Goal: Transaction & Acquisition: Purchase product/service

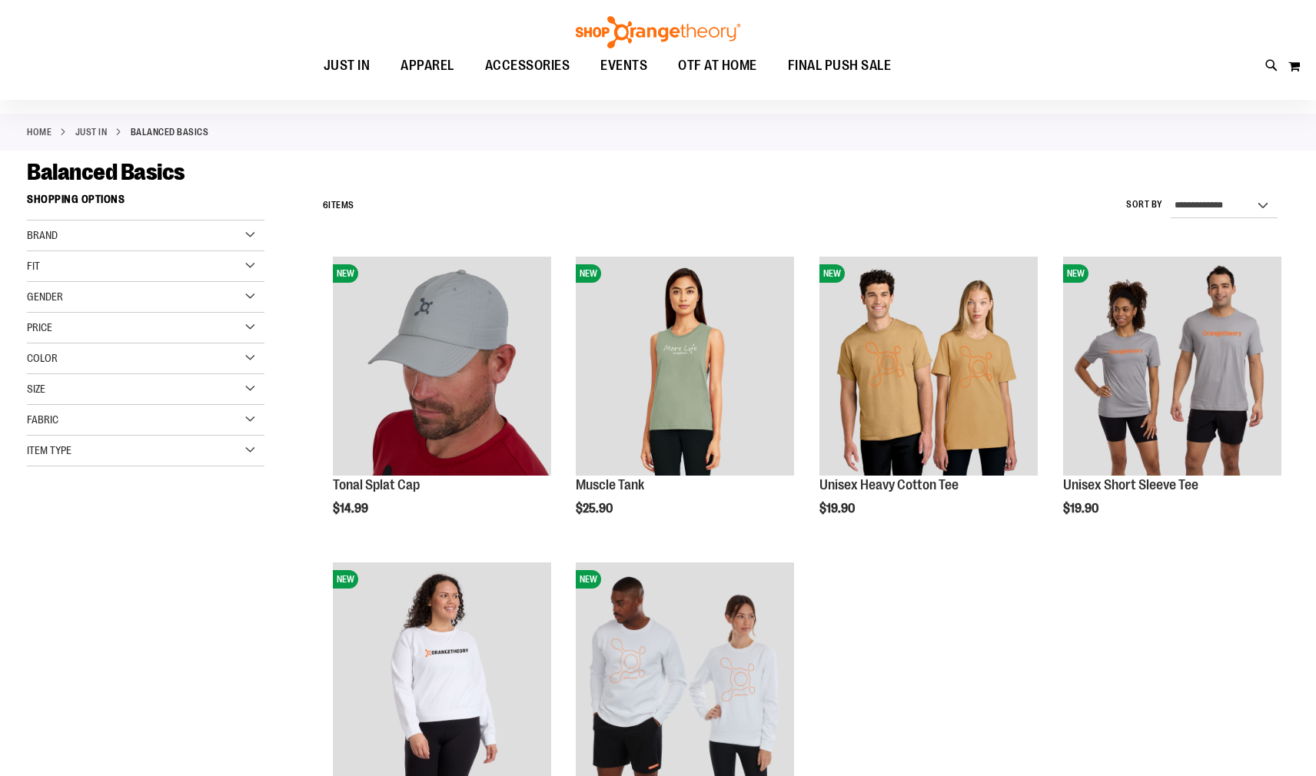
scroll to position [153, 0]
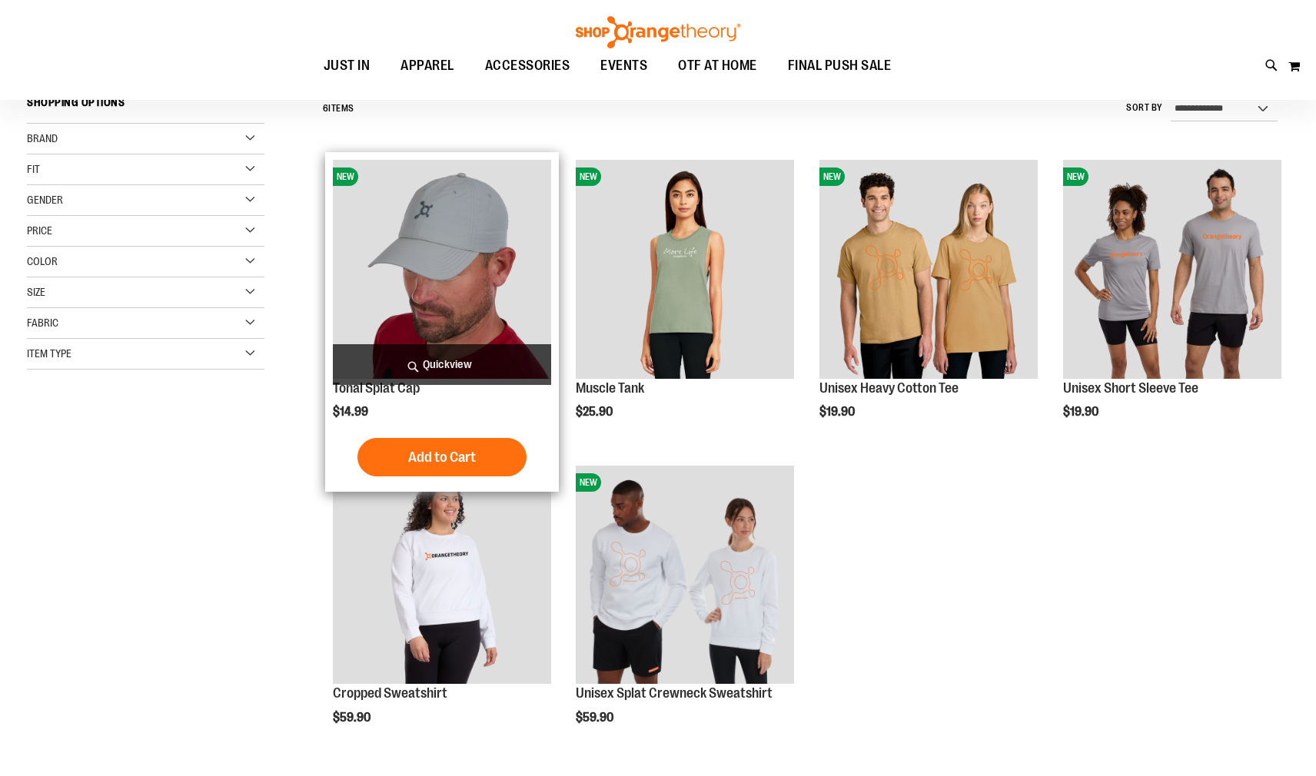
click at [446, 278] on img "product" at bounding box center [442, 269] width 218 height 218
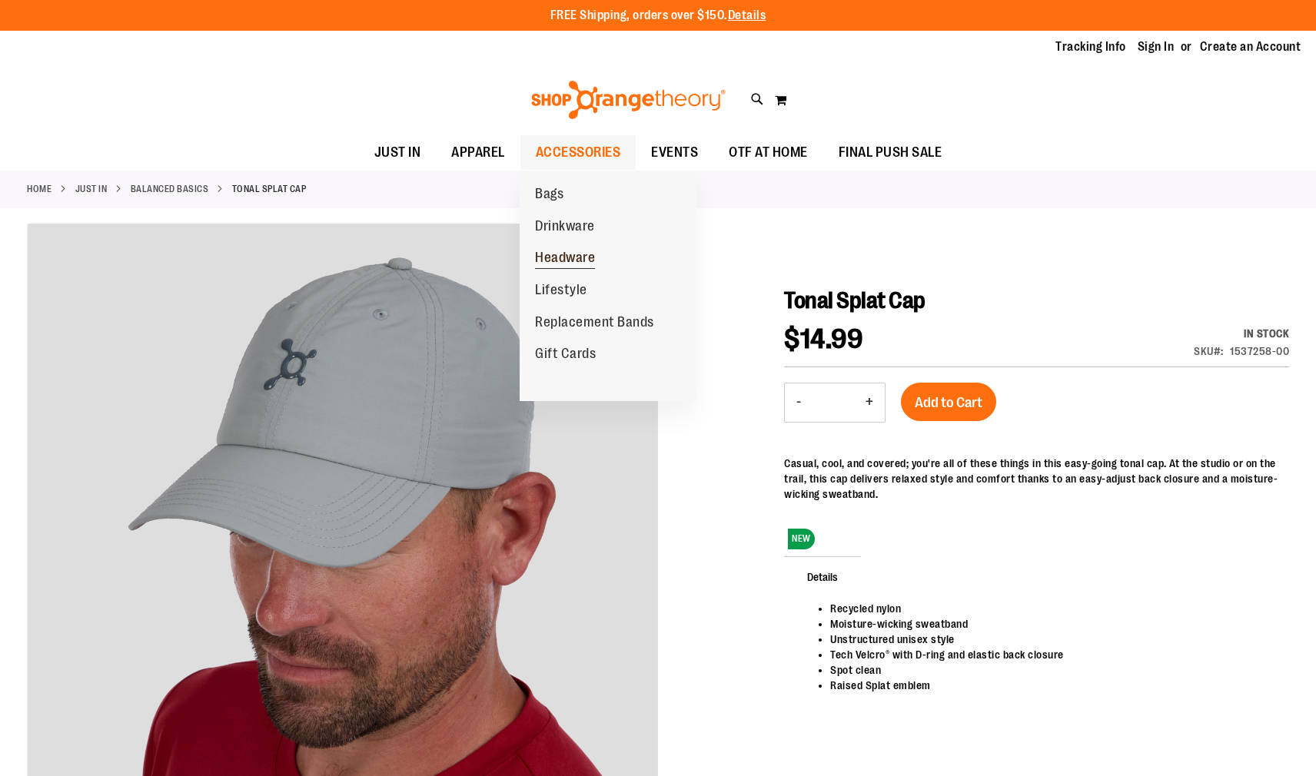
click at [573, 258] on span "Headware" at bounding box center [565, 259] width 60 height 19
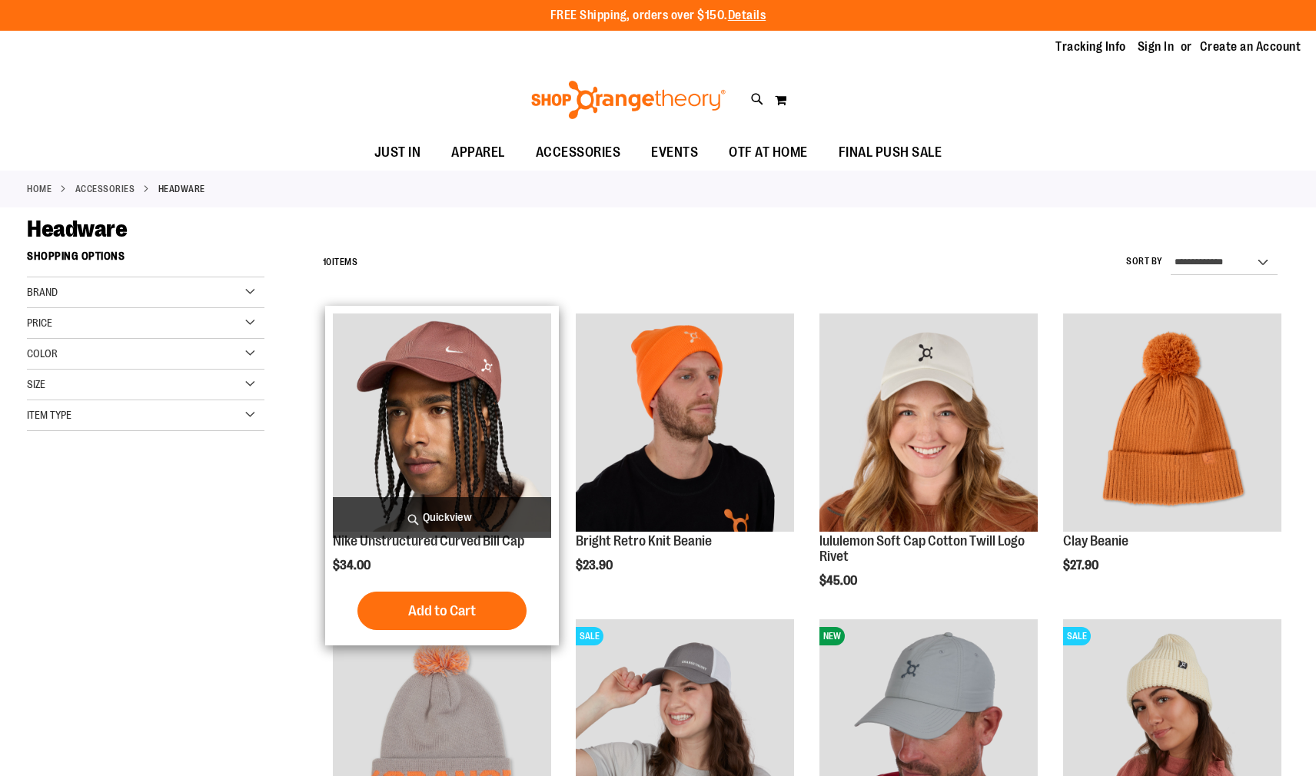
click at [474, 341] on img "product" at bounding box center [442, 423] width 218 height 218
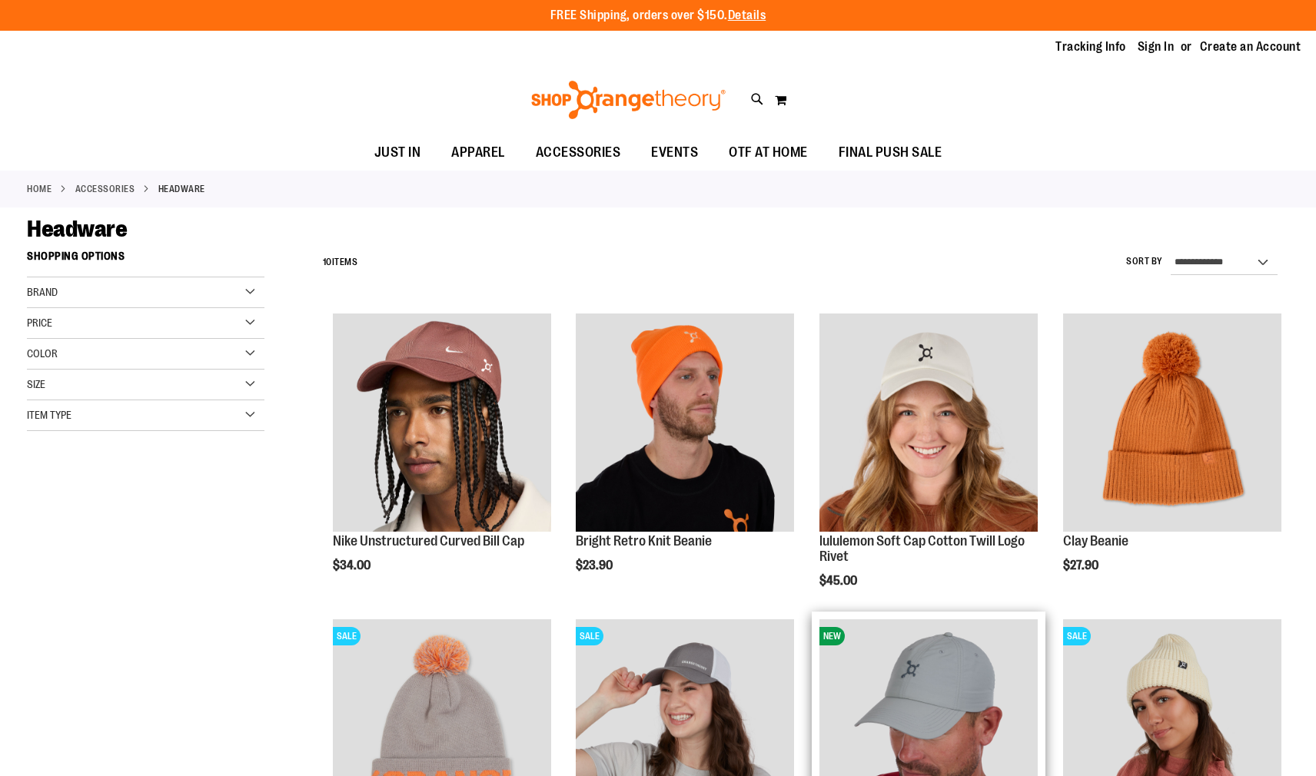
click at [920, 686] on img "product" at bounding box center [928, 729] width 218 height 218
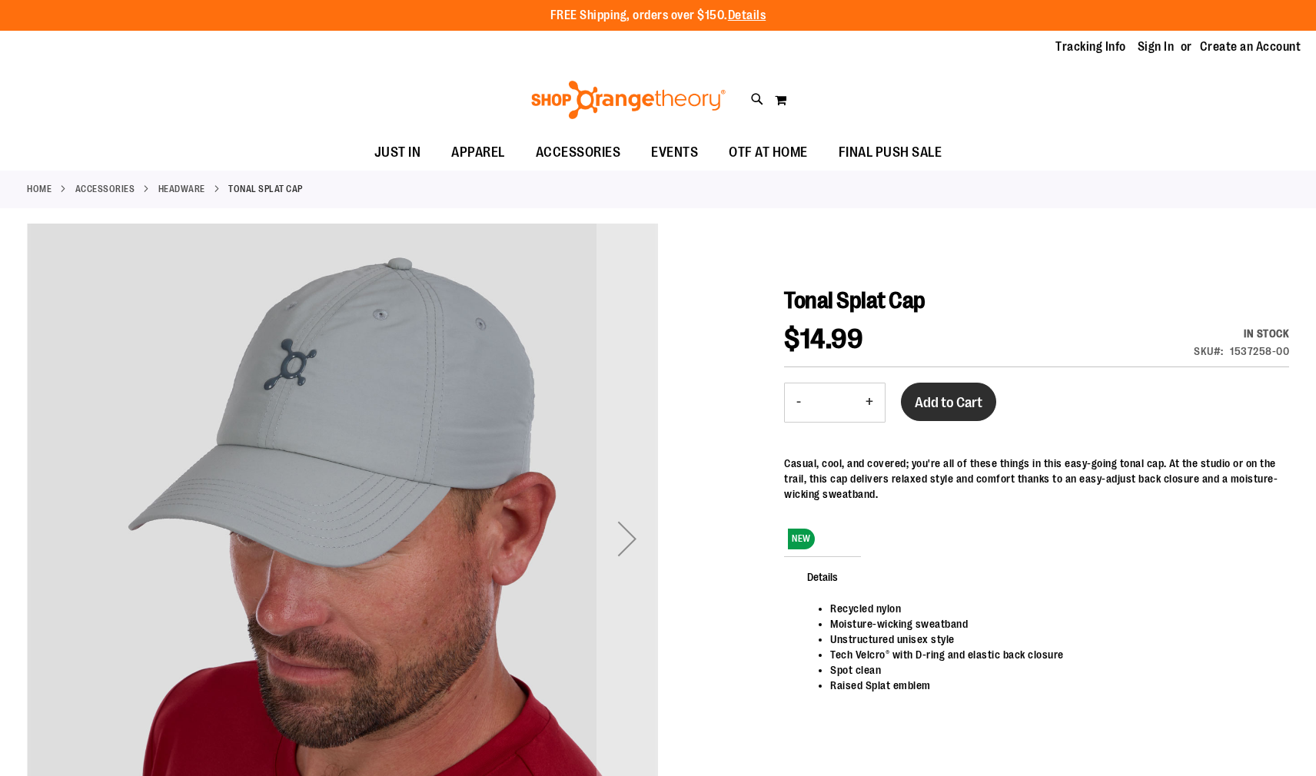
click at [941, 410] on span "Add to Cart" at bounding box center [949, 402] width 68 height 17
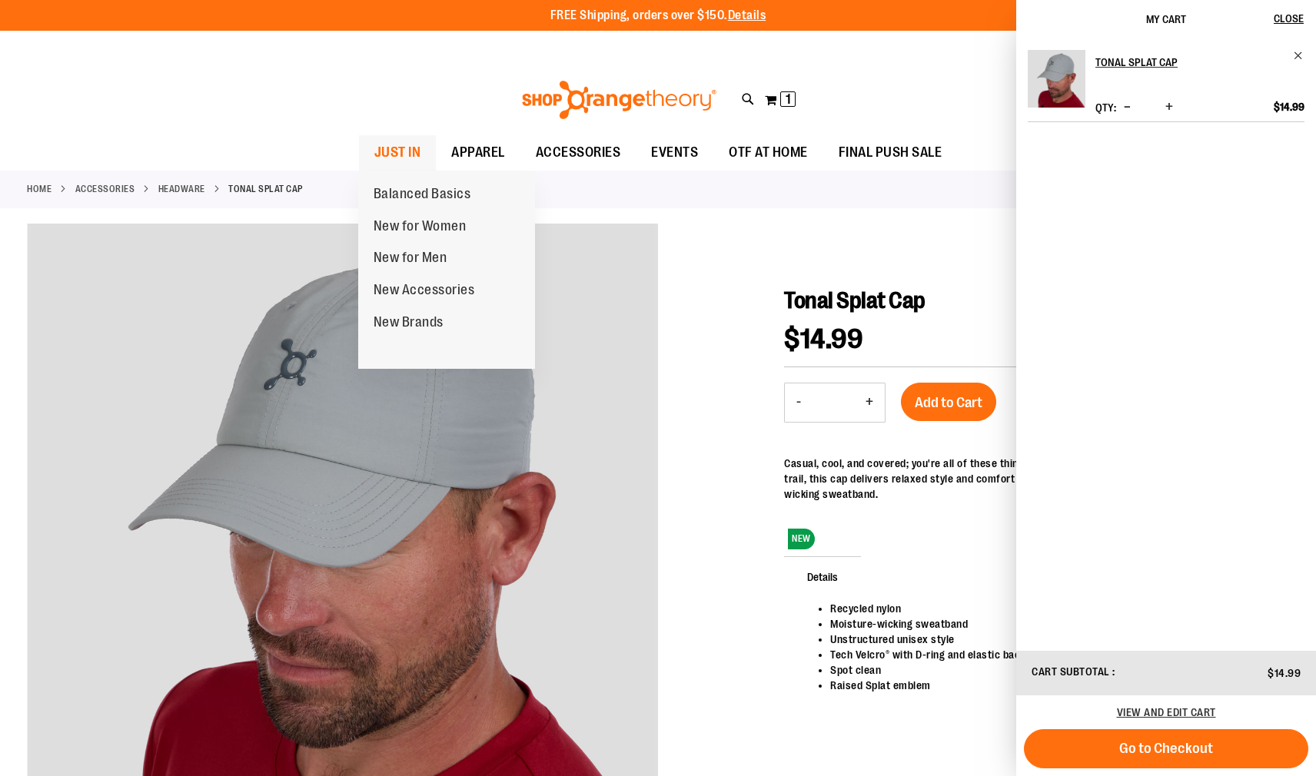
click at [390, 151] on span "JUST IN" at bounding box center [397, 152] width 47 height 35
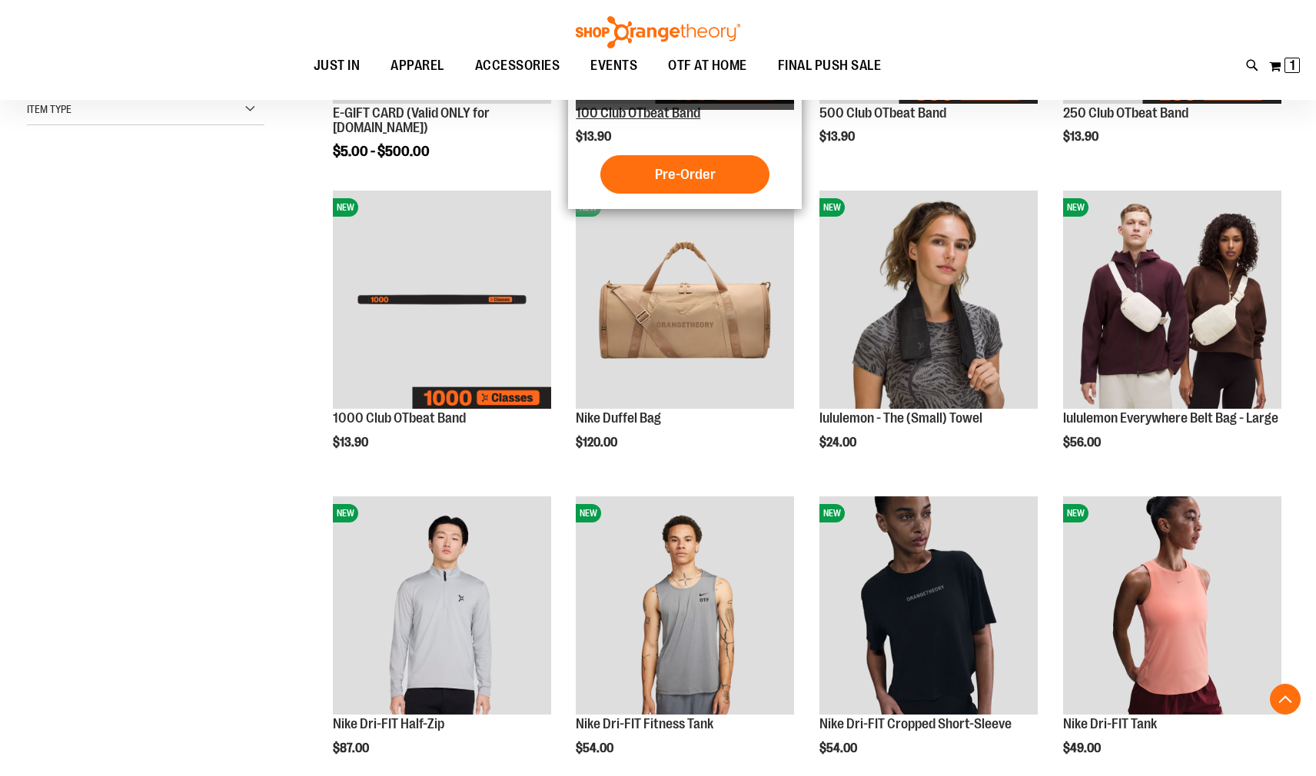
scroll to position [460, 0]
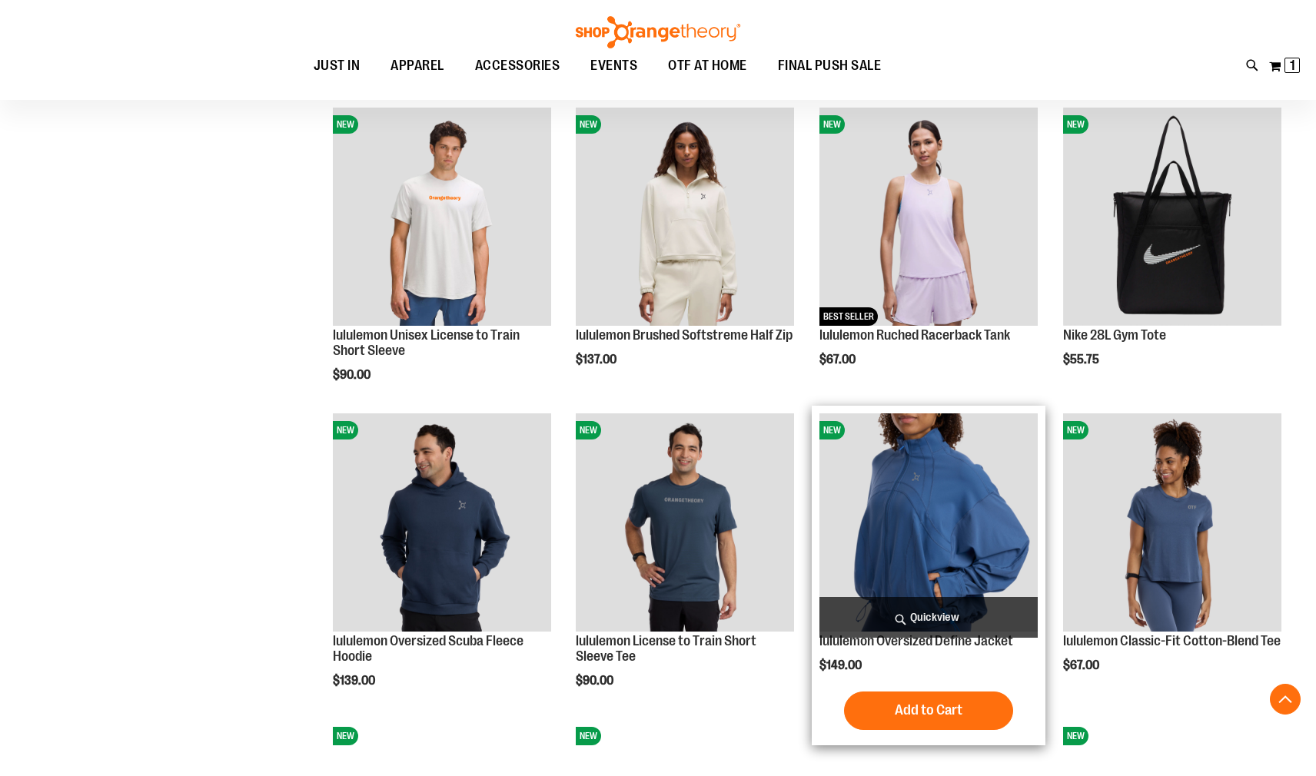
scroll to position [1152, 0]
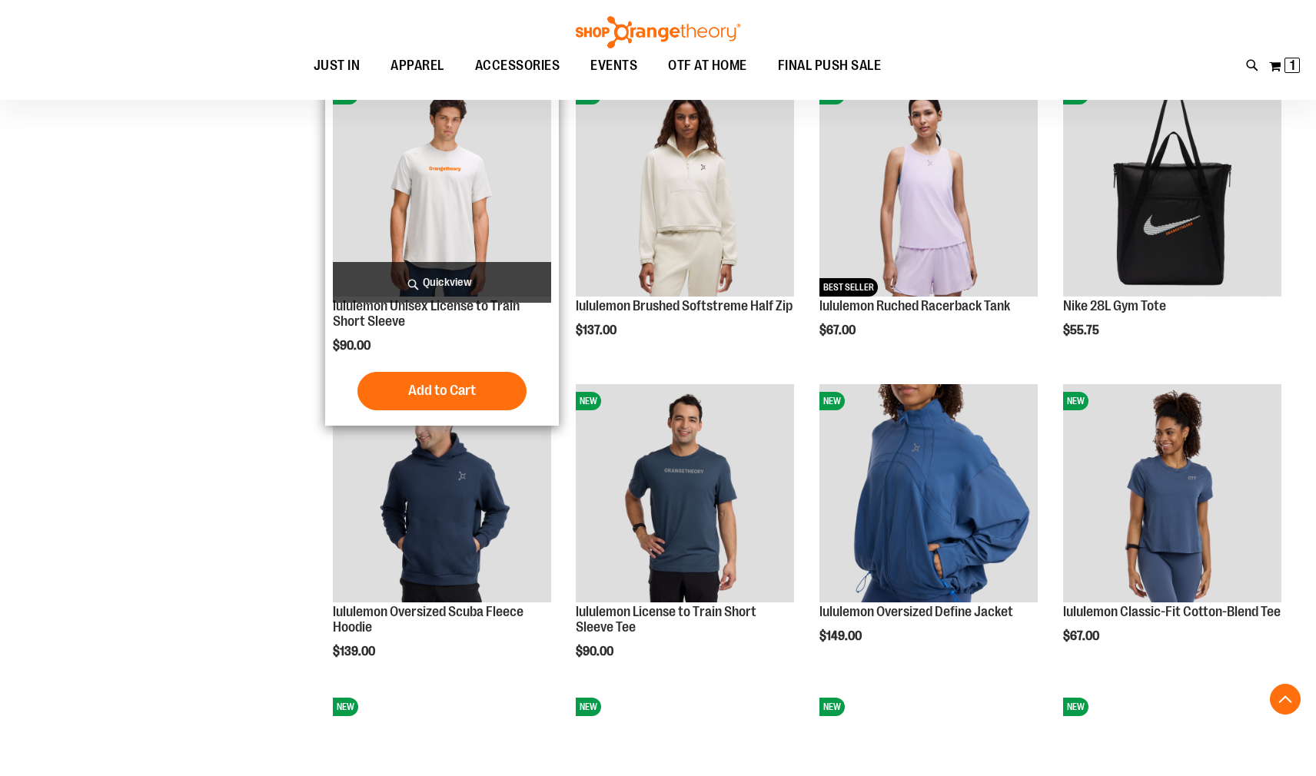
click at [447, 199] on img "product" at bounding box center [442, 187] width 218 height 218
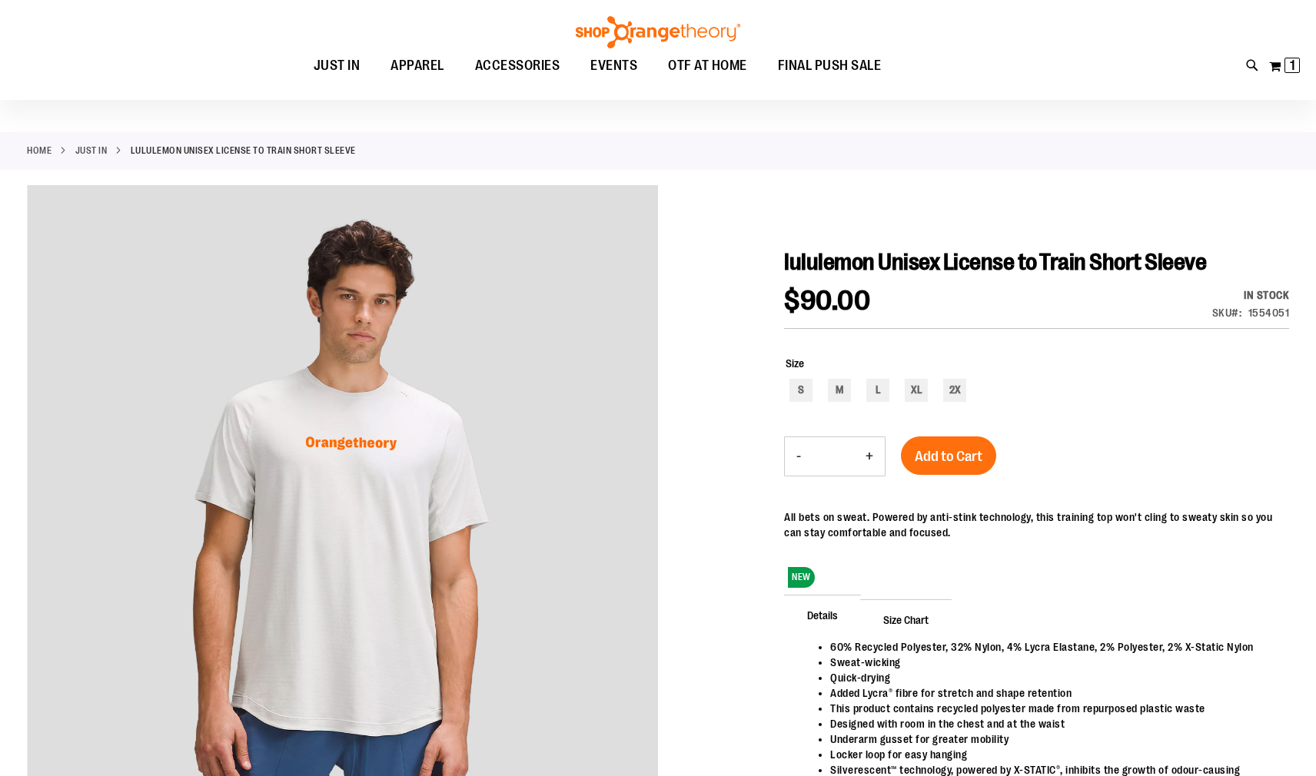
scroll to position [76, 0]
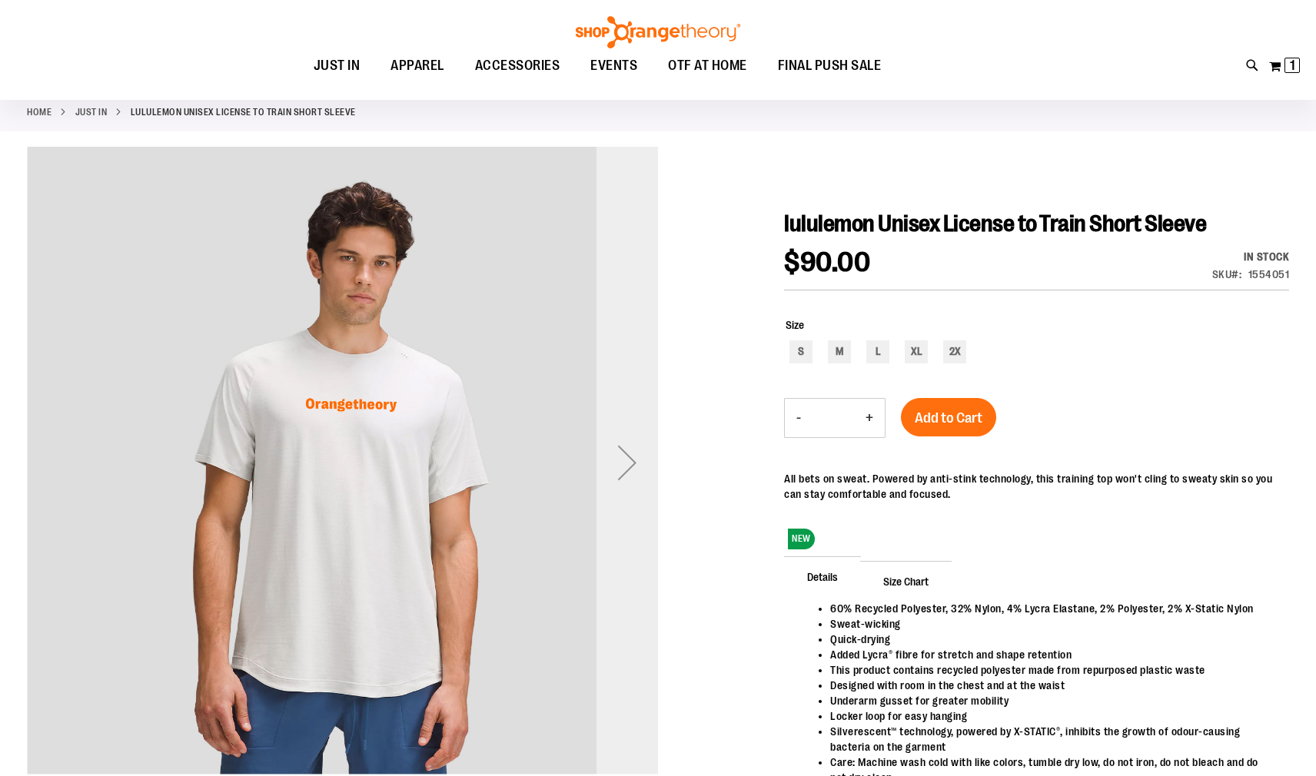
click at [629, 465] on div "Next" at bounding box center [627, 462] width 61 height 61
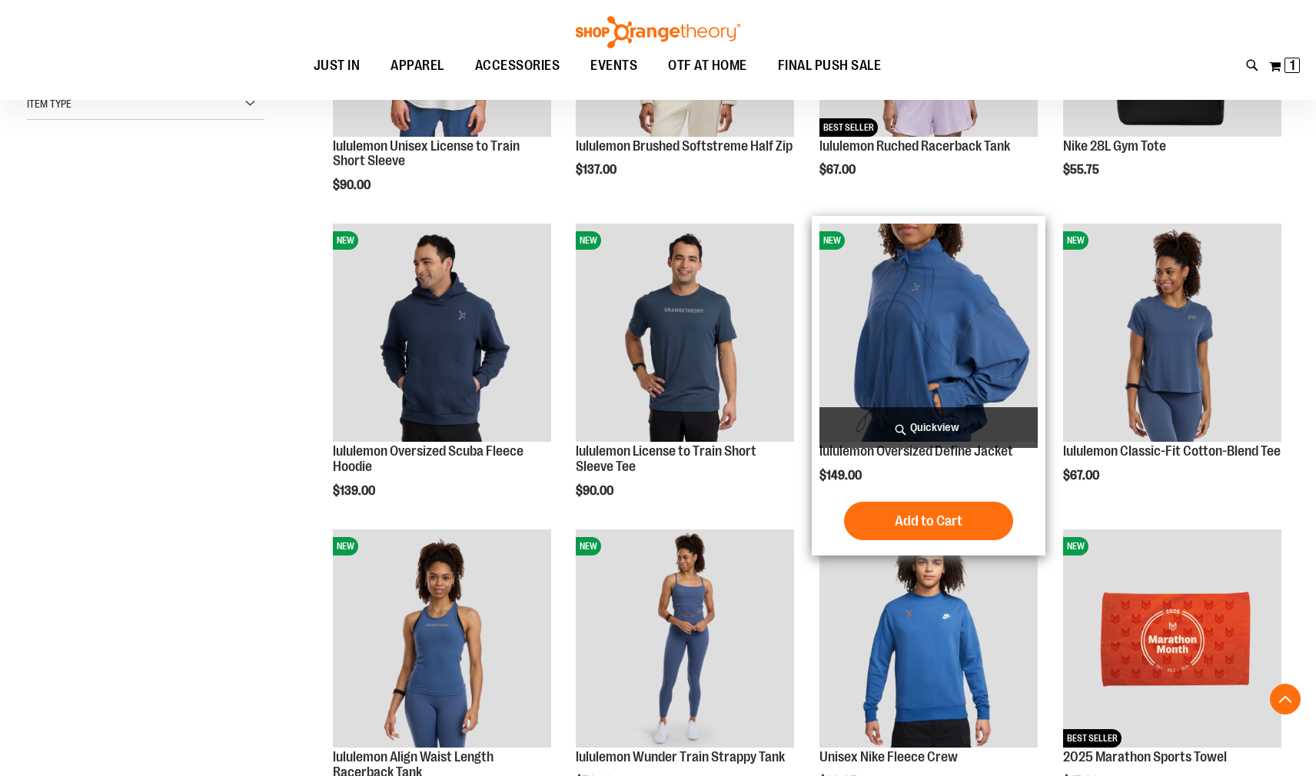
scroll to position [442, 0]
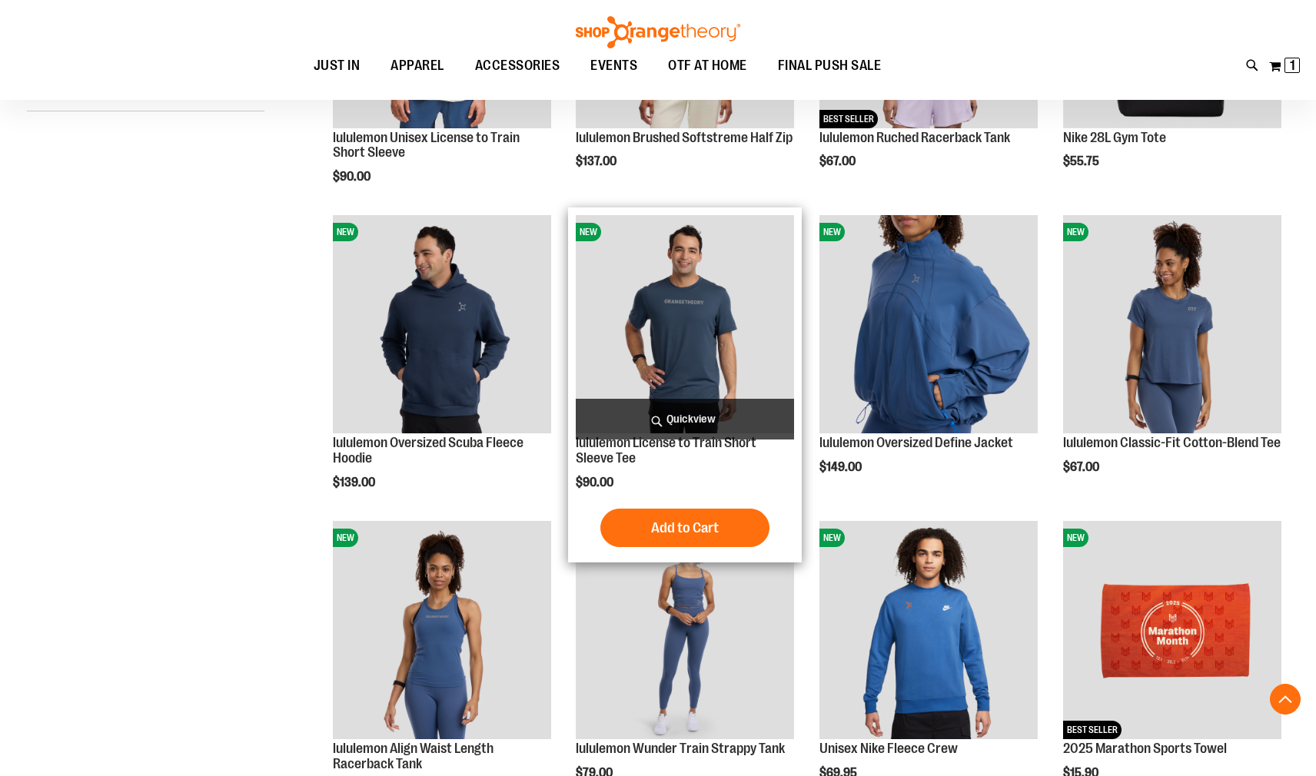
click at [716, 310] on img "product" at bounding box center [685, 324] width 218 height 218
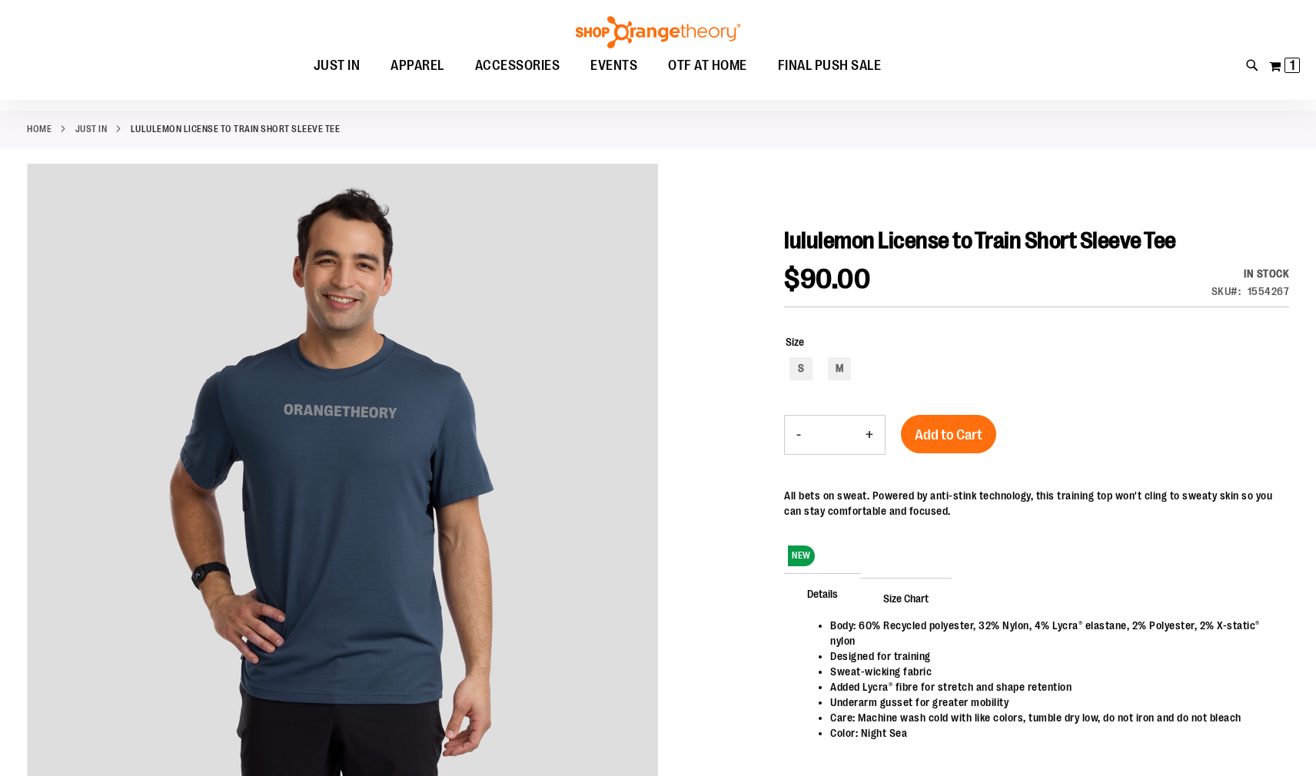
scroll to position [77, 0]
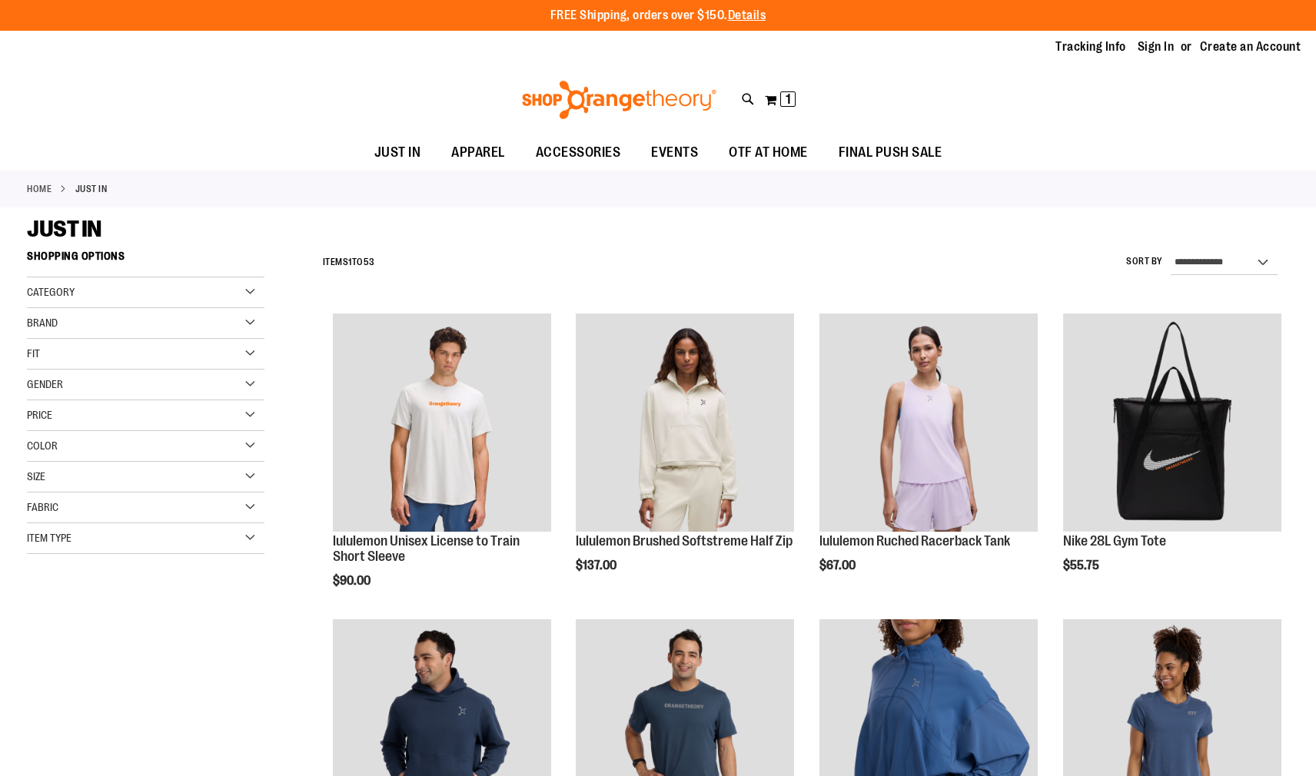
scroll to position [514, 0]
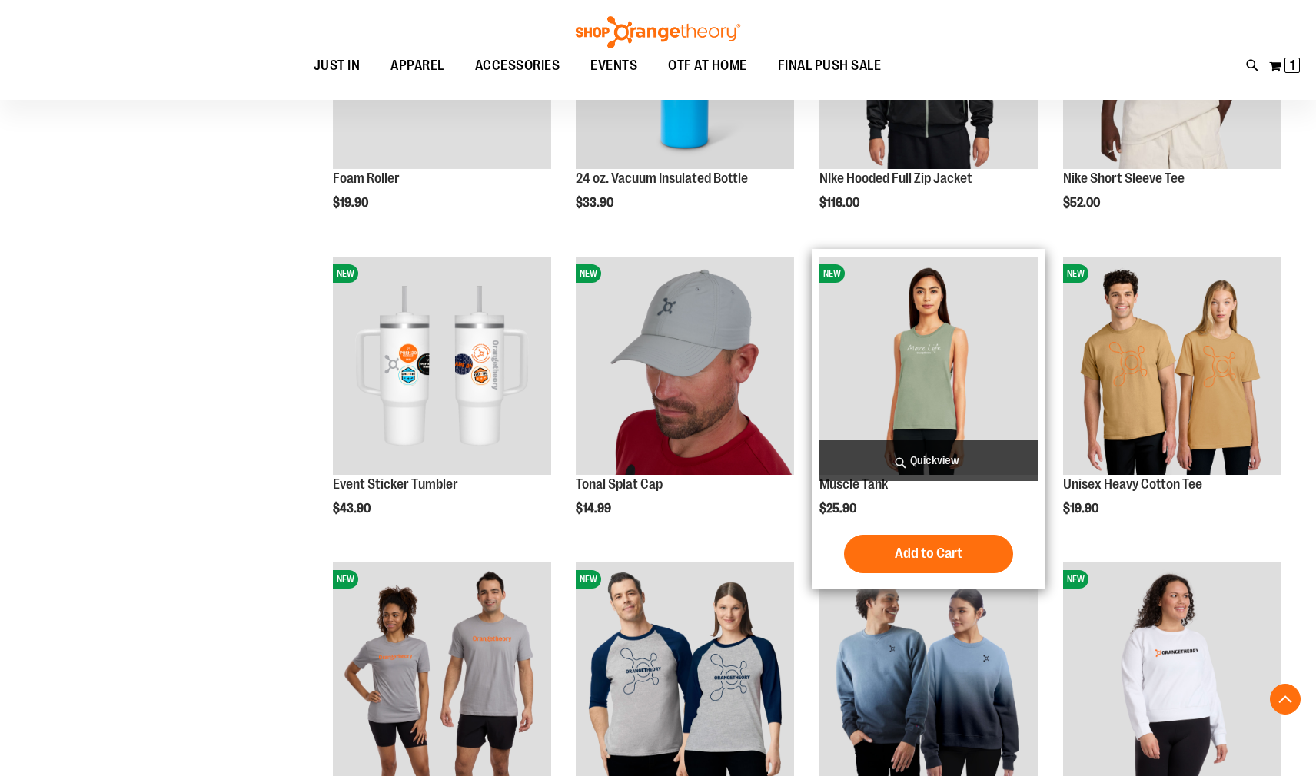
scroll to position [1281, 0]
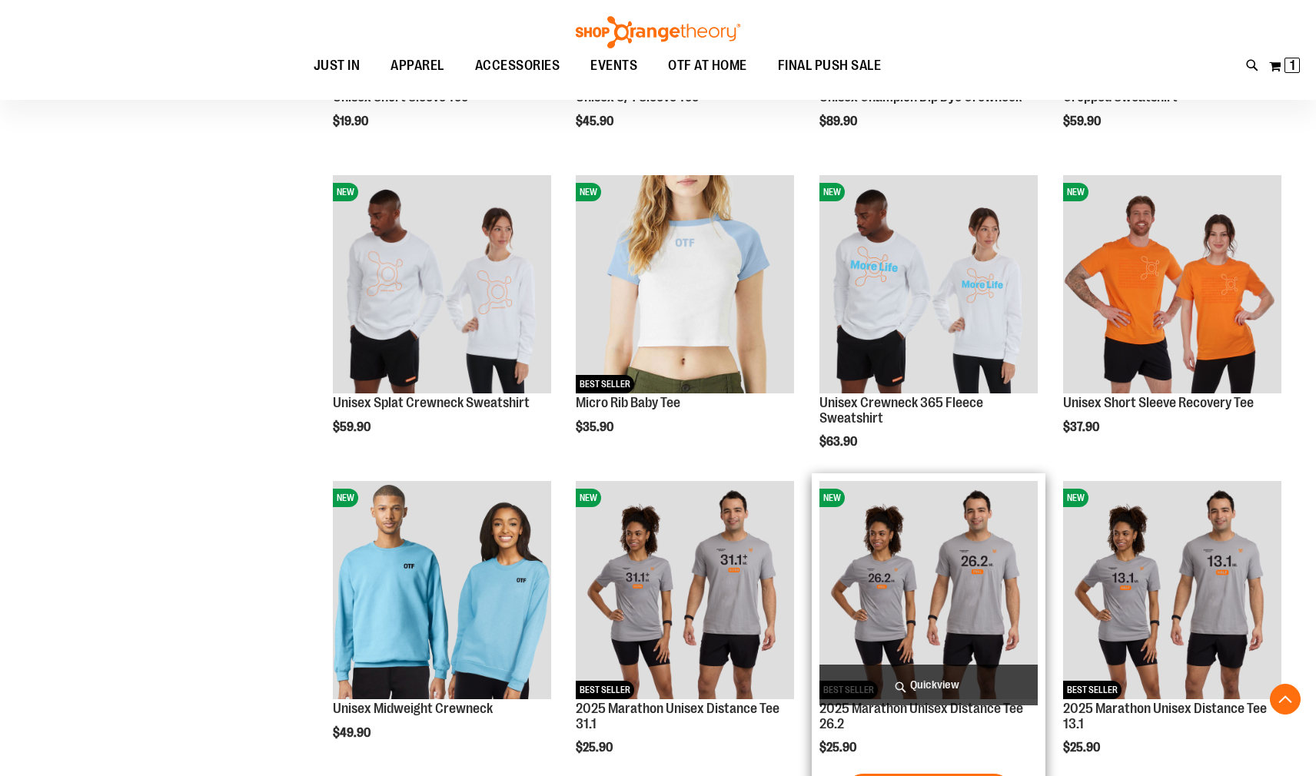
scroll to position [2050, 0]
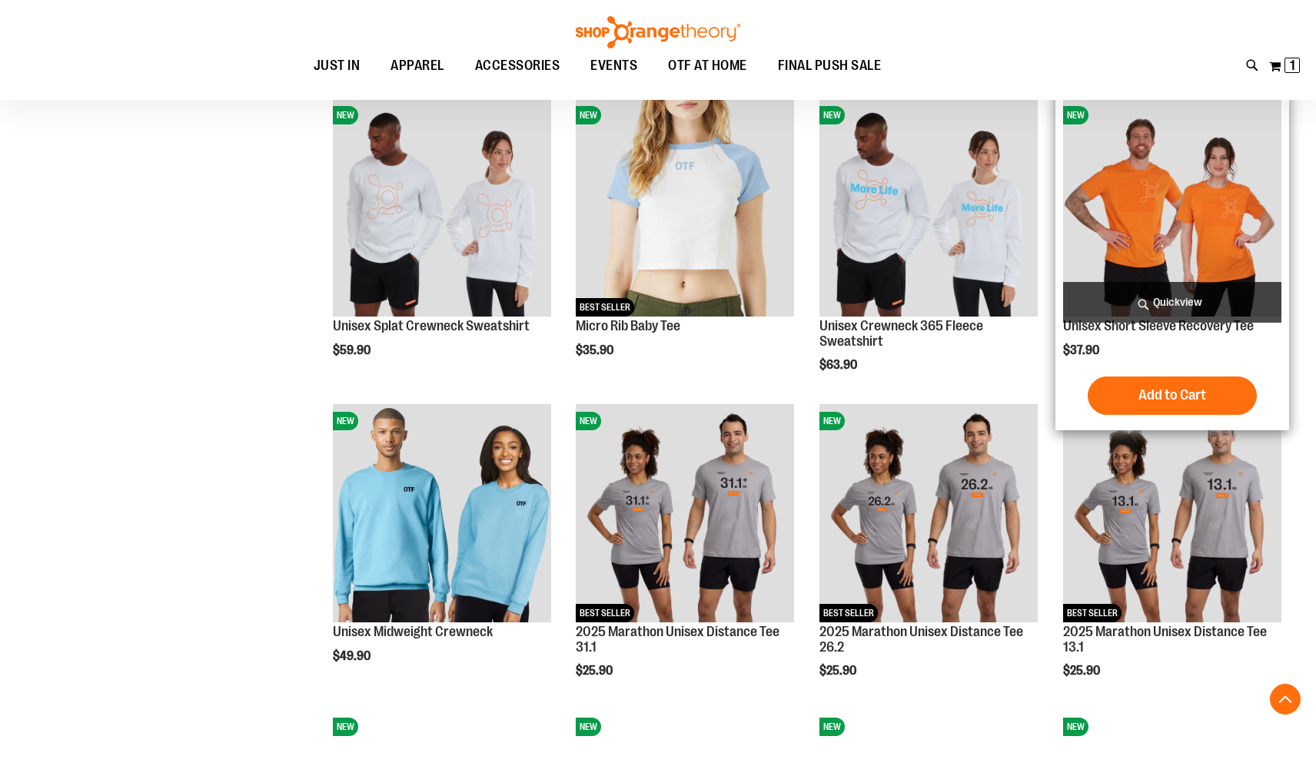
click at [1177, 237] on img "product" at bounding box center [1172, 207] width 218 height 218
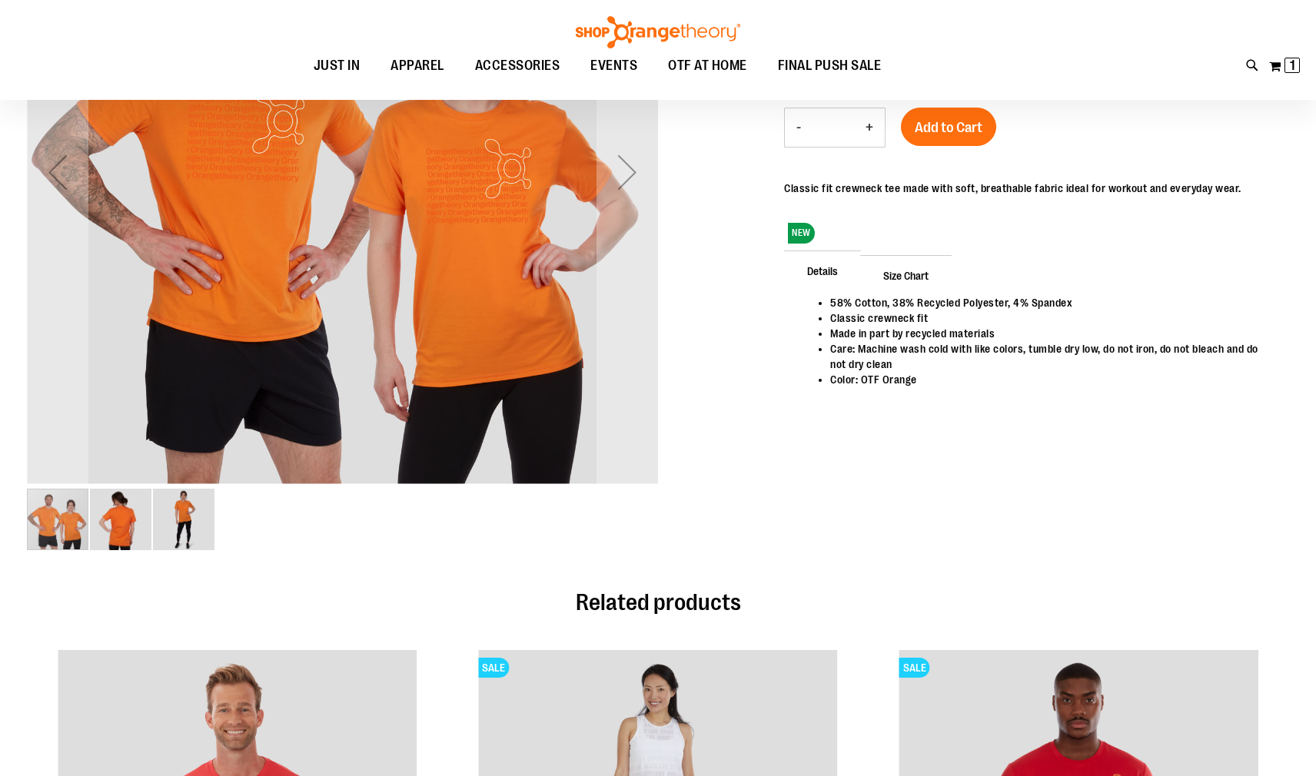
scroll to position [153, 0]
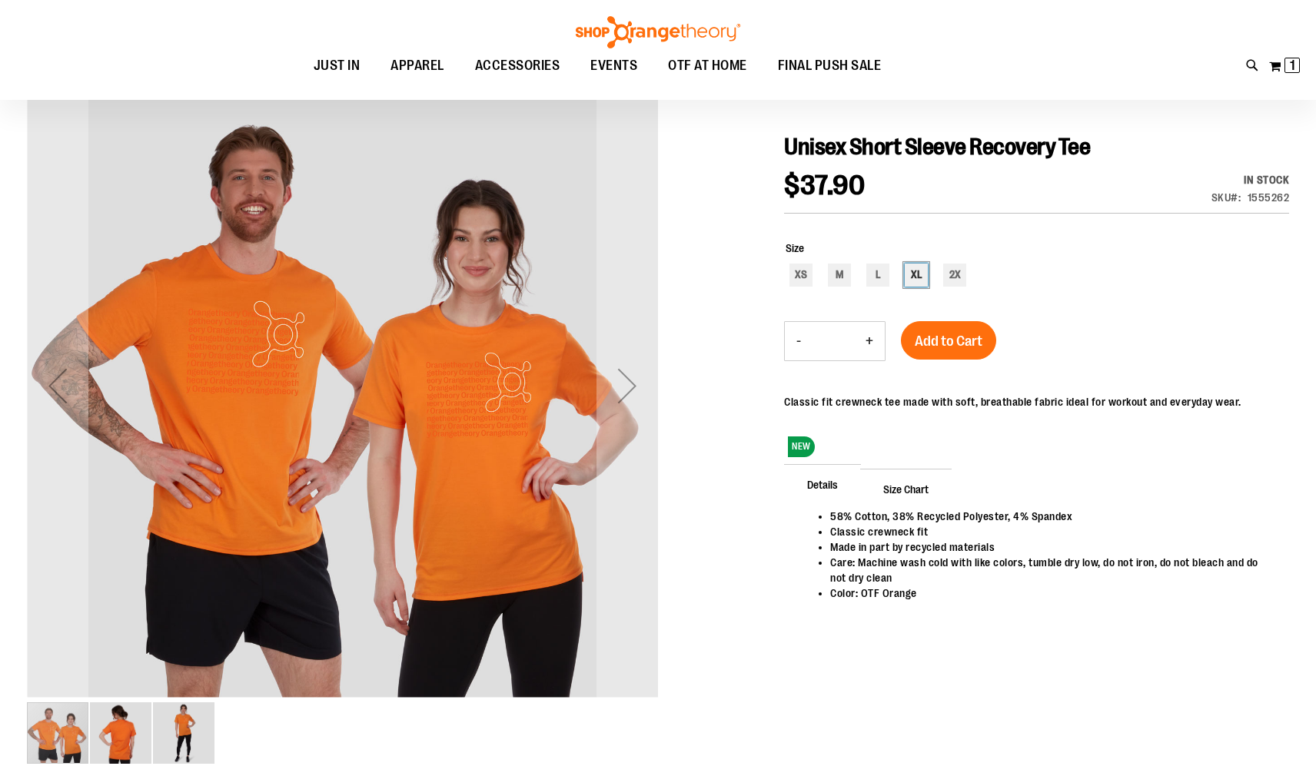
click at [916, 274] on div "XL" at bounding box center [916, 275] width 23 height 23
type input "***"
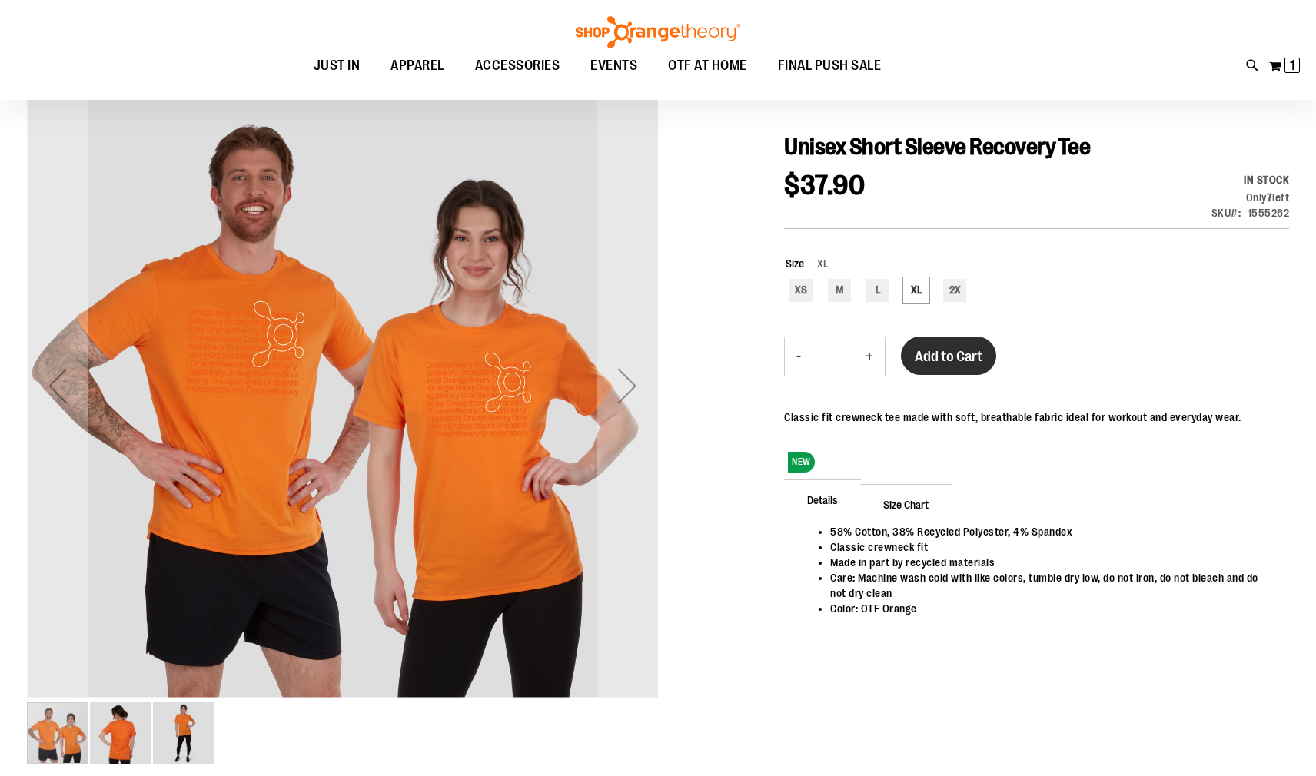
click at [941, 359] on span "Add to Cart" at bounding box center [949, 356] width 68 height 17
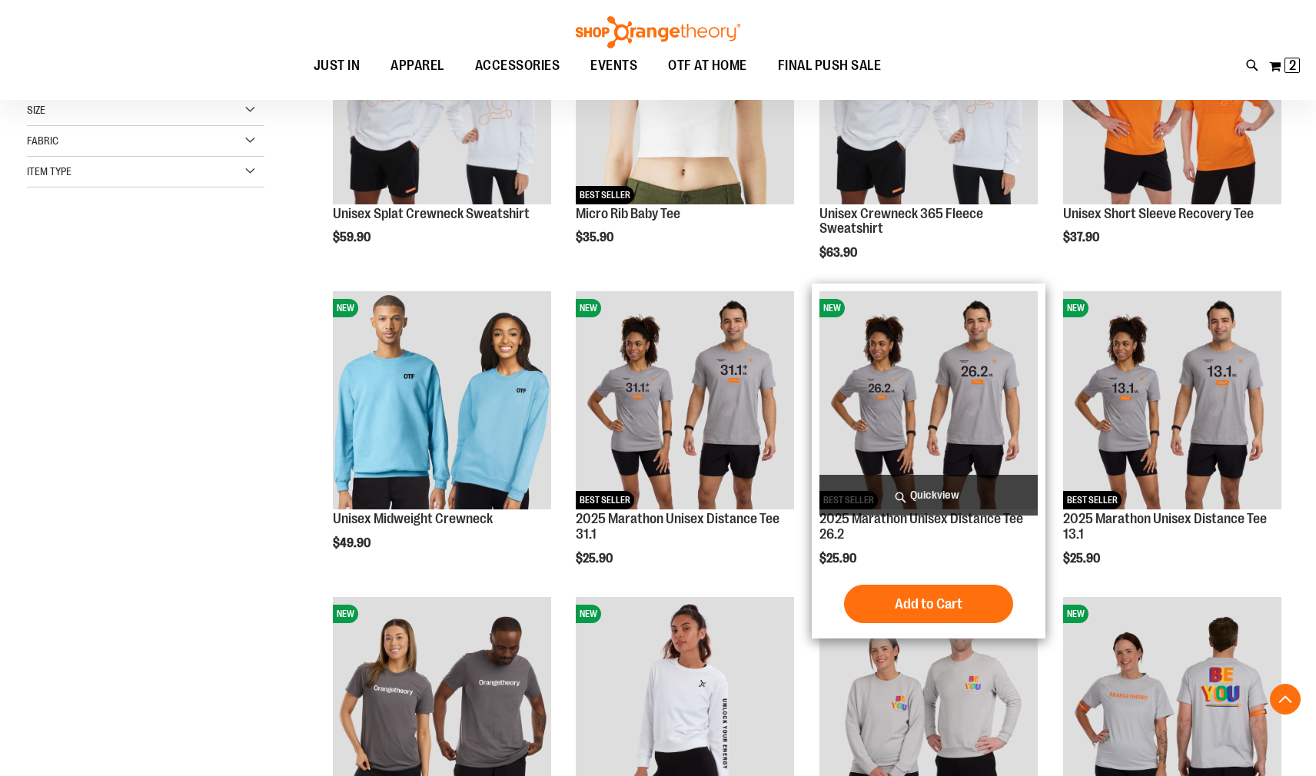
scroll to position [385, 0]
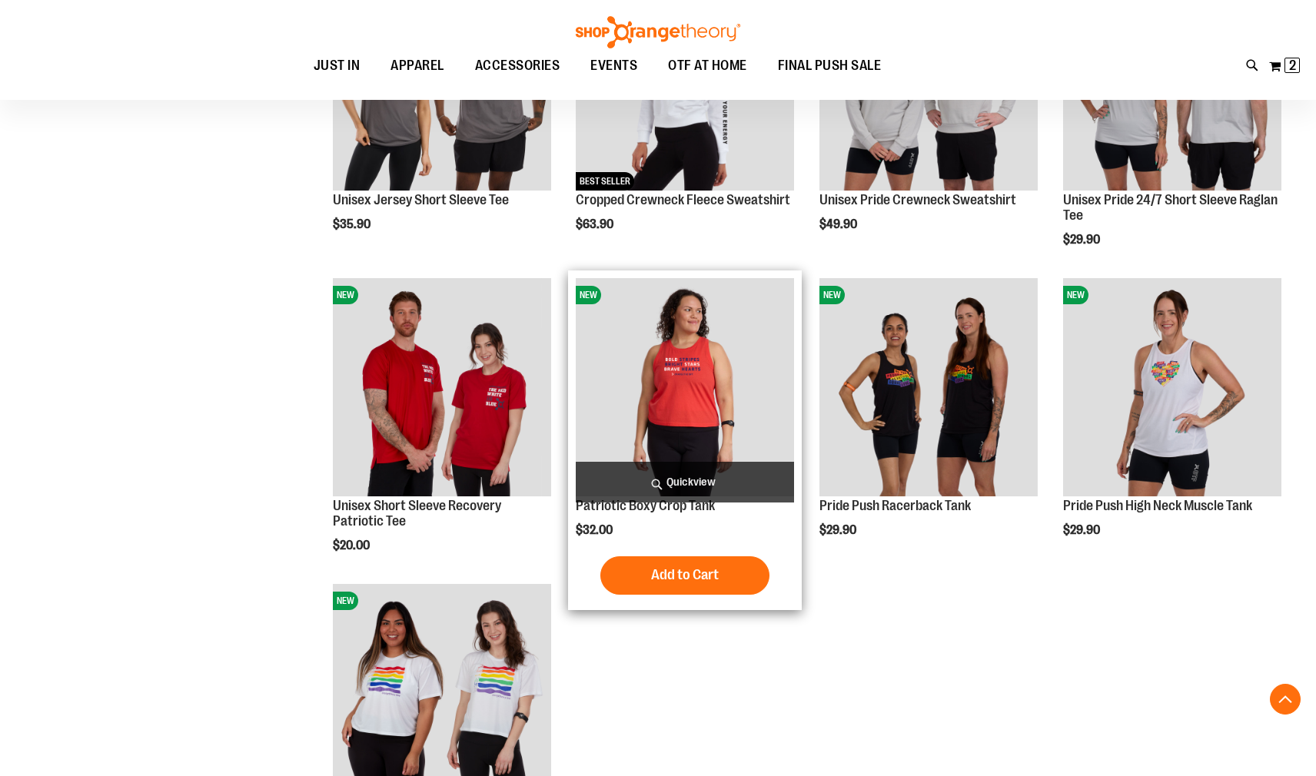
scroll to position [1000, 0]
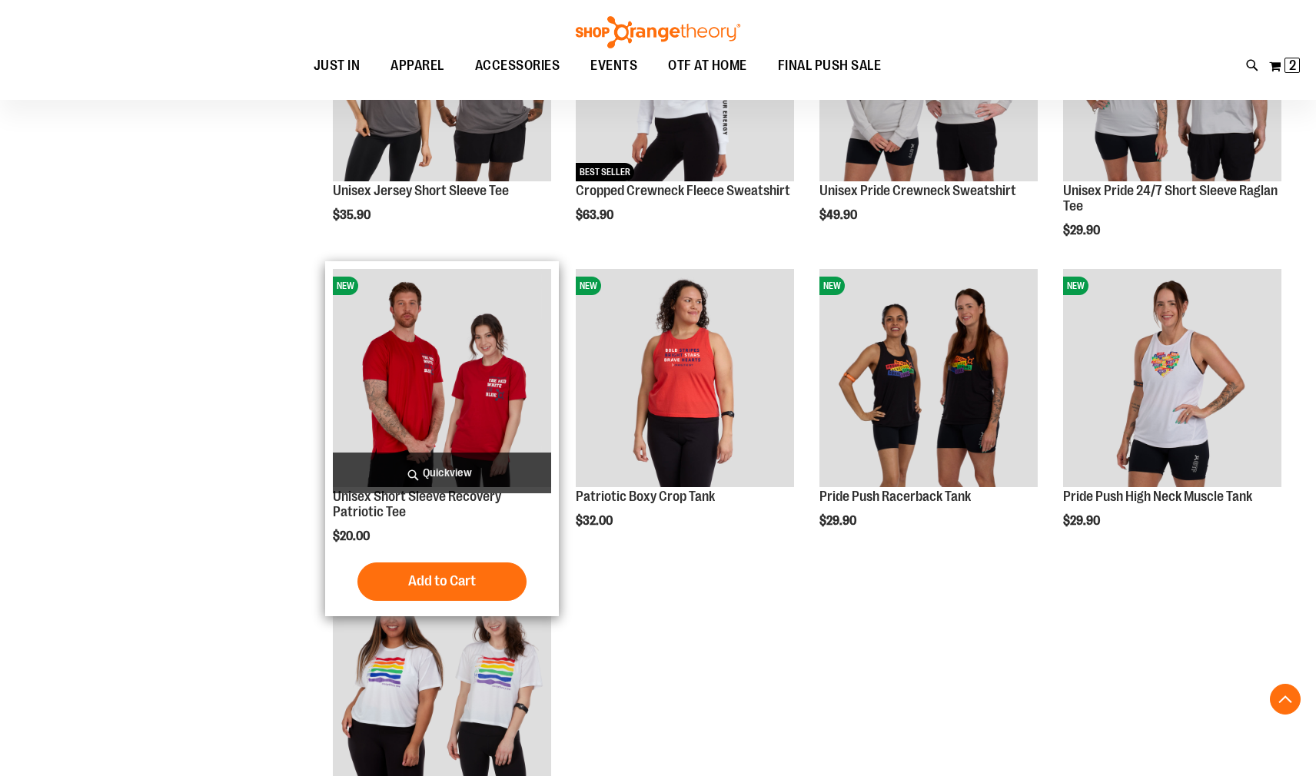
click at [464, 341] on img "product" at bounding box center [442, 378] width 218 height 218
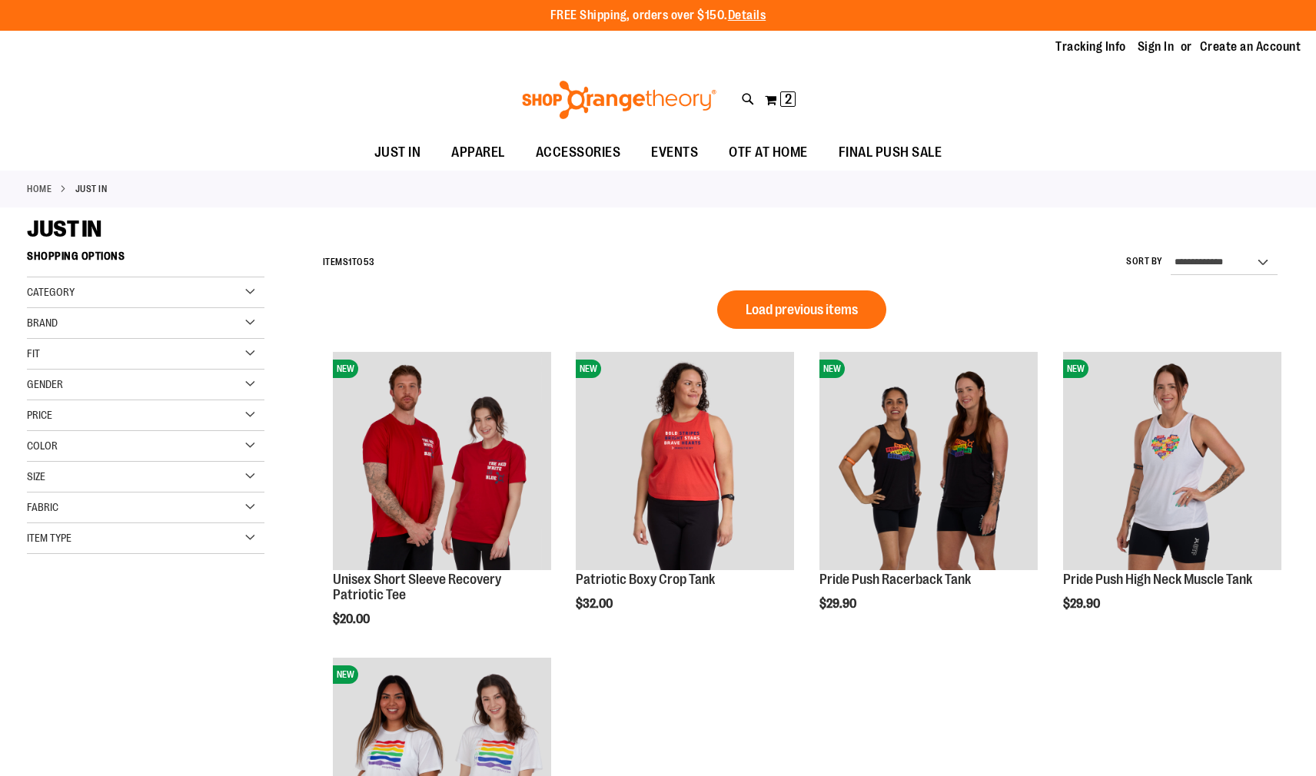
click at [162, 289] on div "Category" at bounding box center [146, 293] width 238 height 31
click at [101, 355] on link "New for Men" at bounding box center [137, 356] width 228 height 16
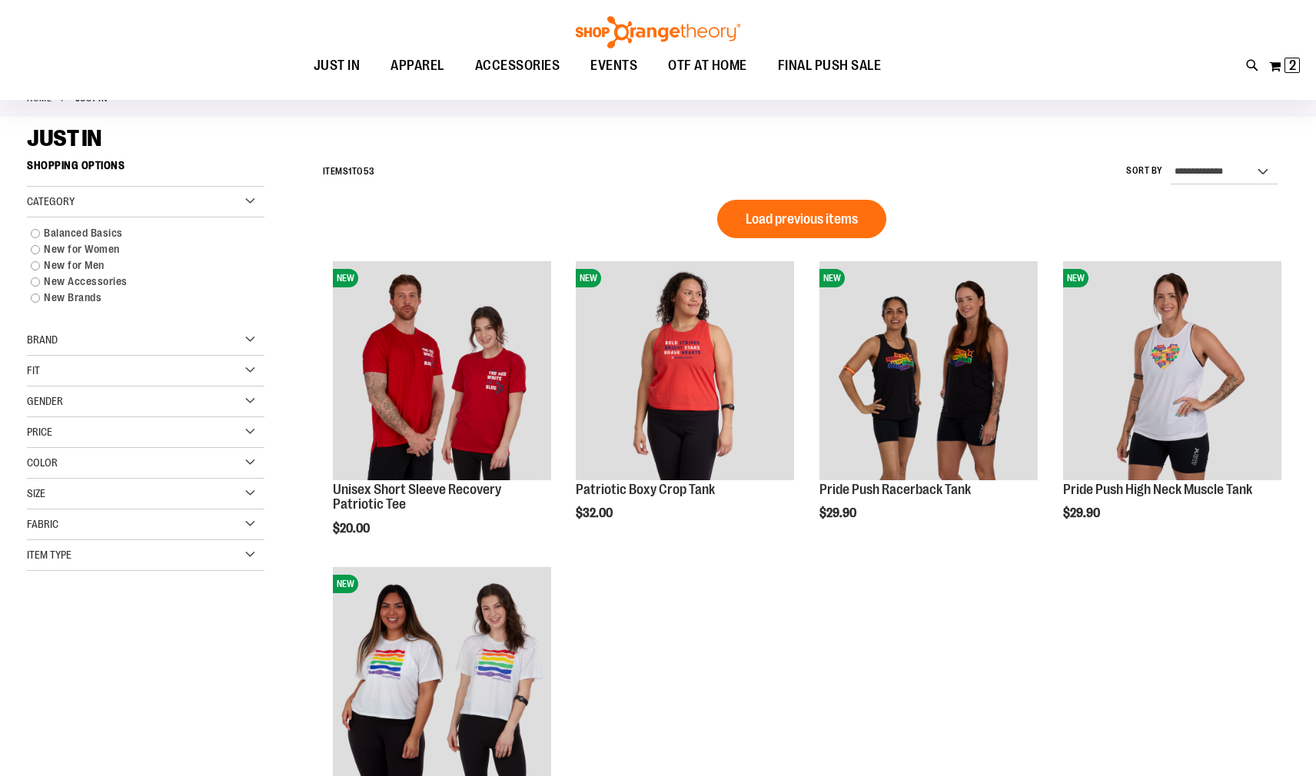
scroll to position [89, 0]
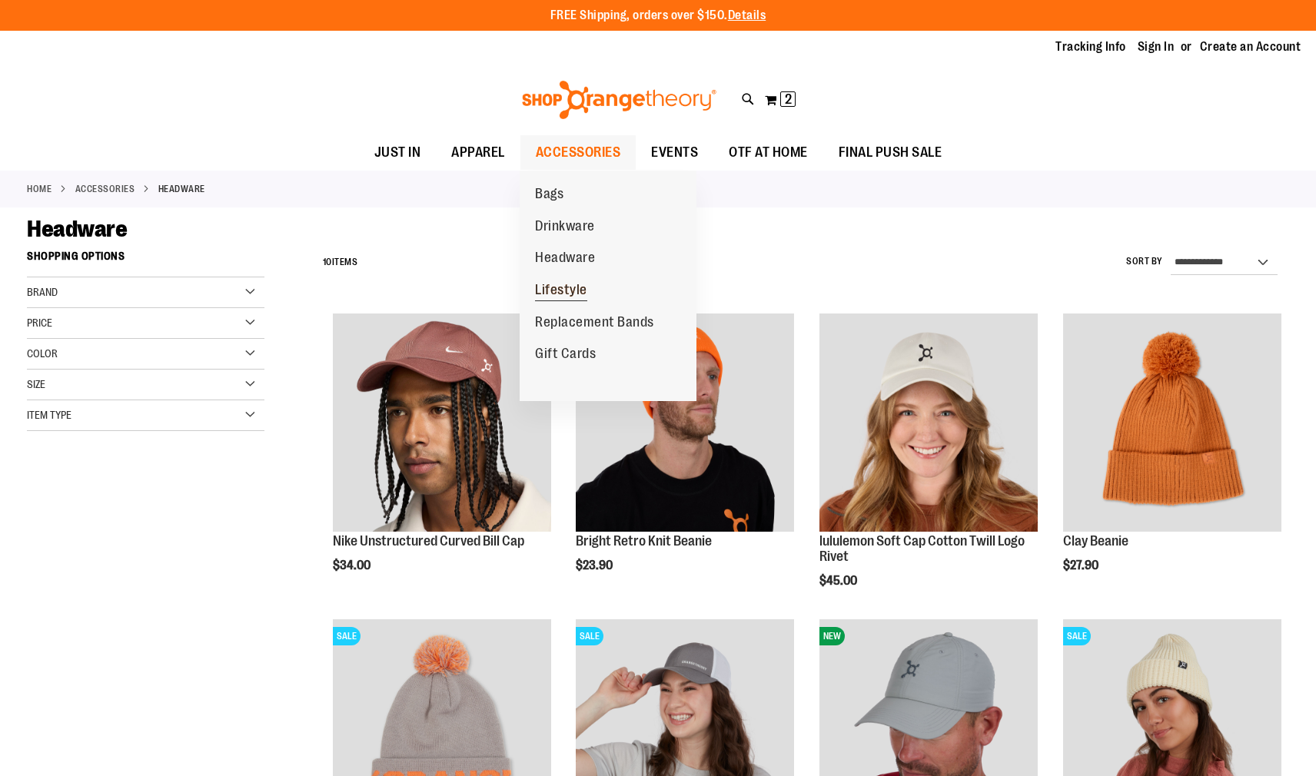
click at [560, 288] on span "Lifestyle" at bounding box center [561, 291] width 52 height 19
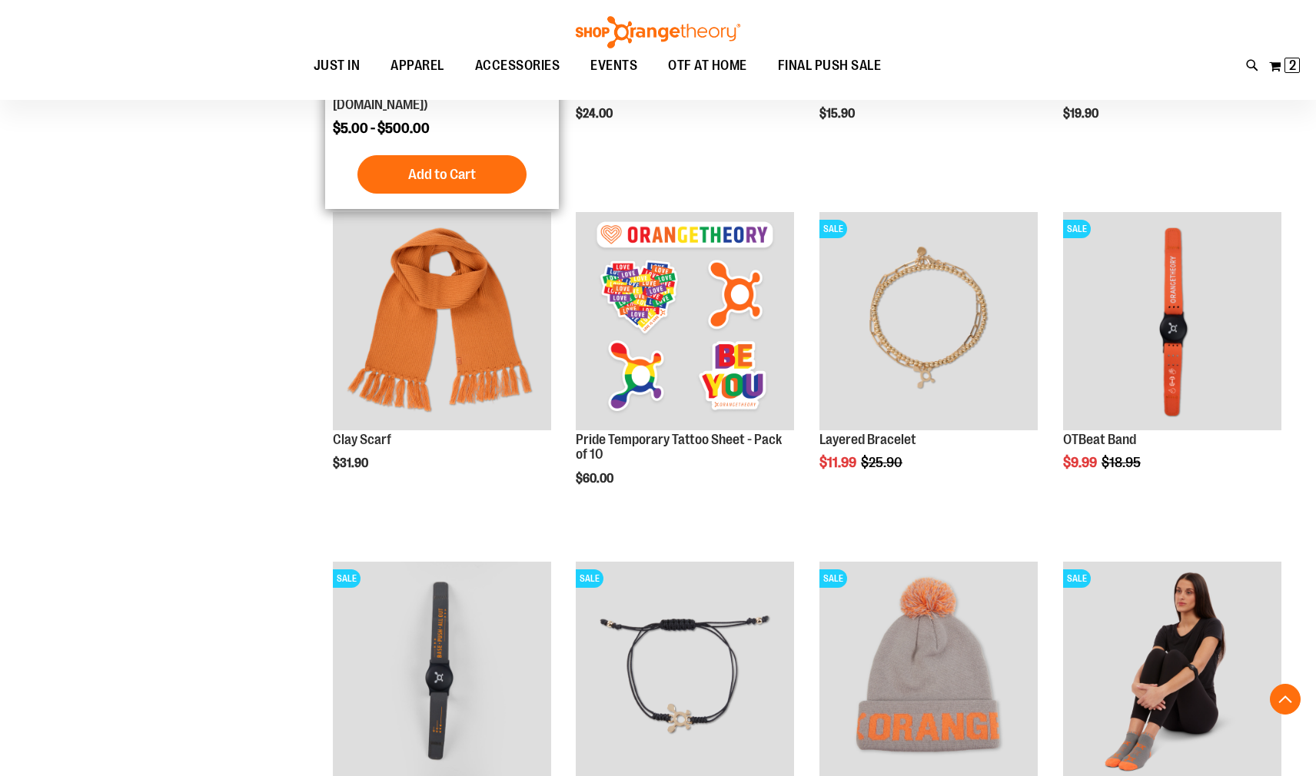
scroll to position [460, 0]
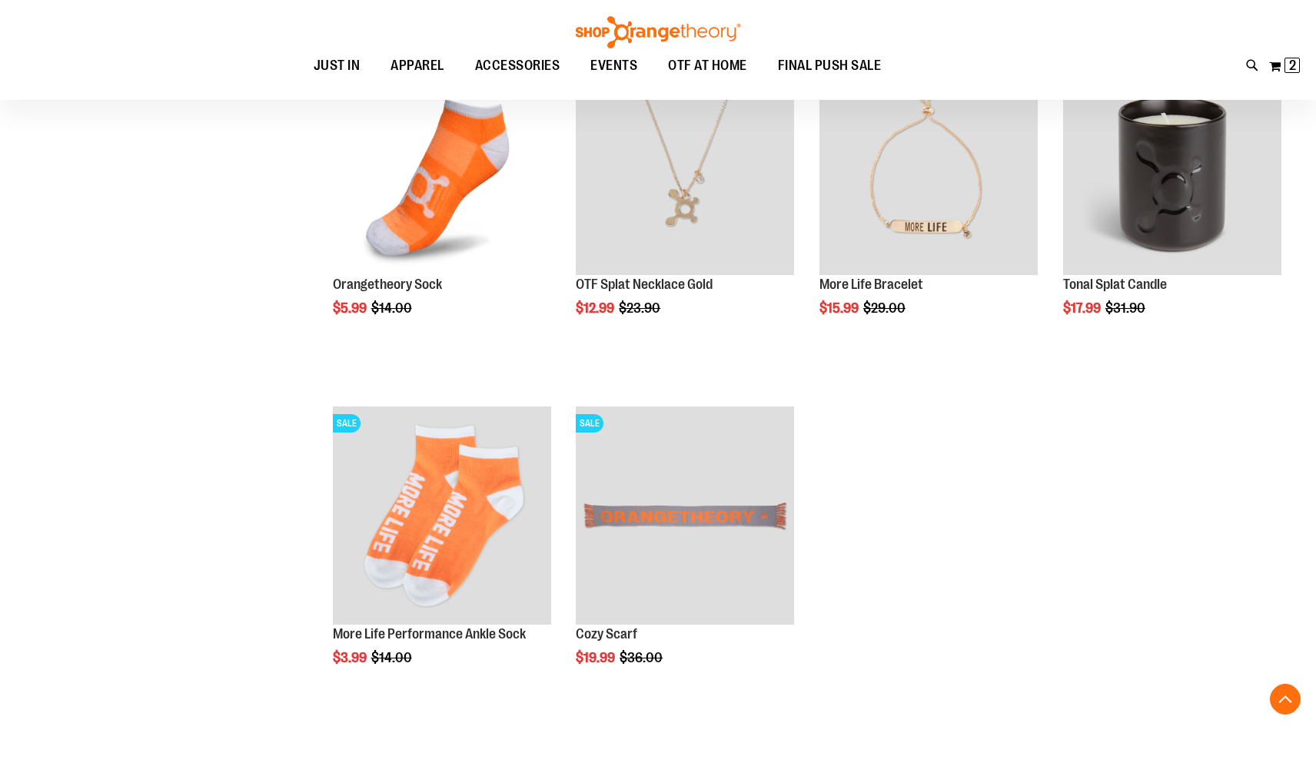
scroll to position [845, 0]
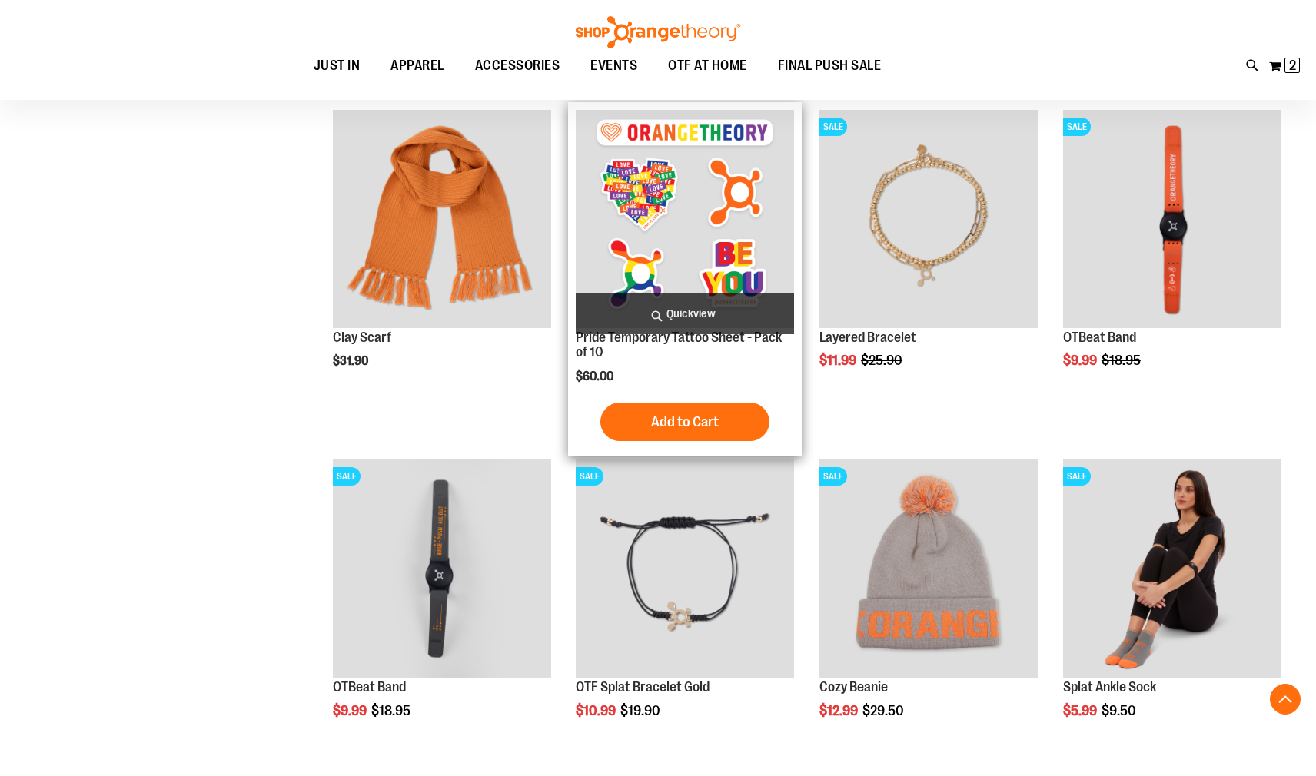
scroll to position [384, 0]
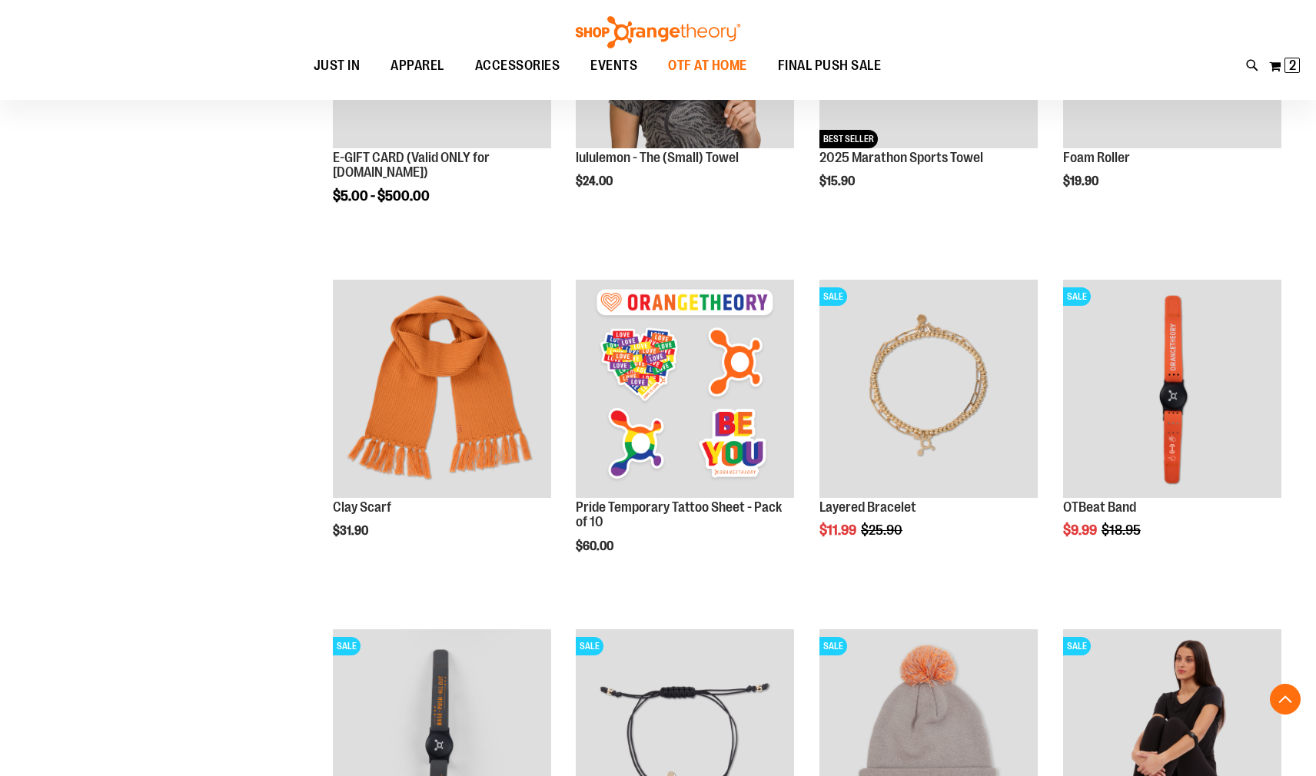
click at [726, 68] on span "OTF AT HOME" at bounding box center [707, 65] width 79 height 35
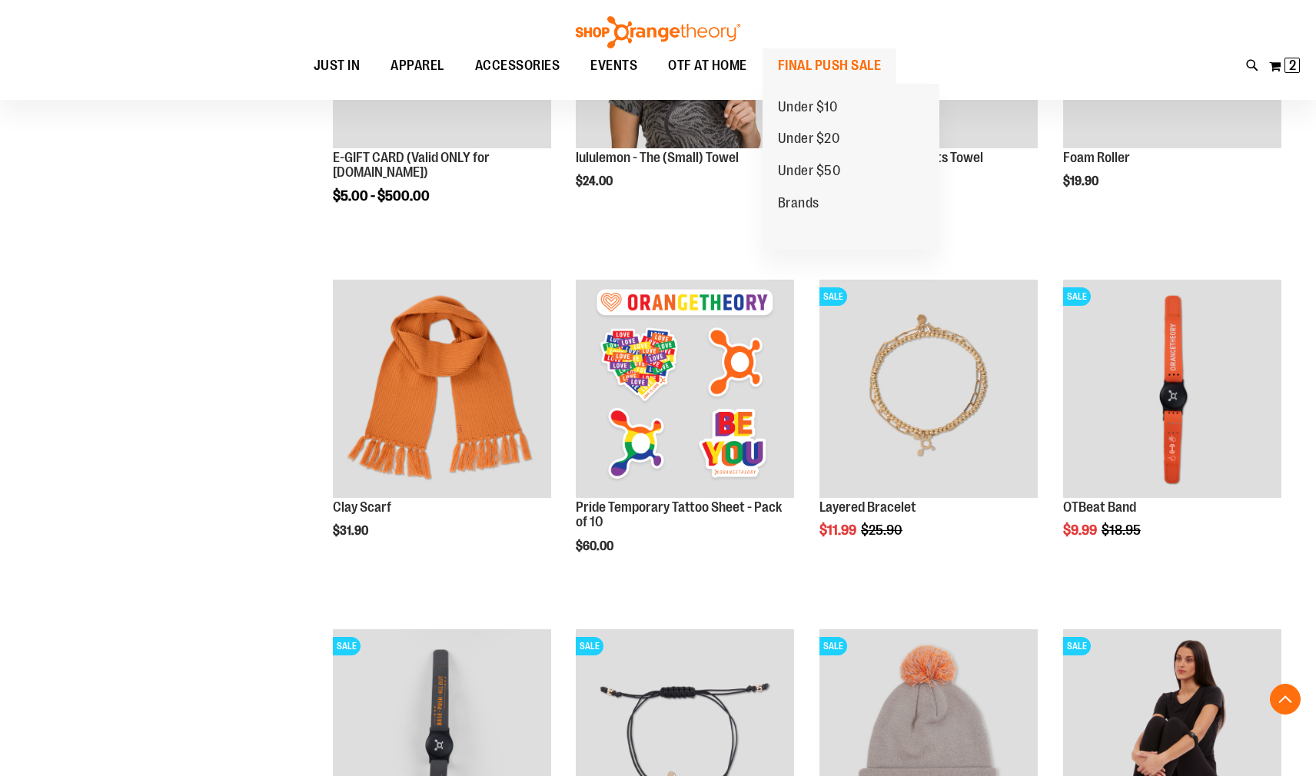
click at [816, 68] on span "FINAL PUSH SALE" at bounding box center [830, 65] width 104 height 35
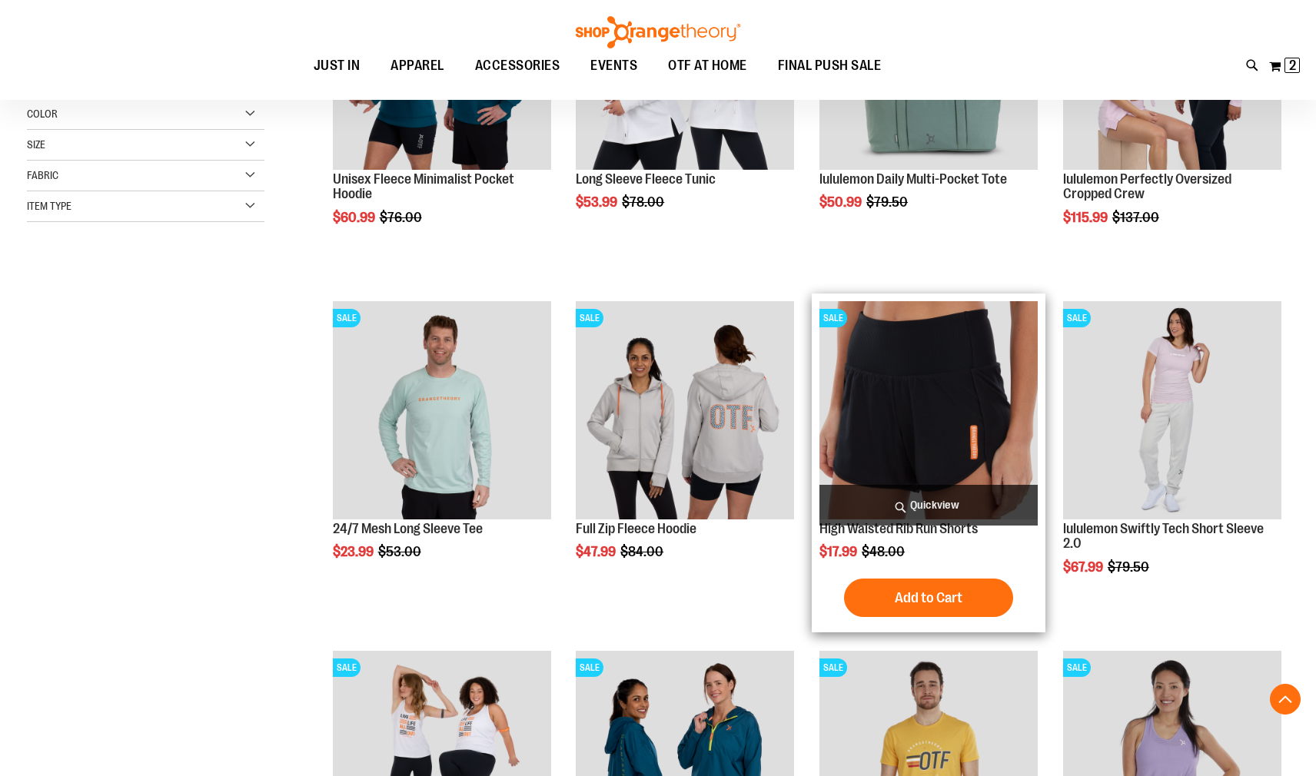
scroll to position [537, 0]
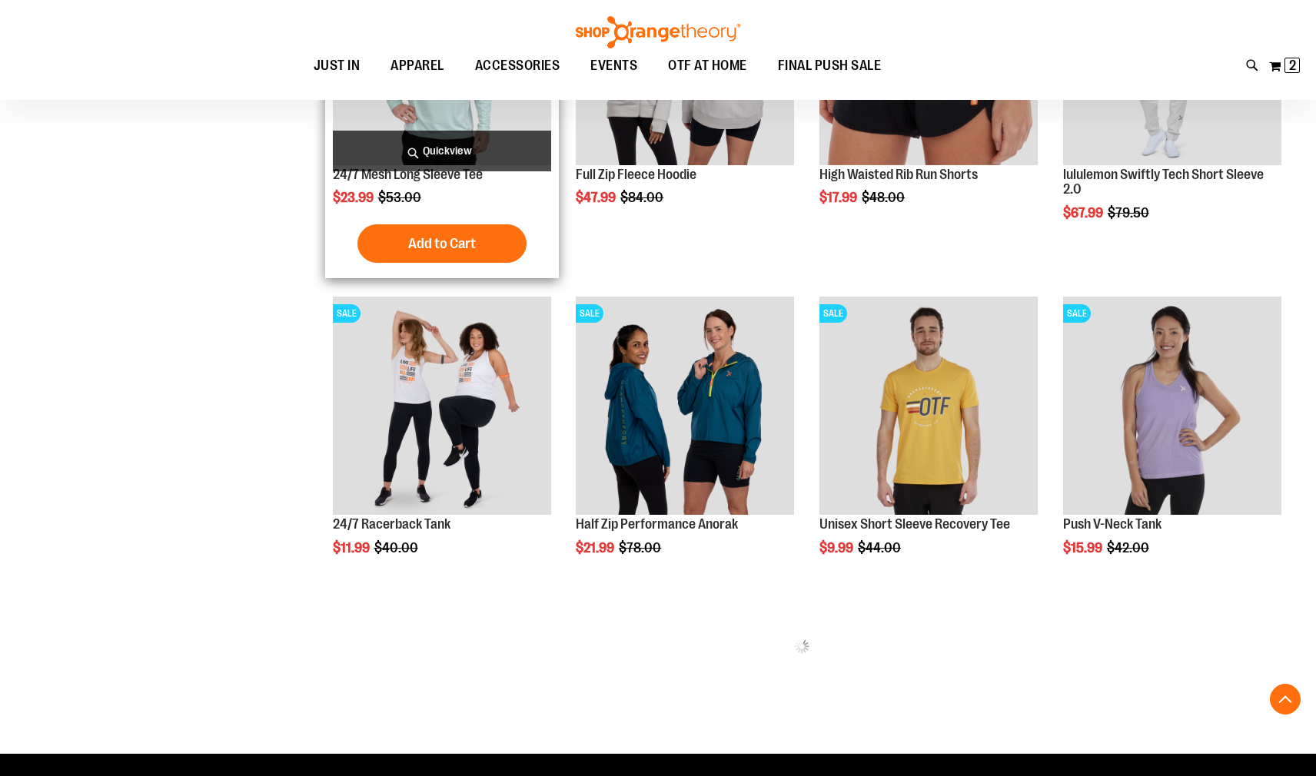
scroll to position [768, 0]
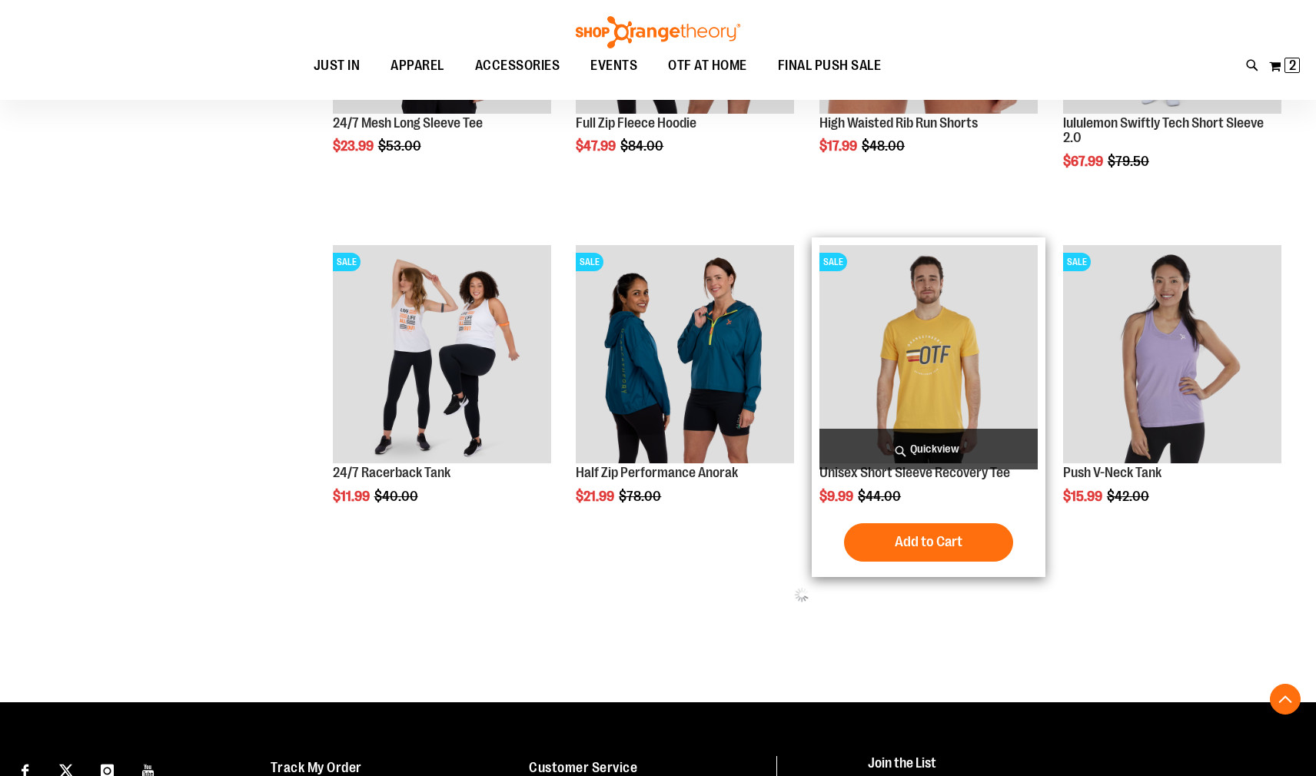
click at [915, 367] on img "product" at bounding box center [928, 354] width 218 height 218
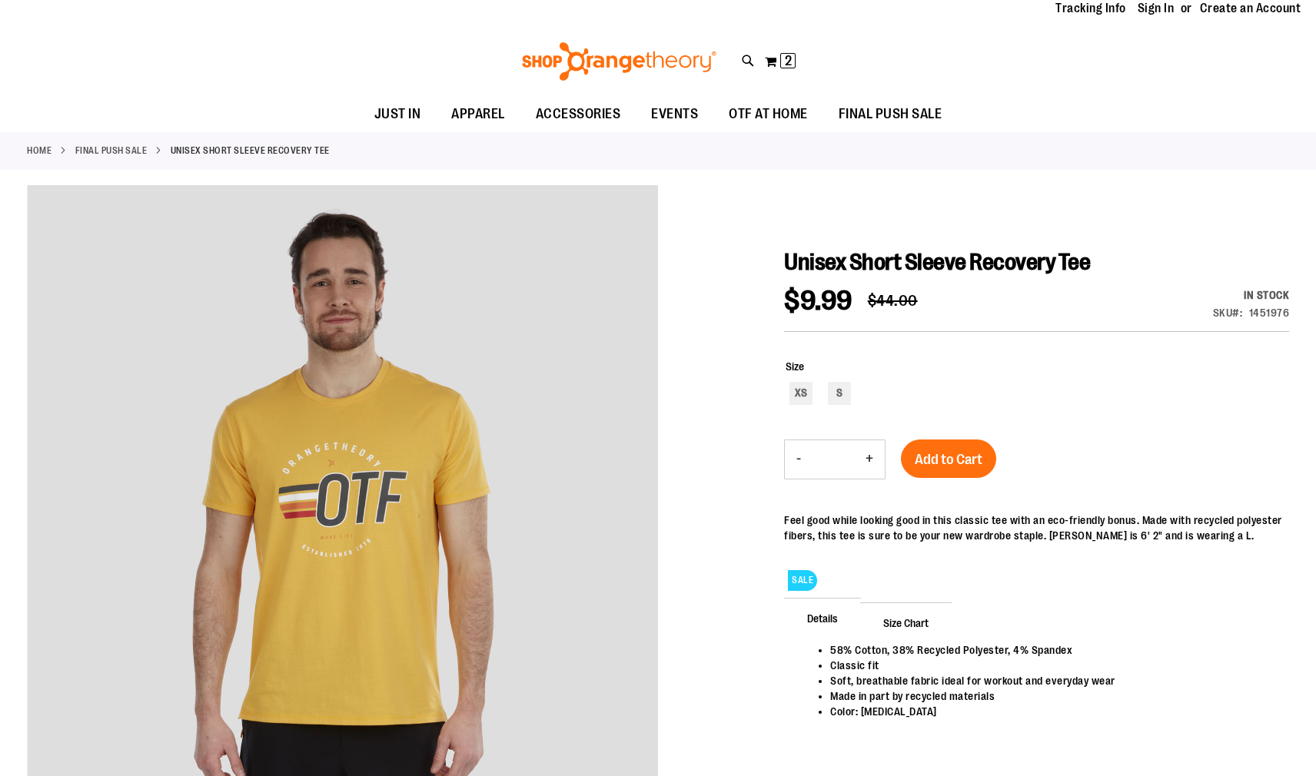
scroll to position [76, 0]
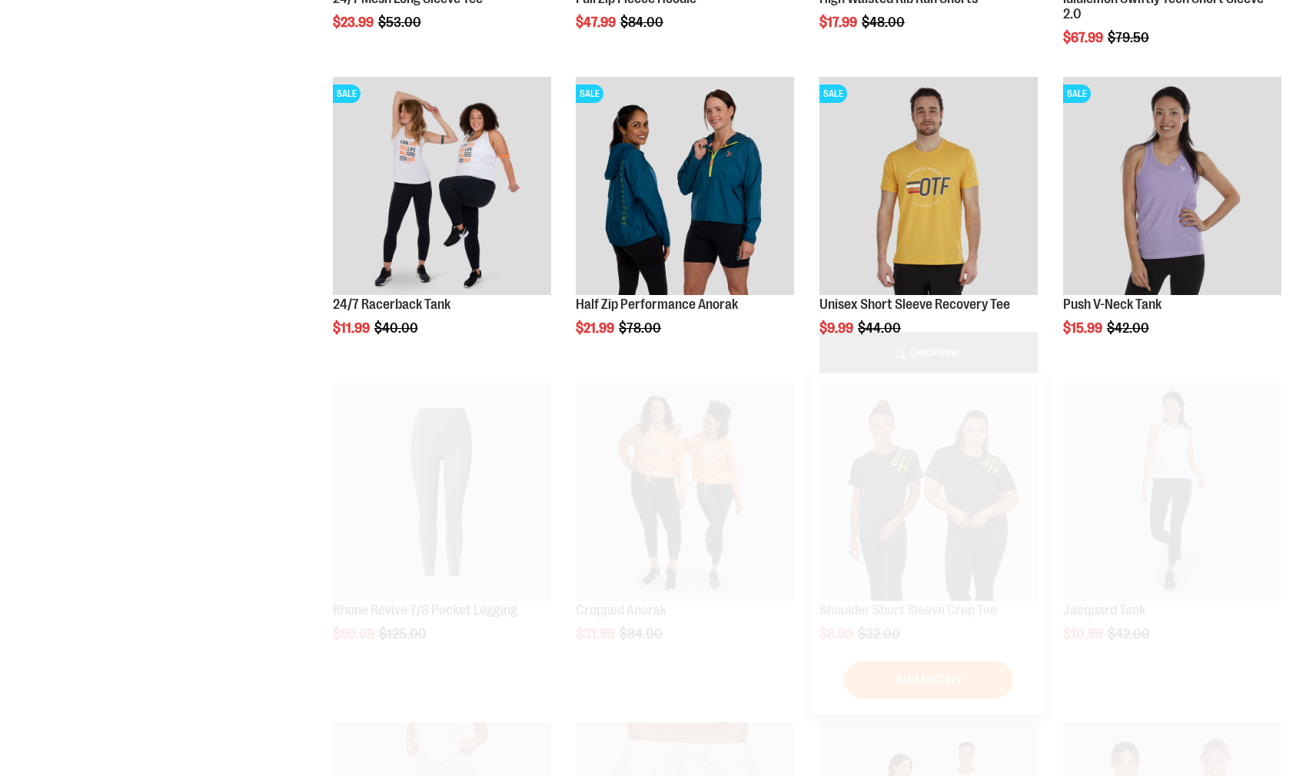
scroll to position [849, 0]
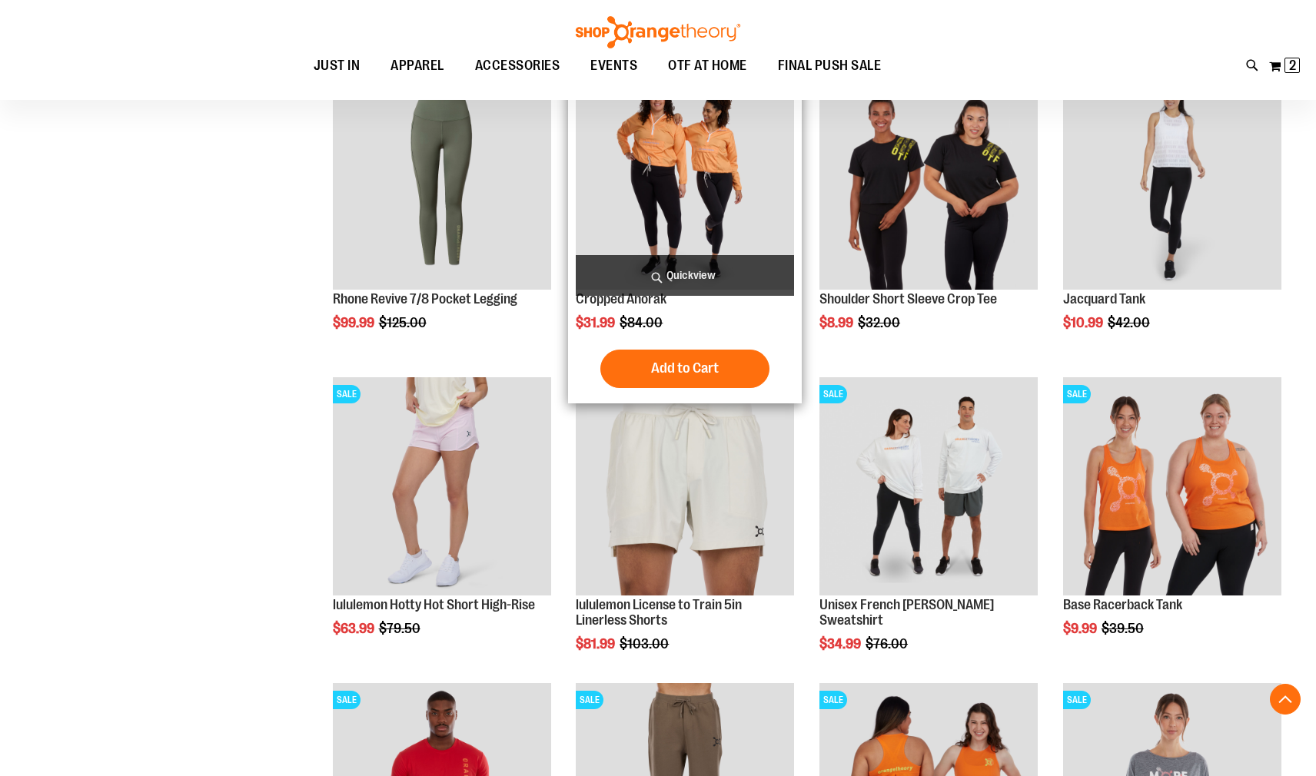
scroll to position [1232, 0]
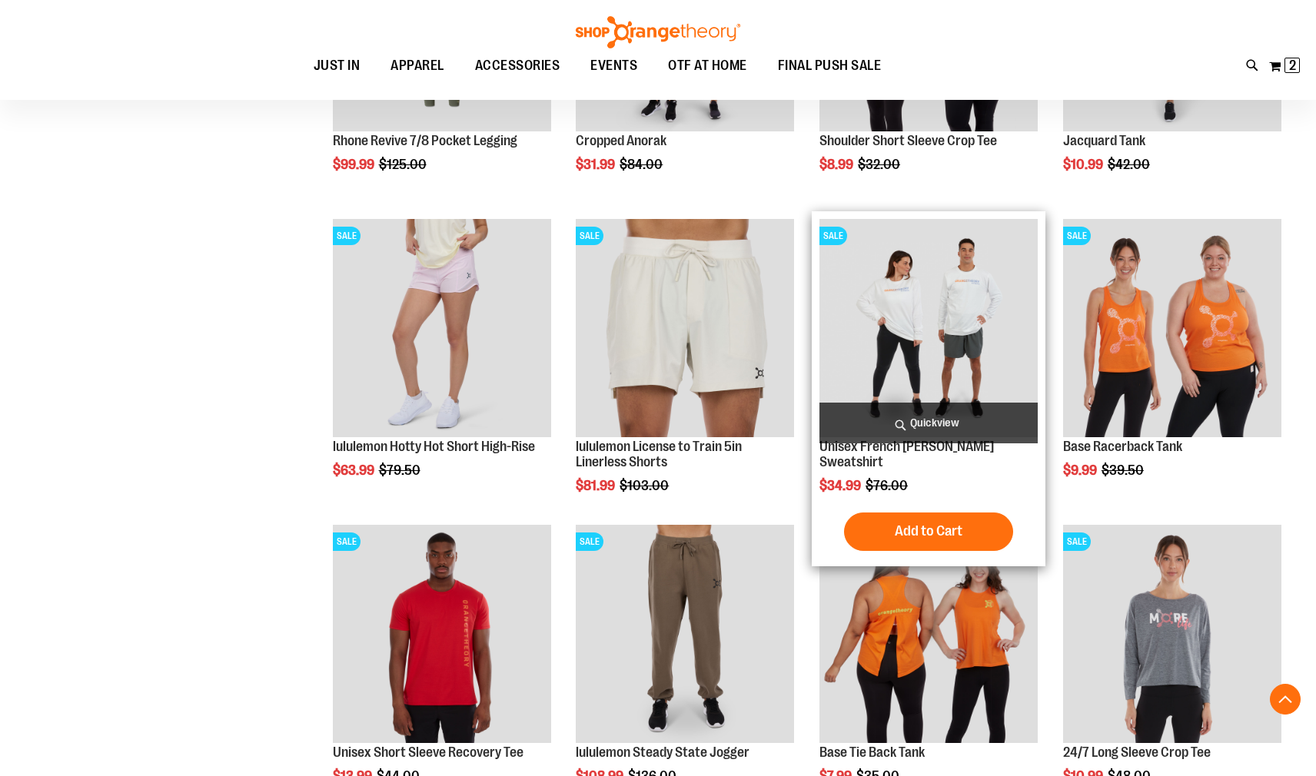
scroll to position [1617, 0]
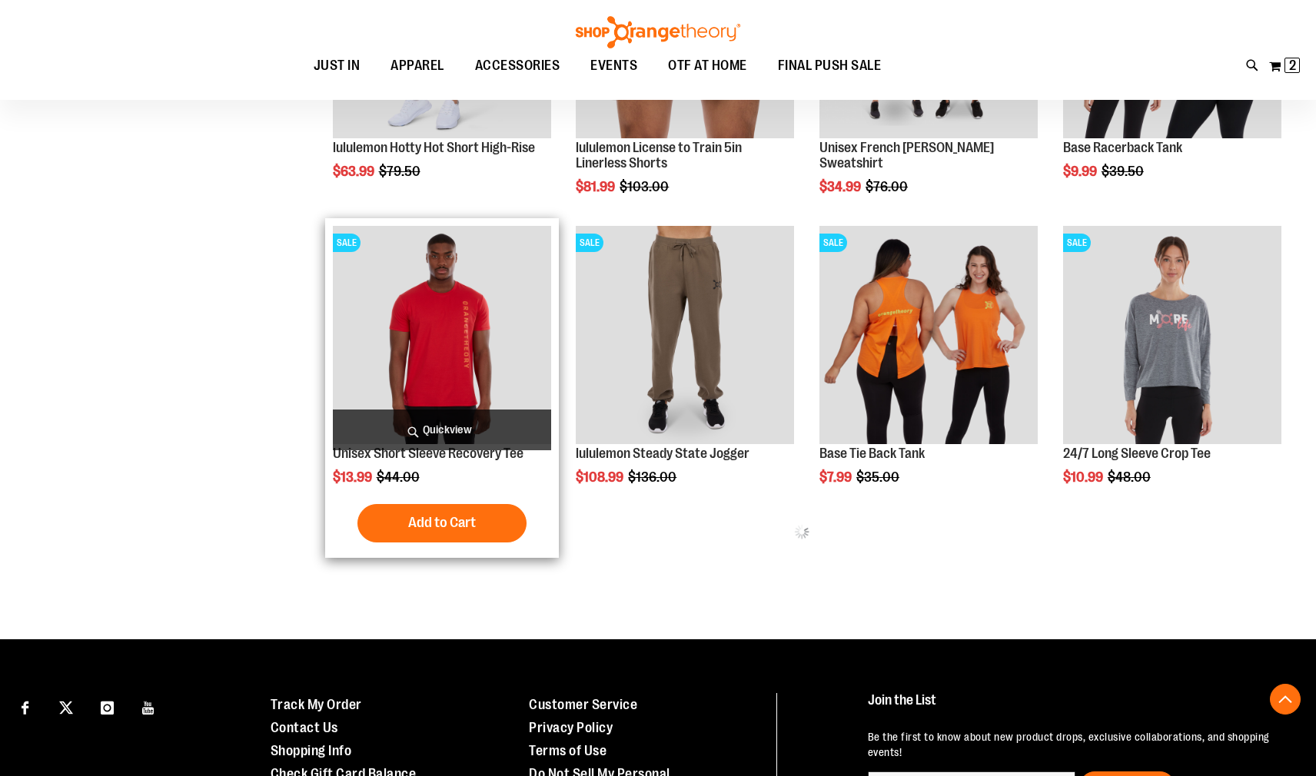
click at [490, 317] on img "product" at bounding box center [442, 335] width 218 height 218
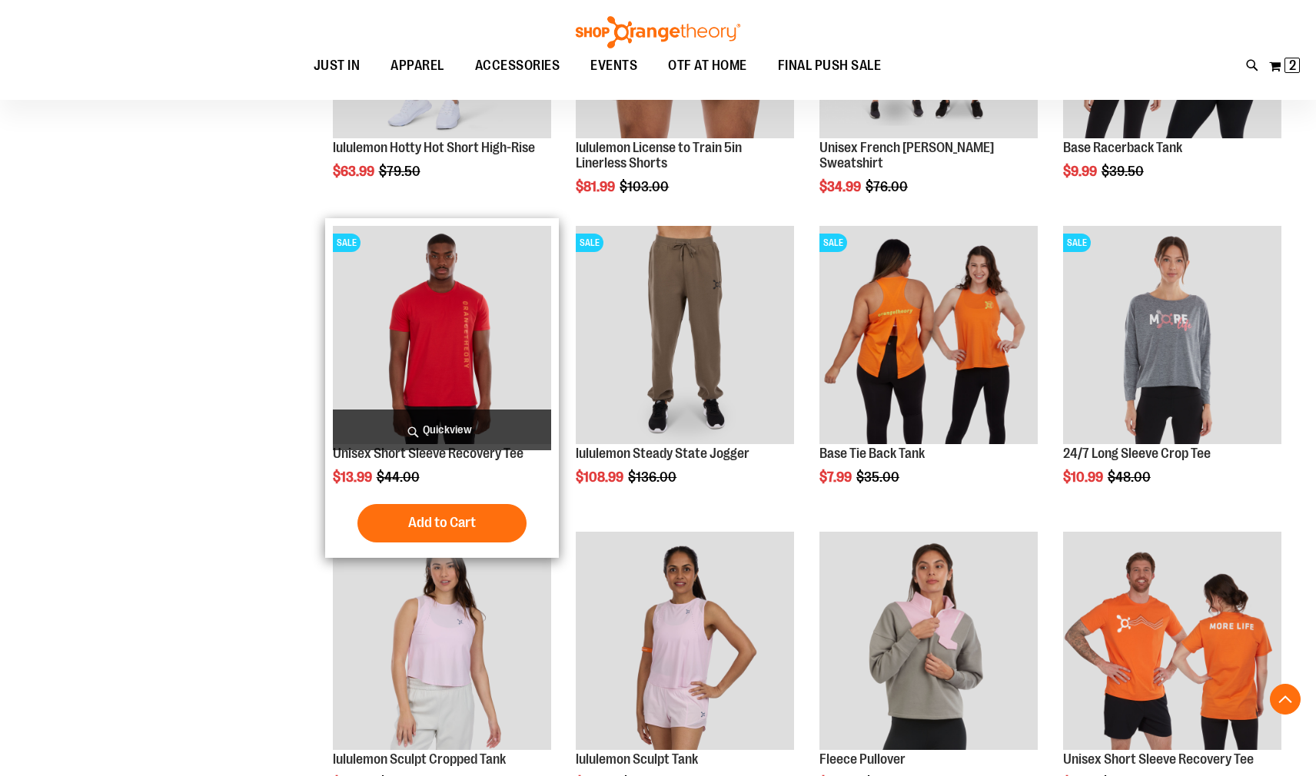
click at [430, 320] on img "product" at bounding box center [442, 335] width 218 height 218
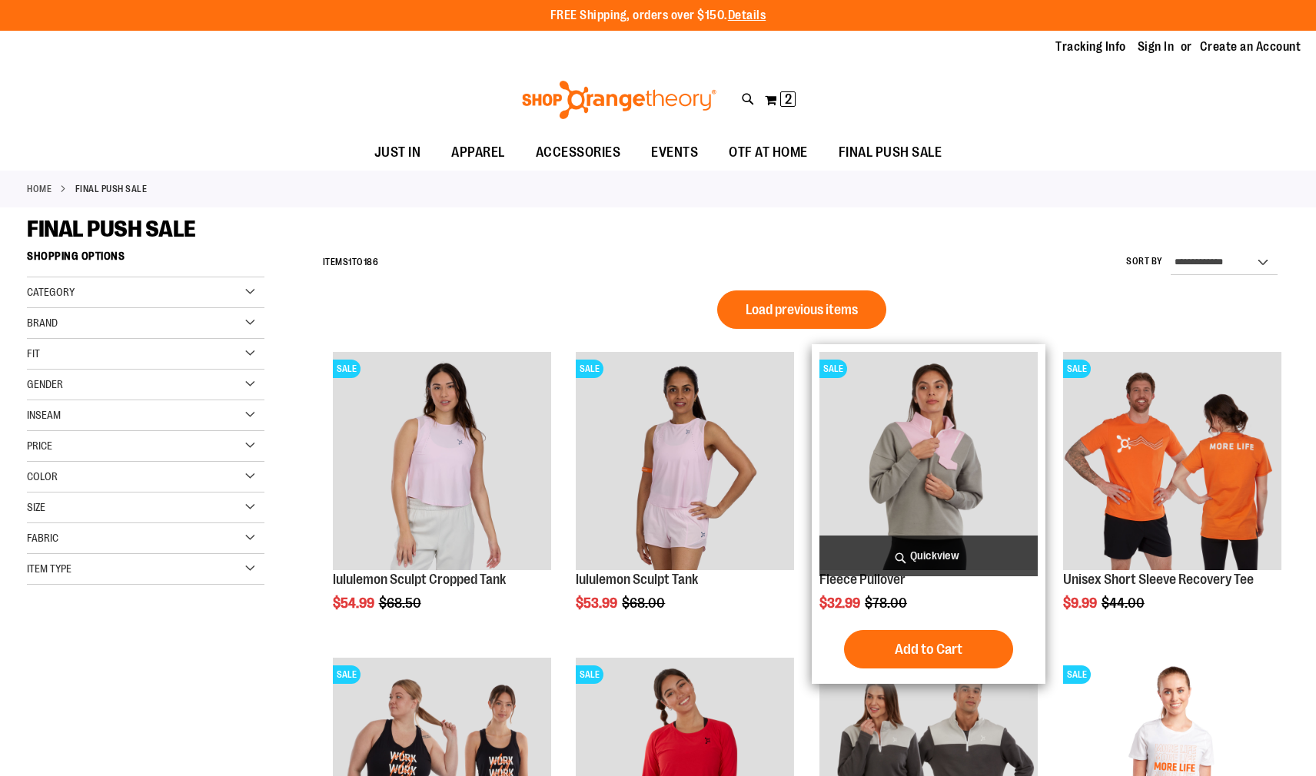
scroll to position [888, 0]
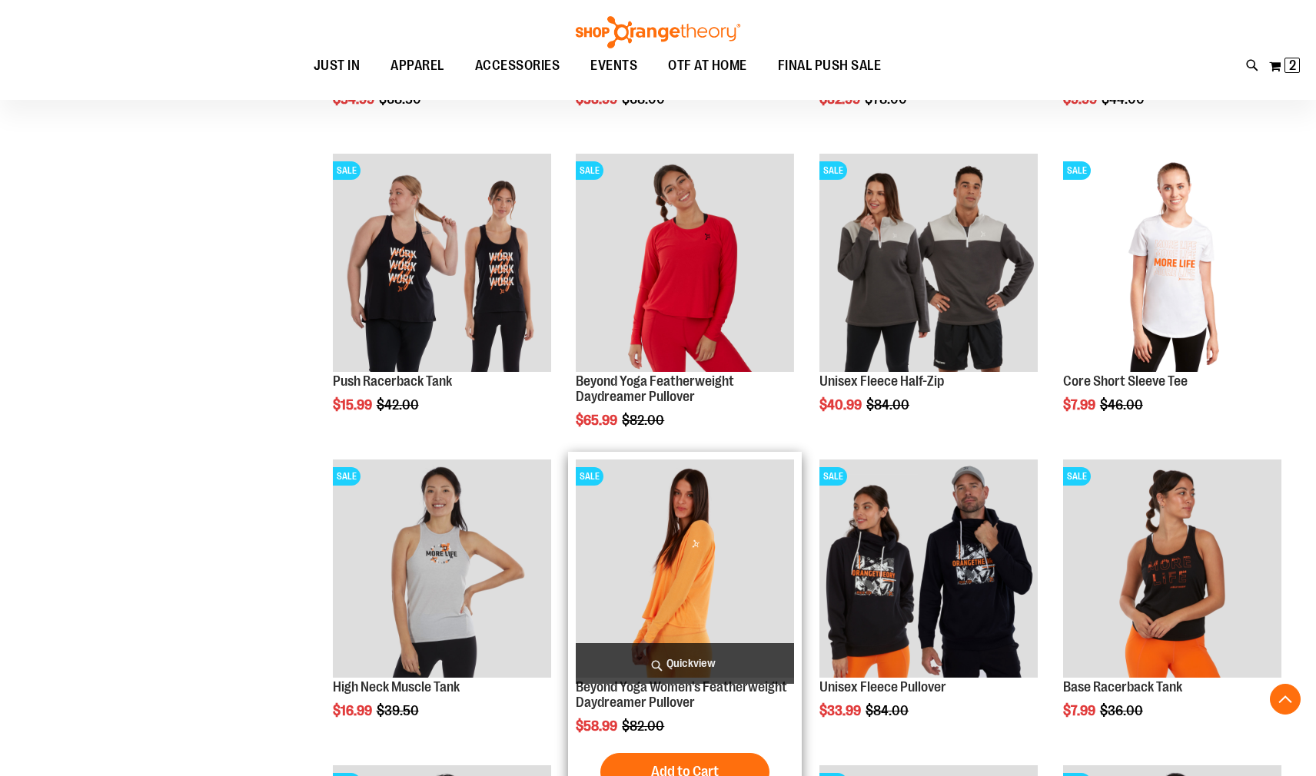
scroll to position [33, 0]
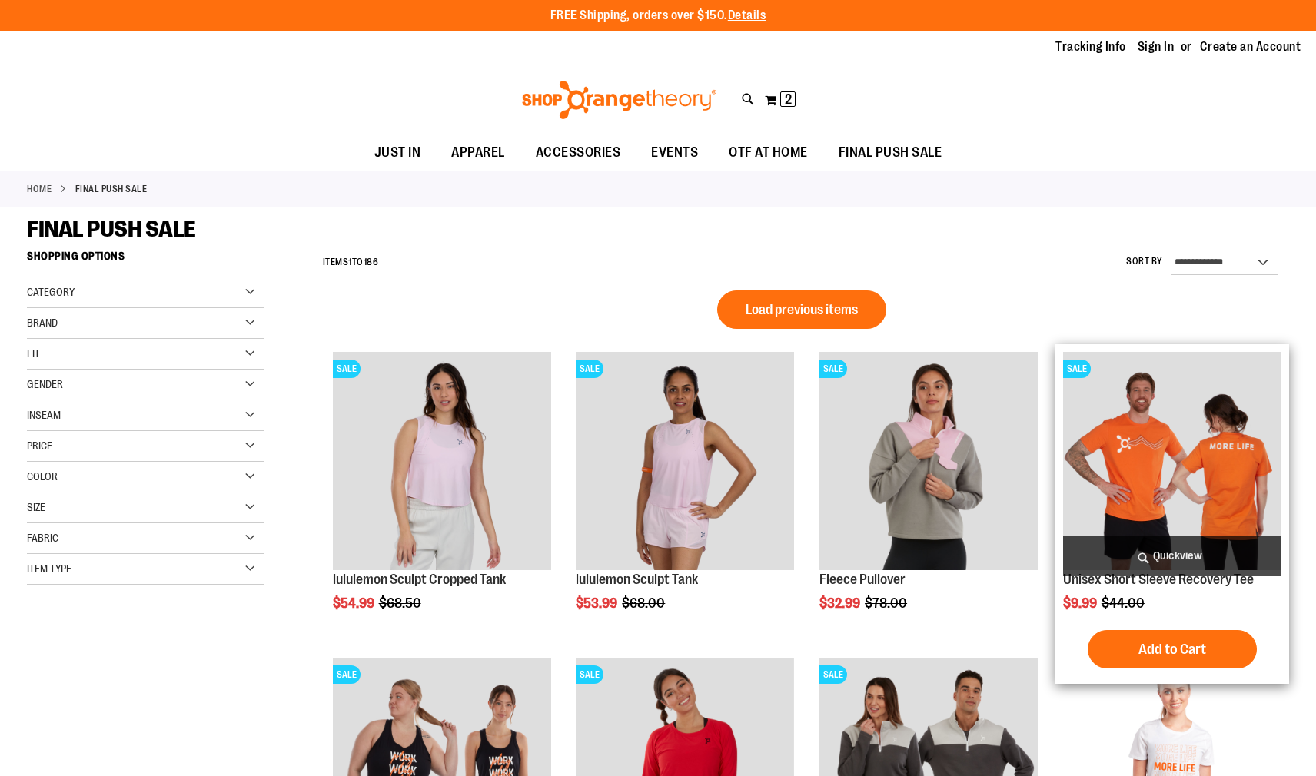
click at [1163, 472] on img "product" at bounding box center [1172, 461] width 218 height 218
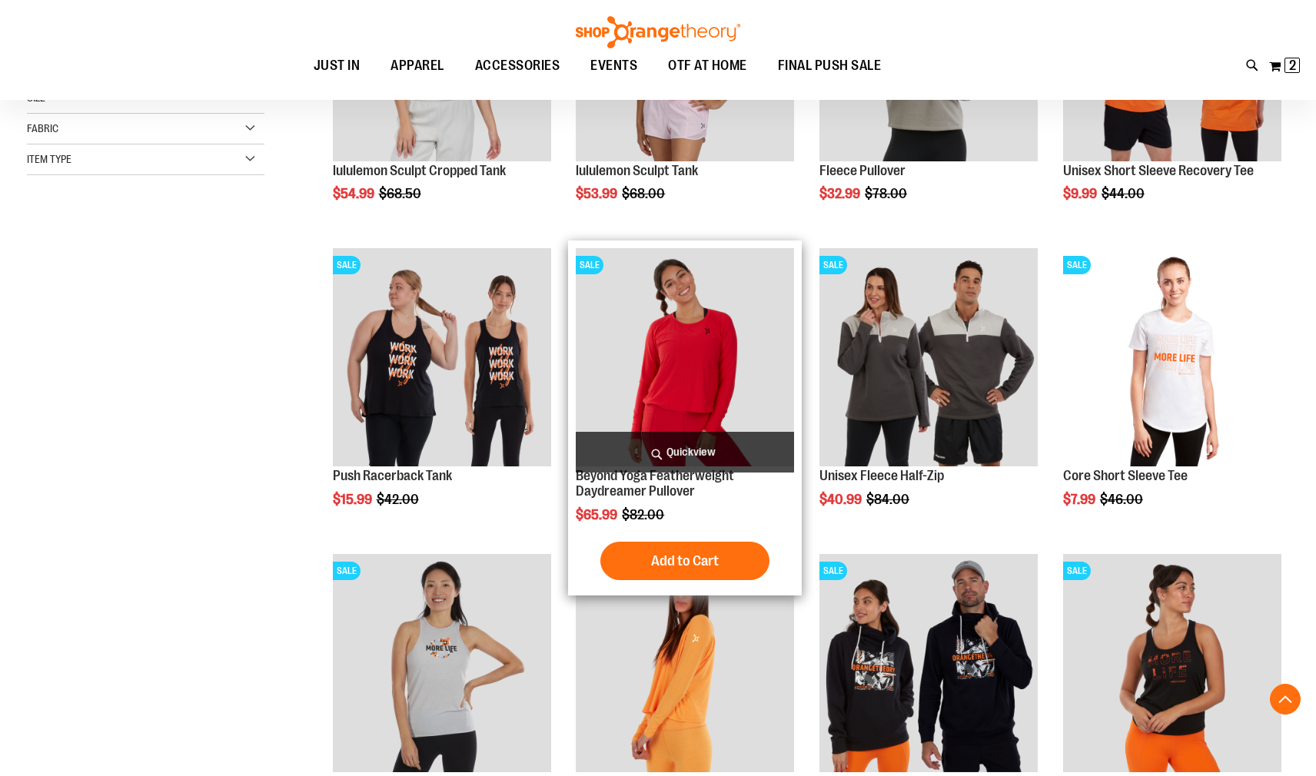
scroll to position [460, 0]
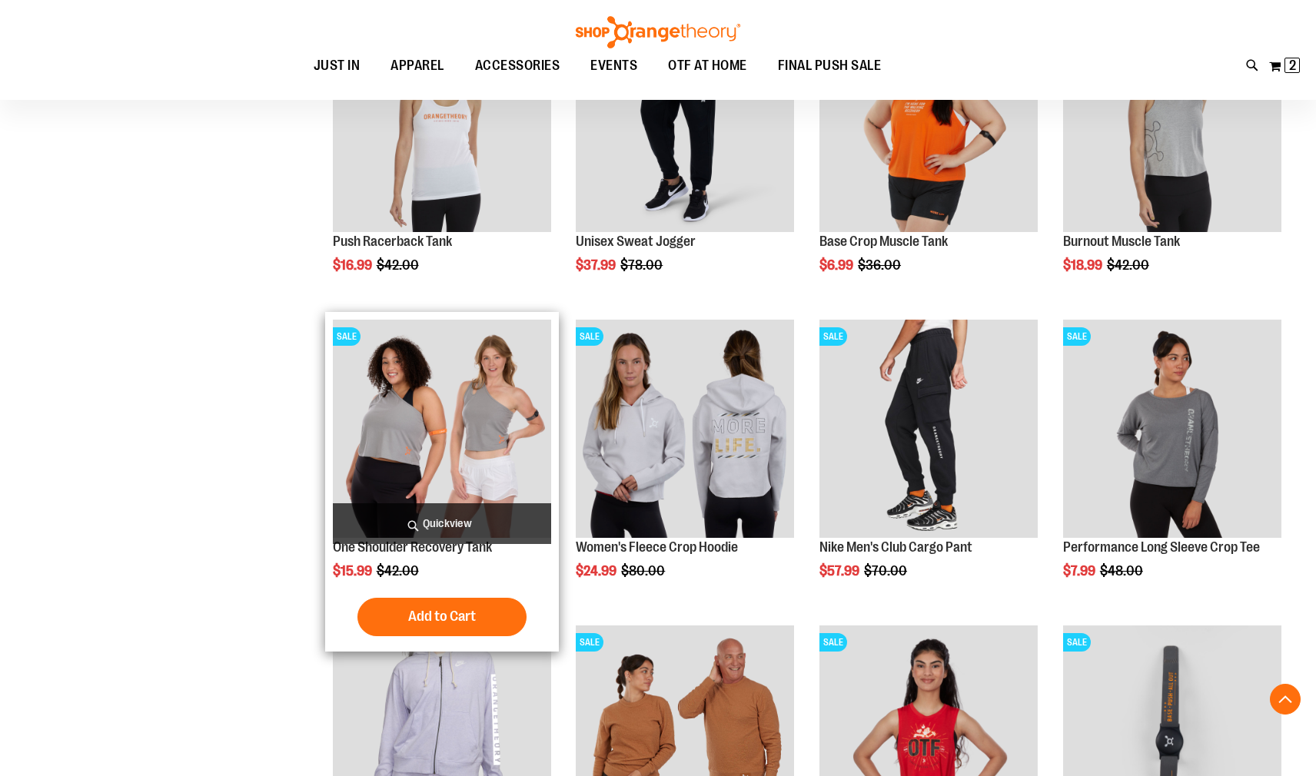
scroll to position [1306, 0]
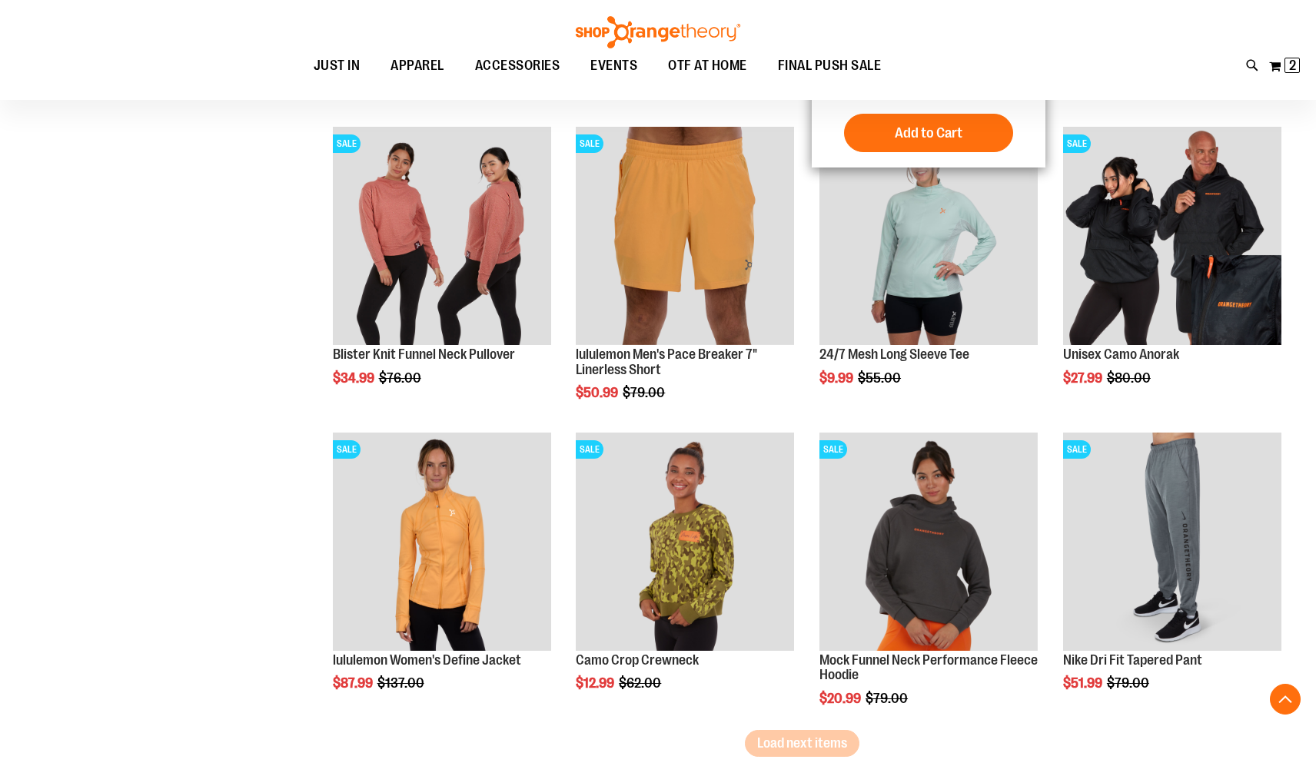
scroll to position [2459, 0]
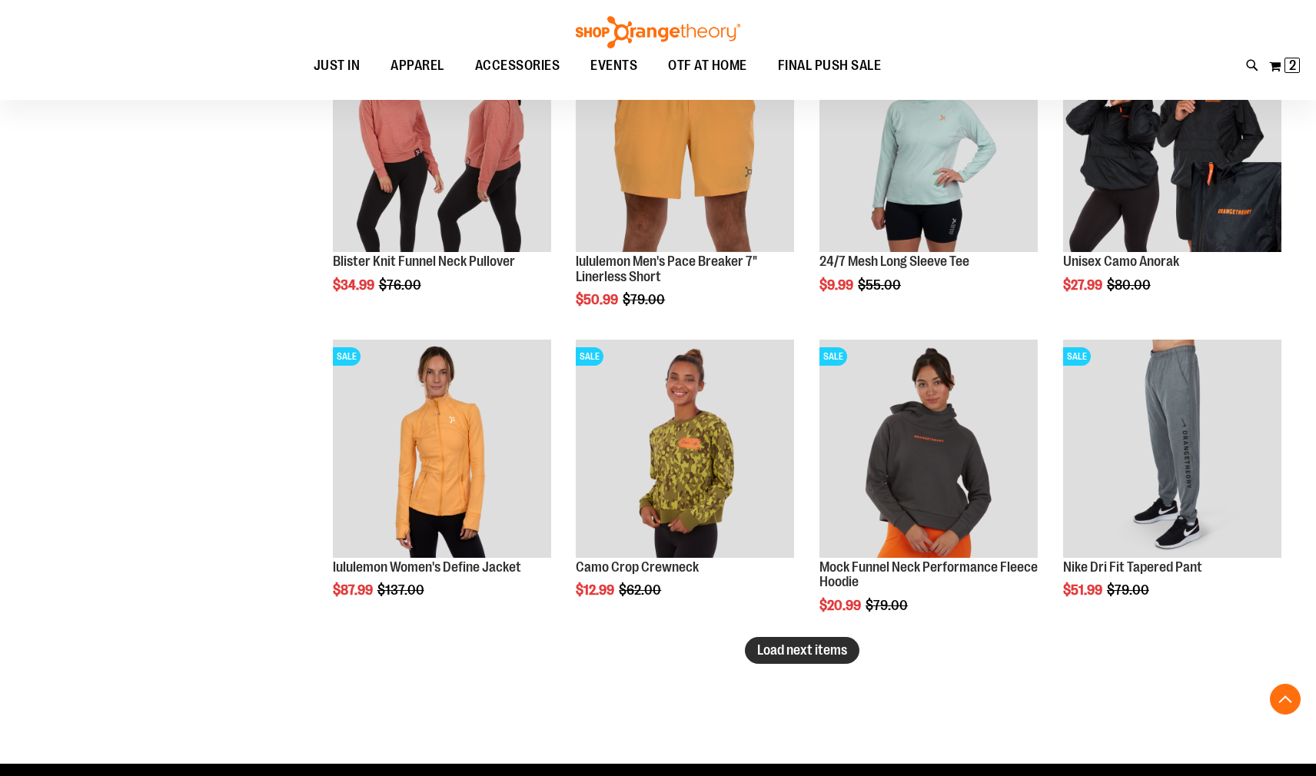
click at [783, 657] on span "Load next items" at bounding box center [802, 650] width 90 height 15
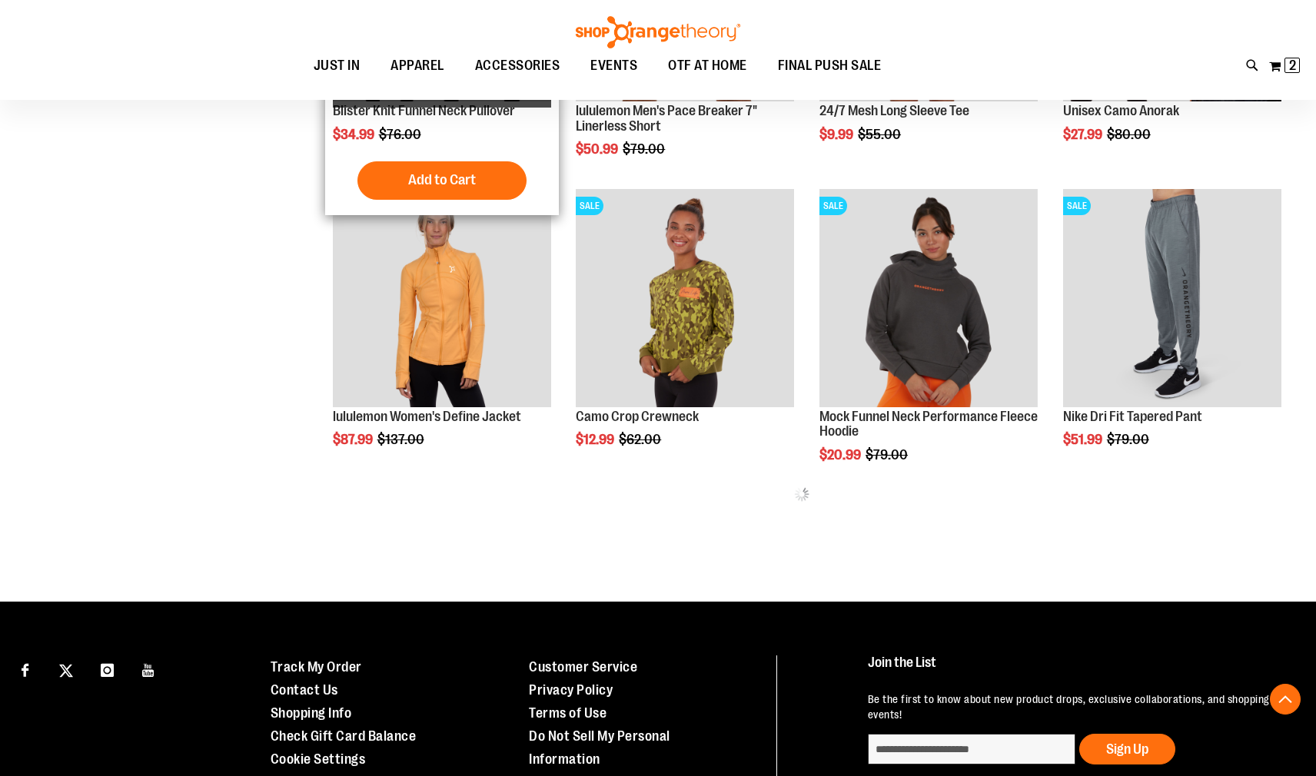
scroll to position [2738, 0]
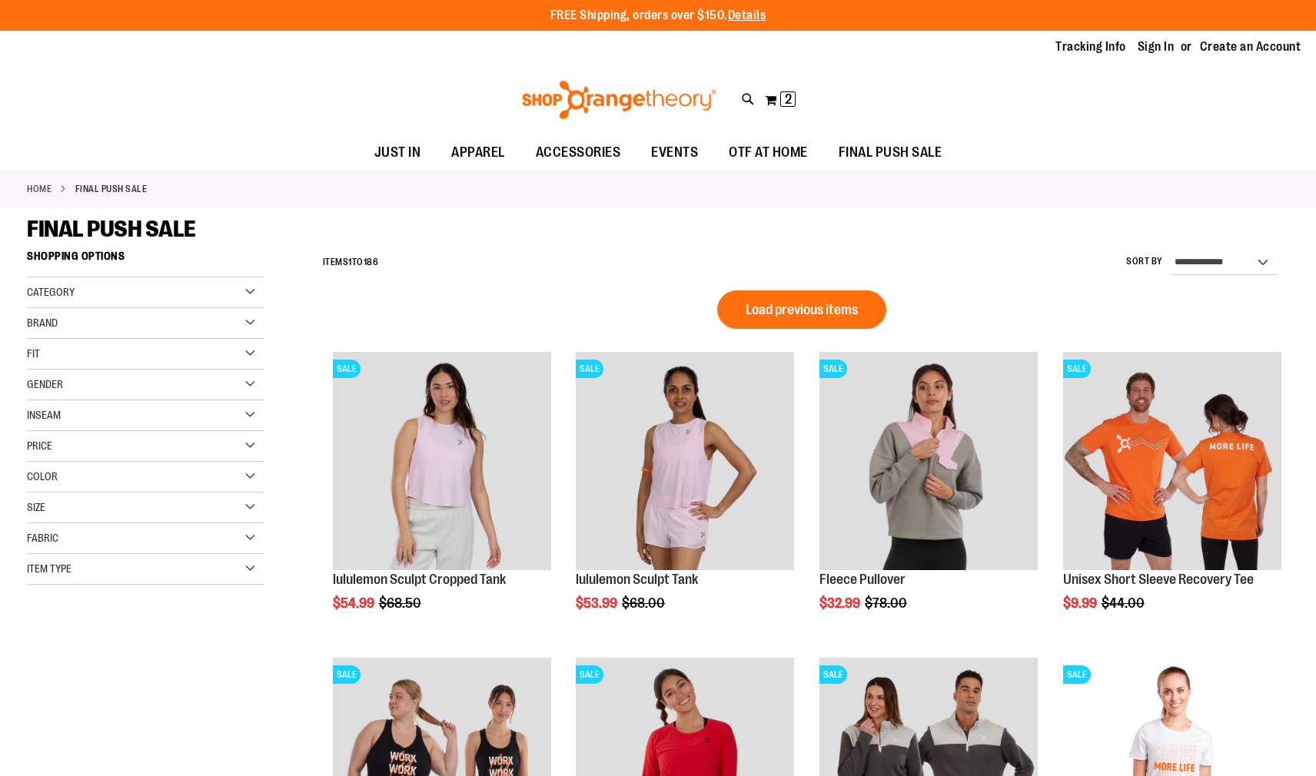
click at [597, 249] on div "**********" at bounding box center [802, 263] width 974 height 40
click at [96, 378] on div "Gender" at bounding box center [146, 385] width 238 height 31
click at [98, 293] on div "Category" at bounding box center [146, 293] width 238 height 31
click at [105, 442] on div "Fit" at bounding box center [146, 445] width 238 height 31
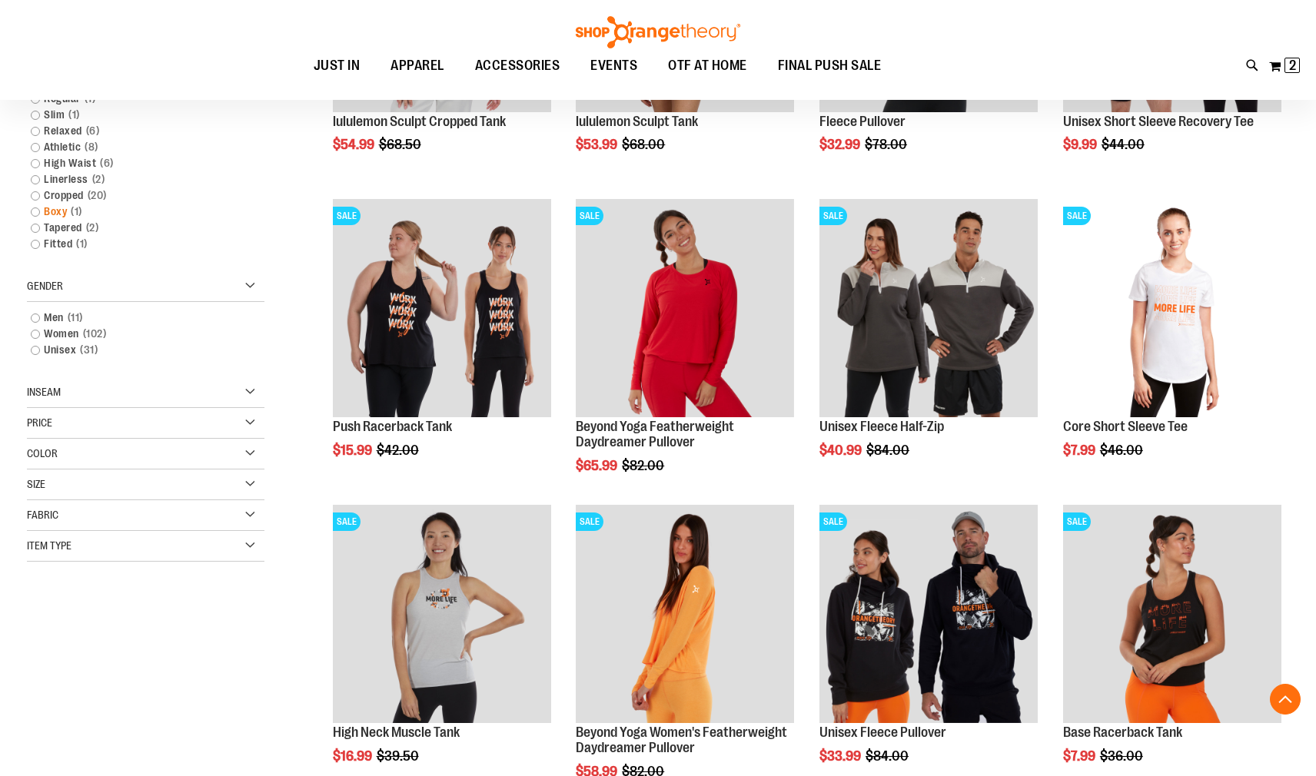
scroll to position [460, 0]
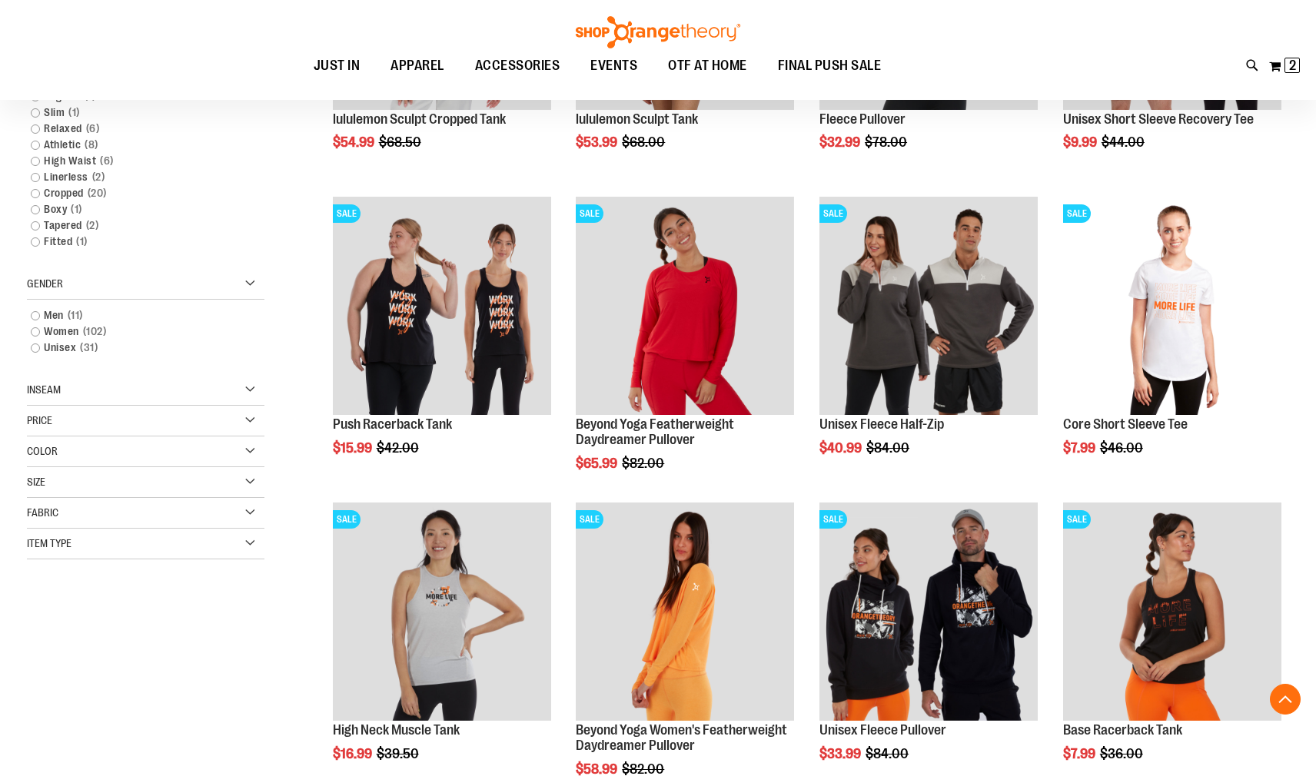
click at [108, 540] on div "Item Type" at bounding box center [146, 544] width 238 height 31
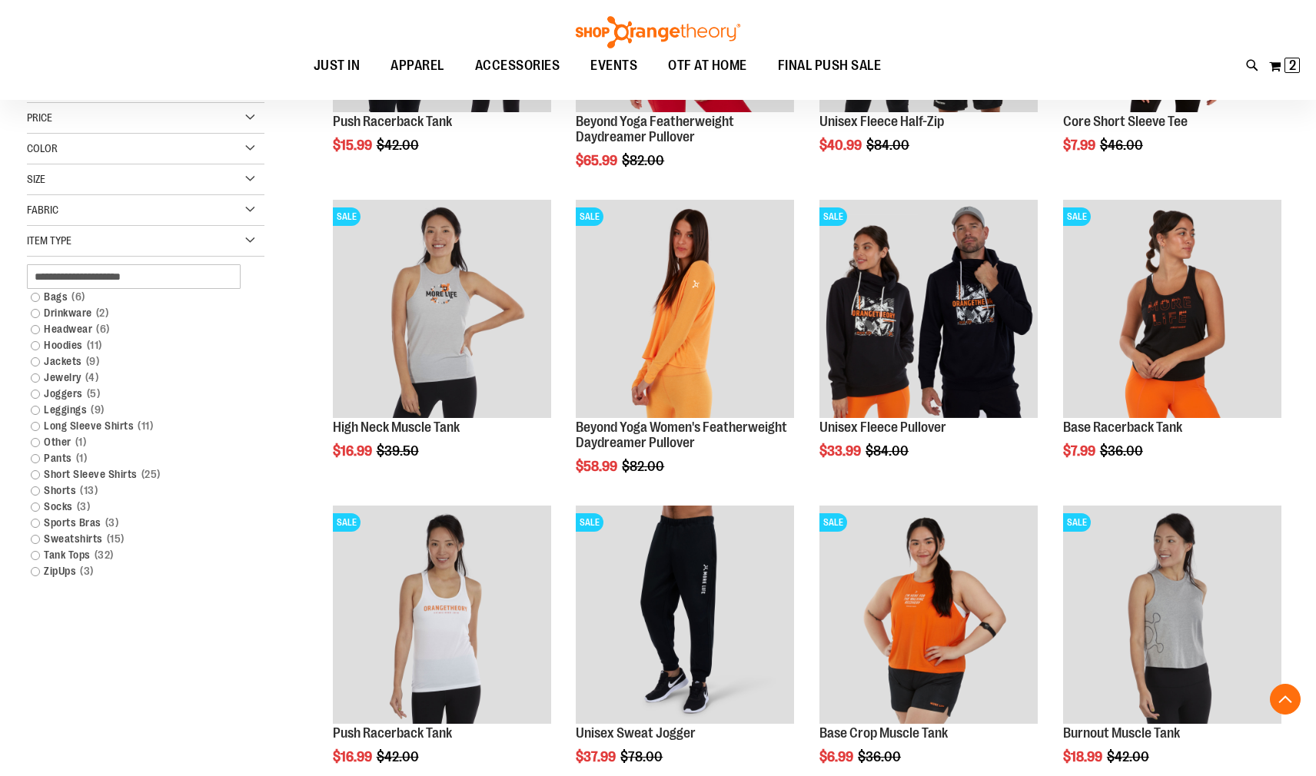
scroll to position [768, 0]
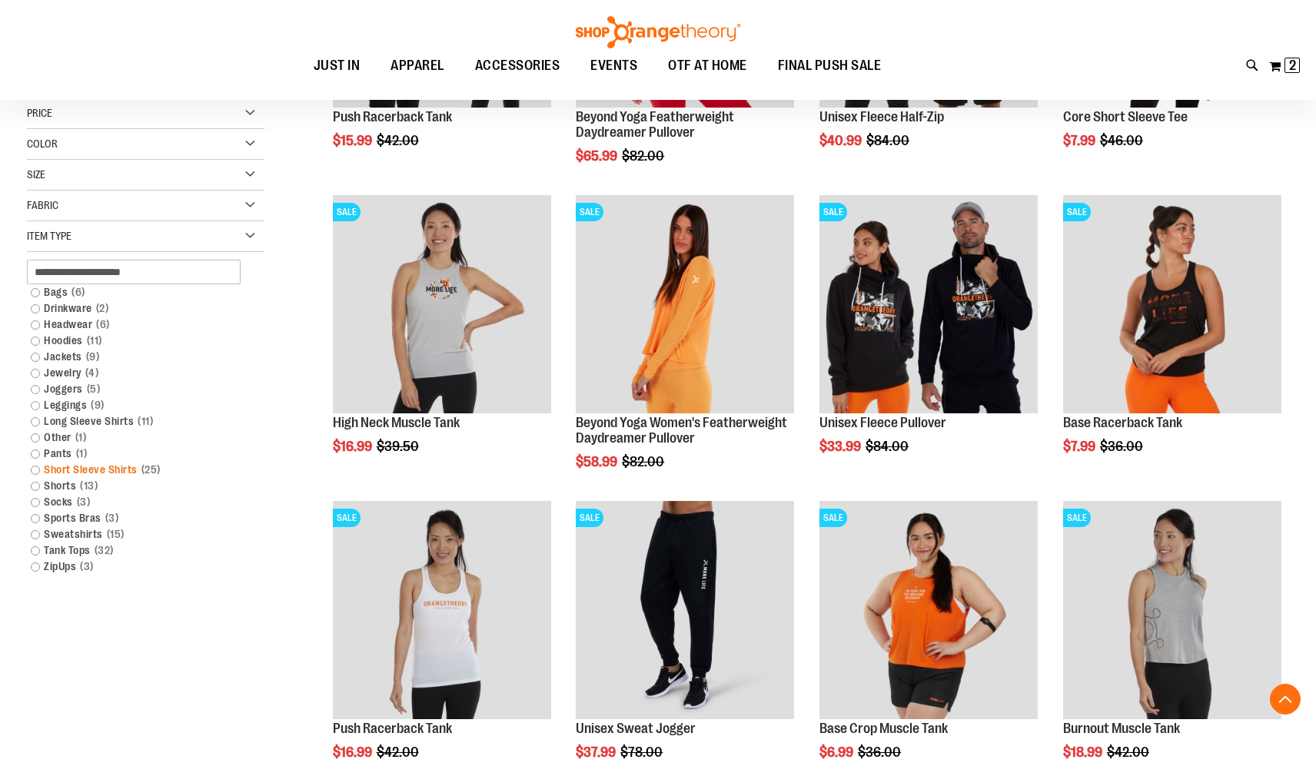
click at [81, 473] on link "Short Sleeve Shirts 25 items" at bounding box center [137, 470] width 228 height 16
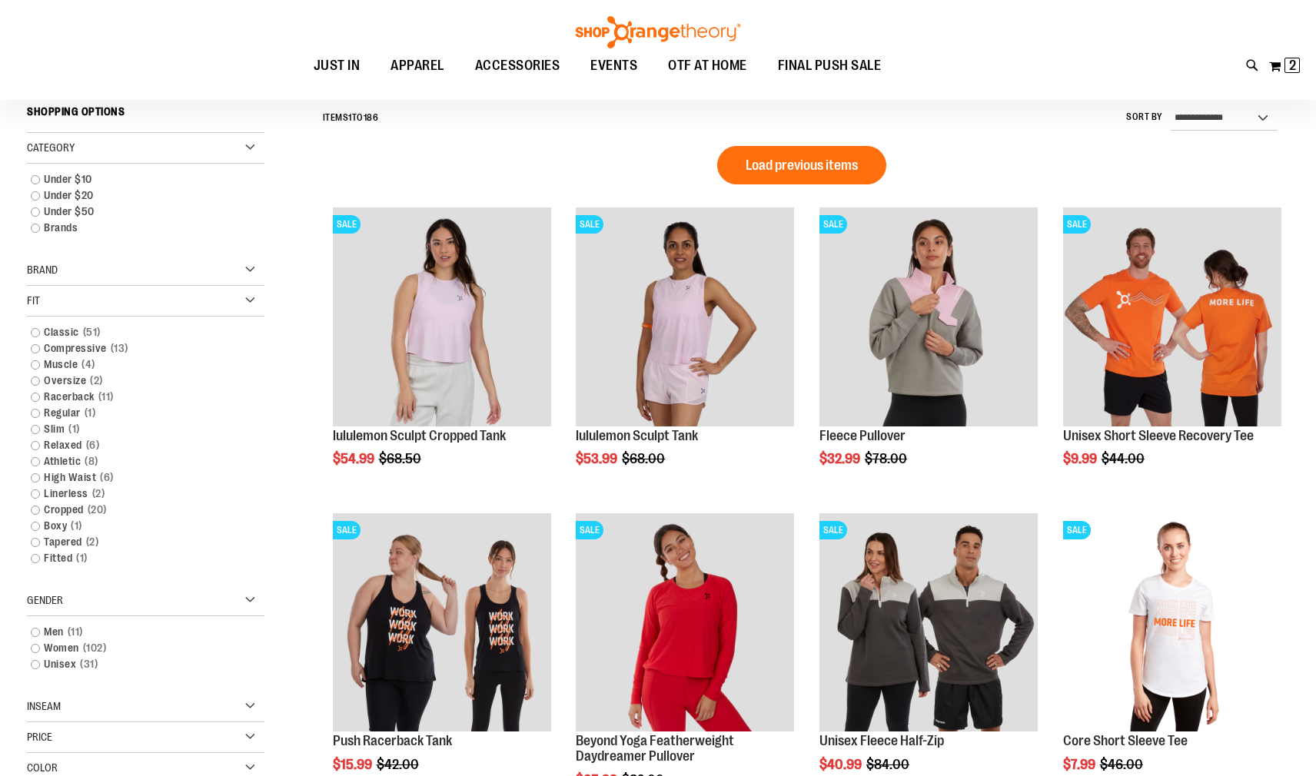
scroll to position [143, 0]
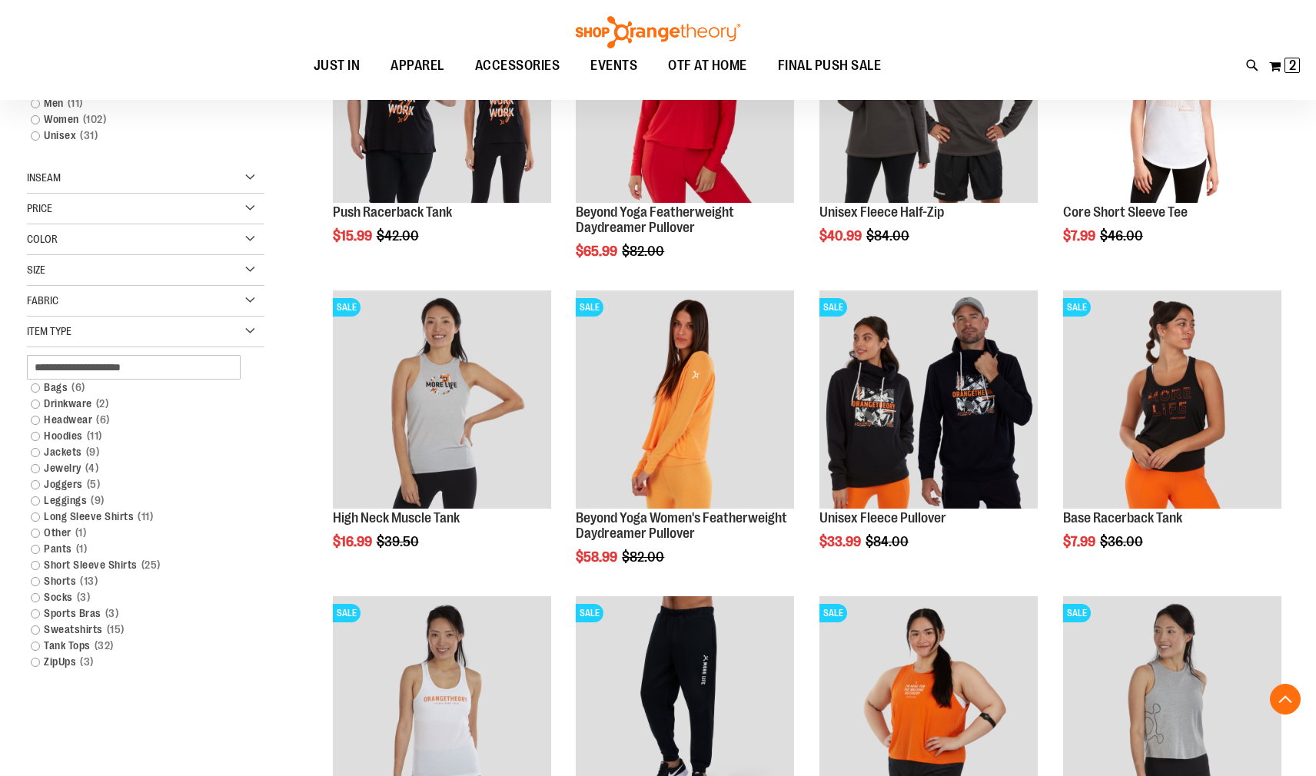
scroll to position [912, 0]
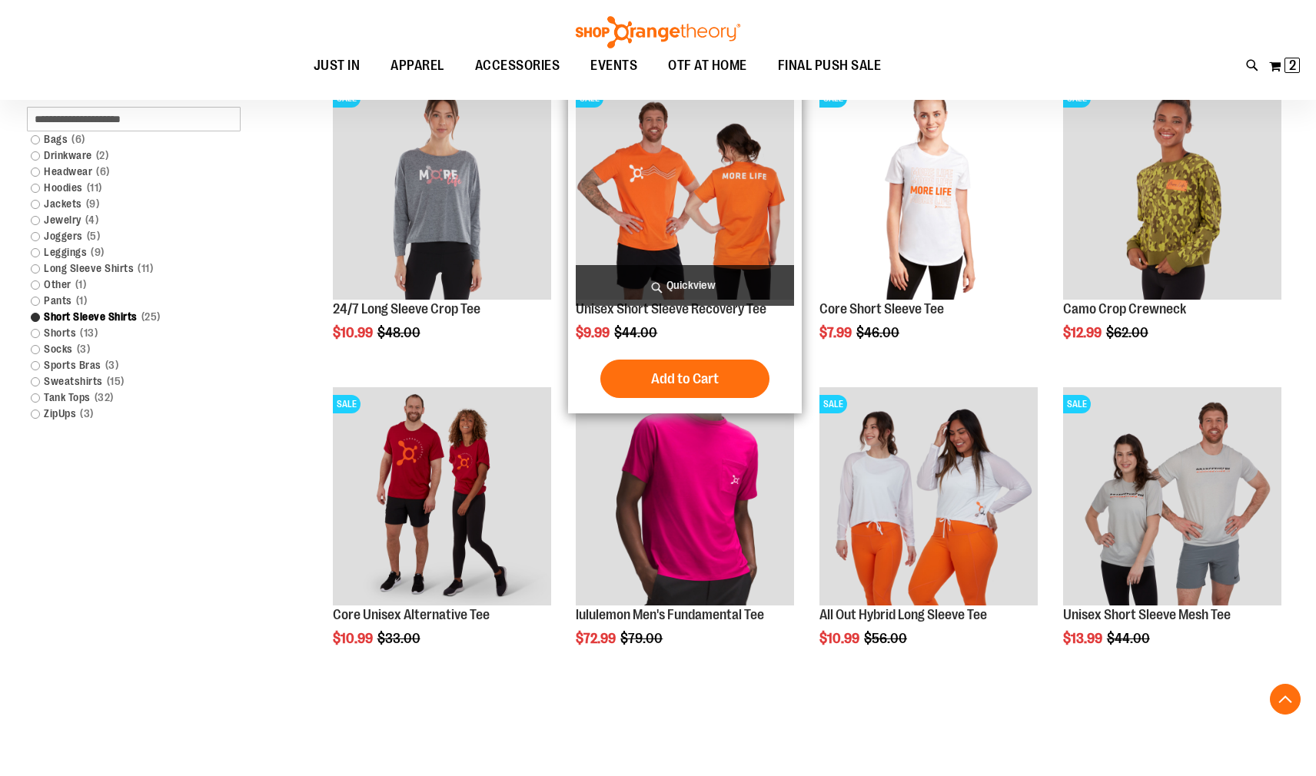
scroll to position [845, 0]
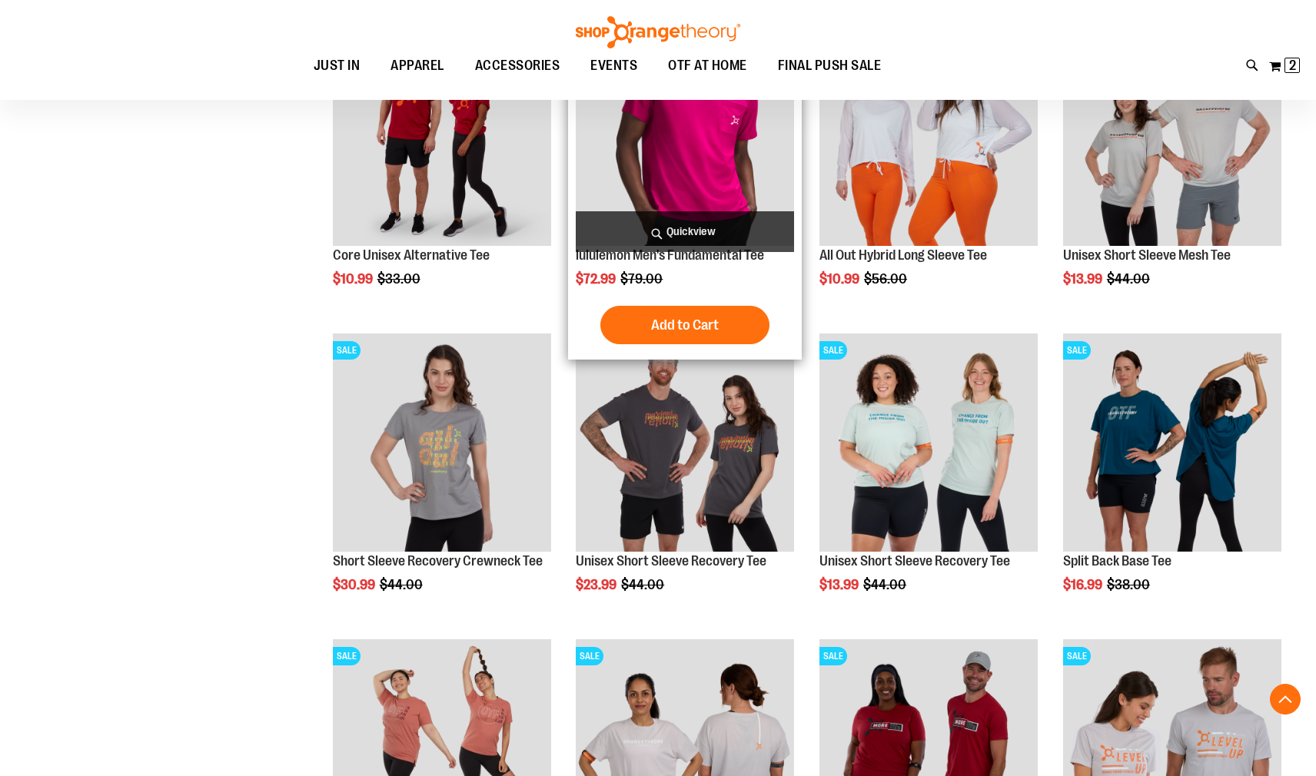
scroll to position [922, 0]
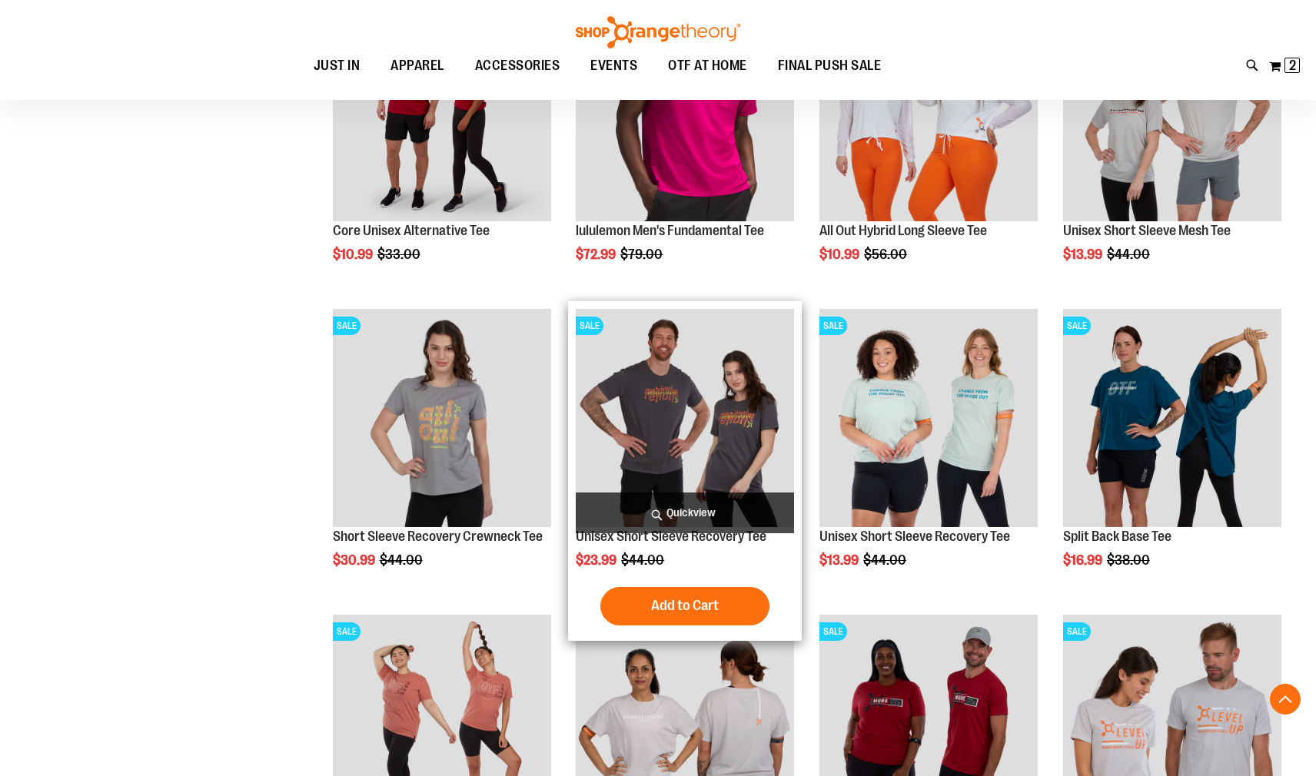
click at [673, 402] on img "product" at bounding box center [685, 418] width 218 height 218
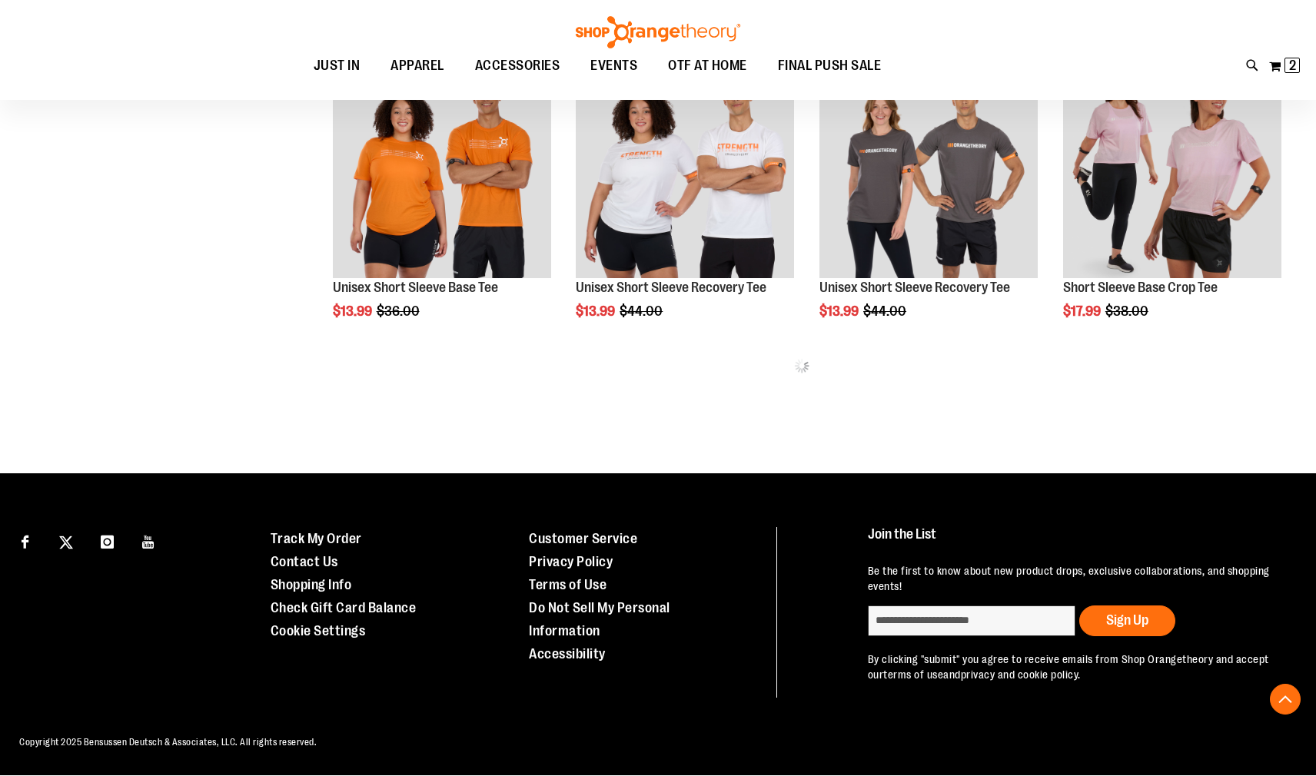
scroll to position [695, 0]
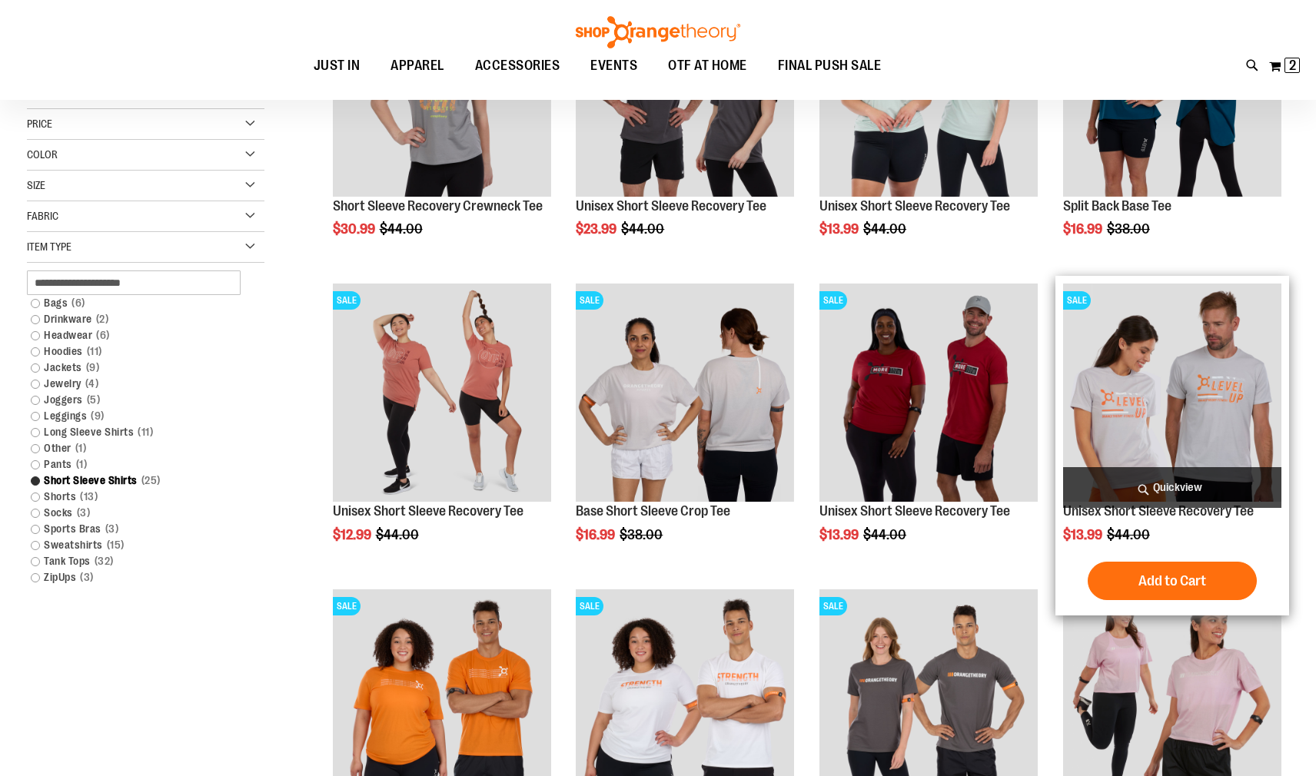
scroll to position [230, 0]
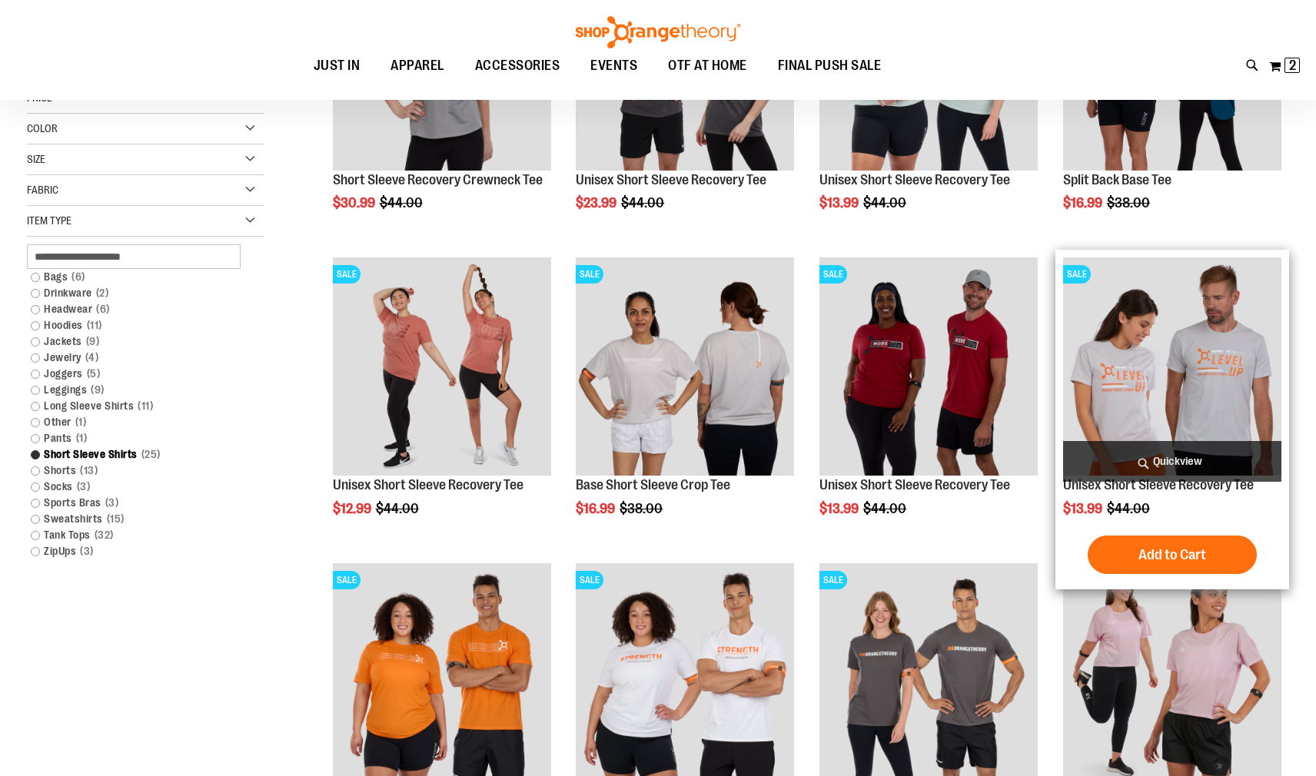
click at [1160, 361] on img "product" at bounding box center [1172, 367] width 218 height 218
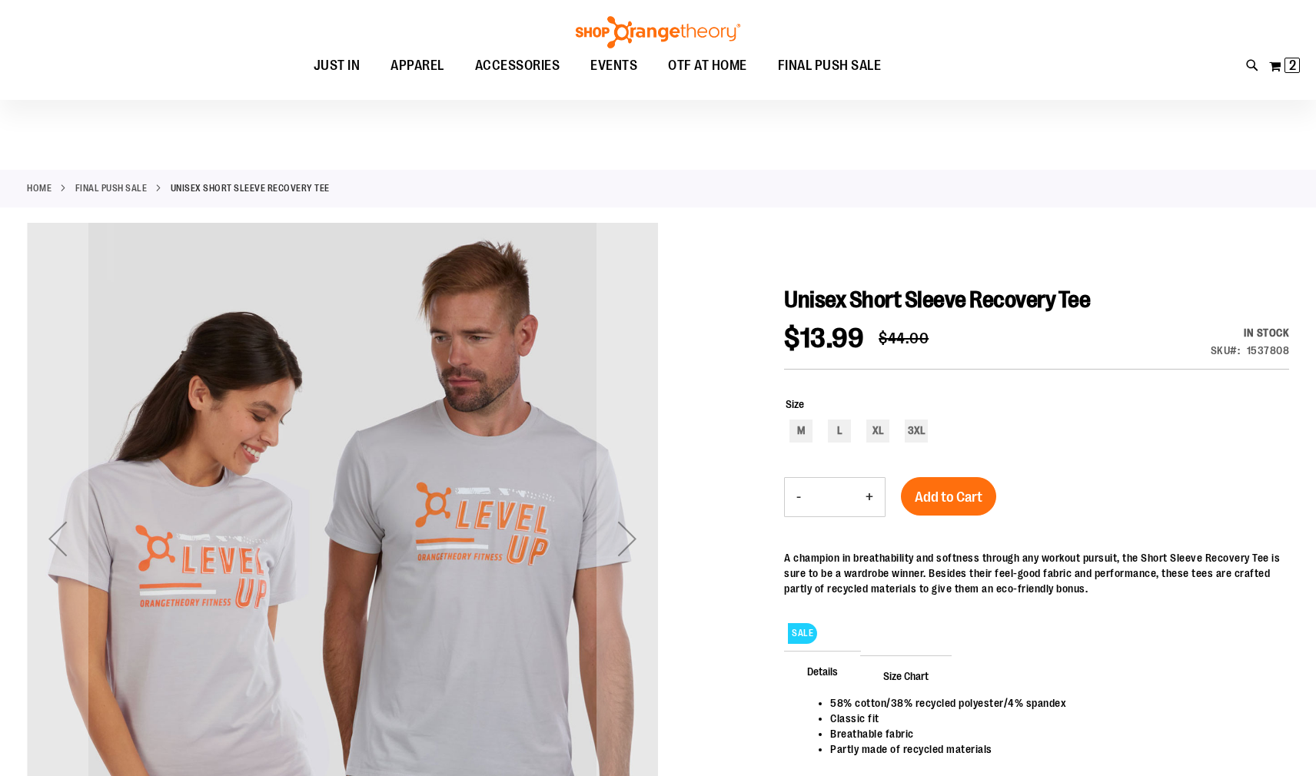
scroll to position [76, 0]
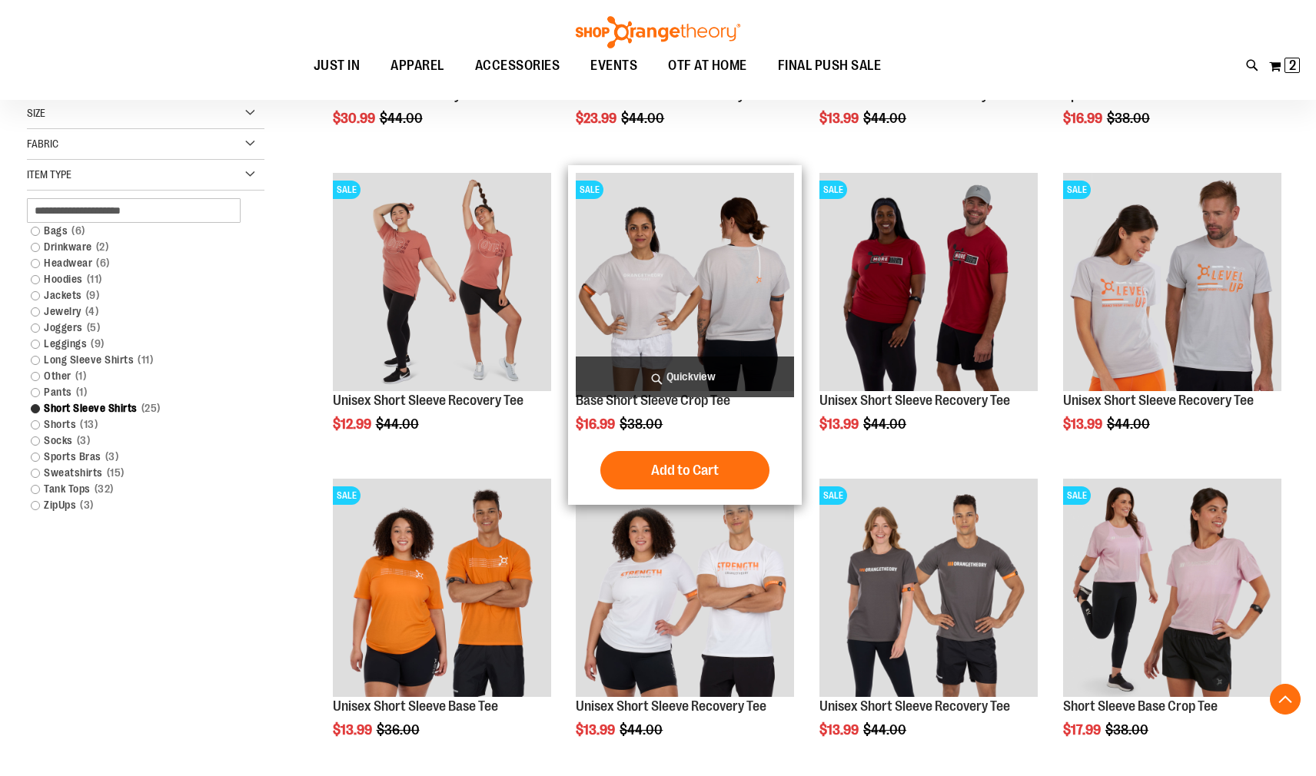
scroll to position [669, 0]
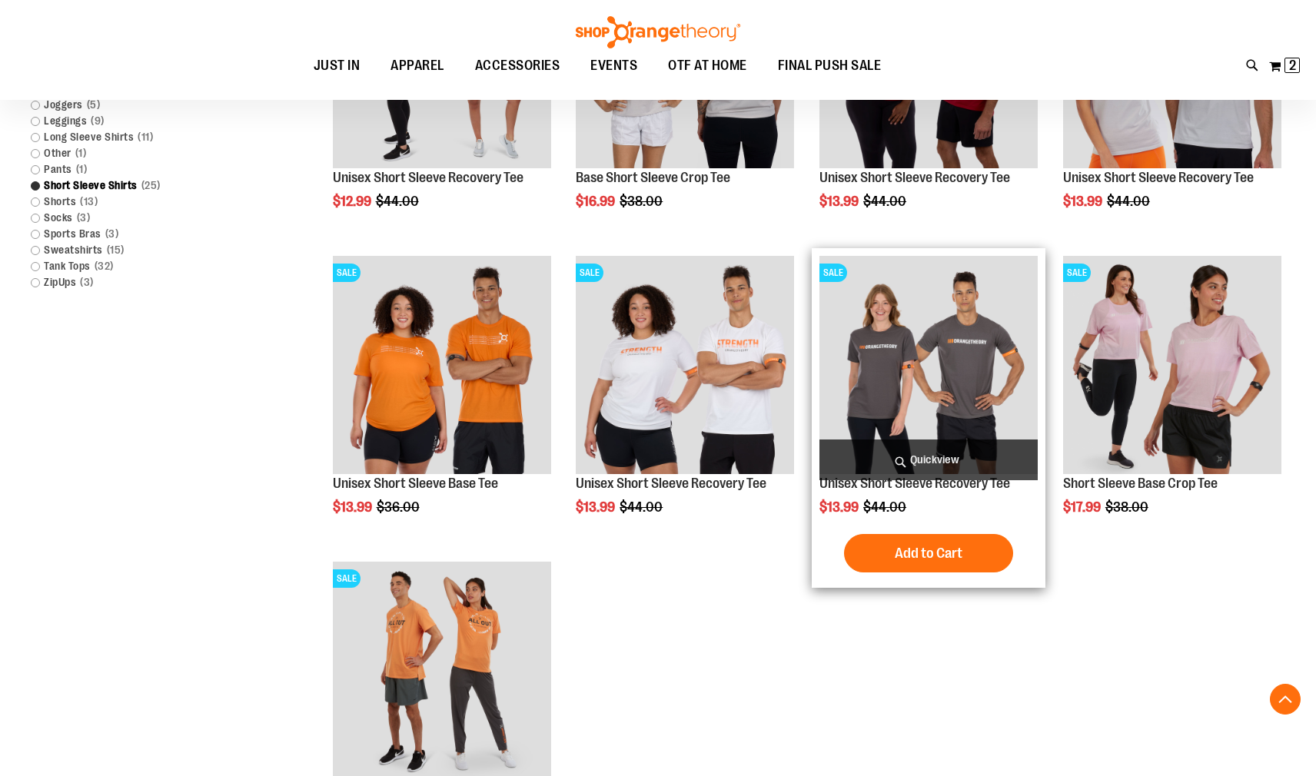
click at [953, 352] on img "product" at bounding box center [928, 365] width 218 height 218
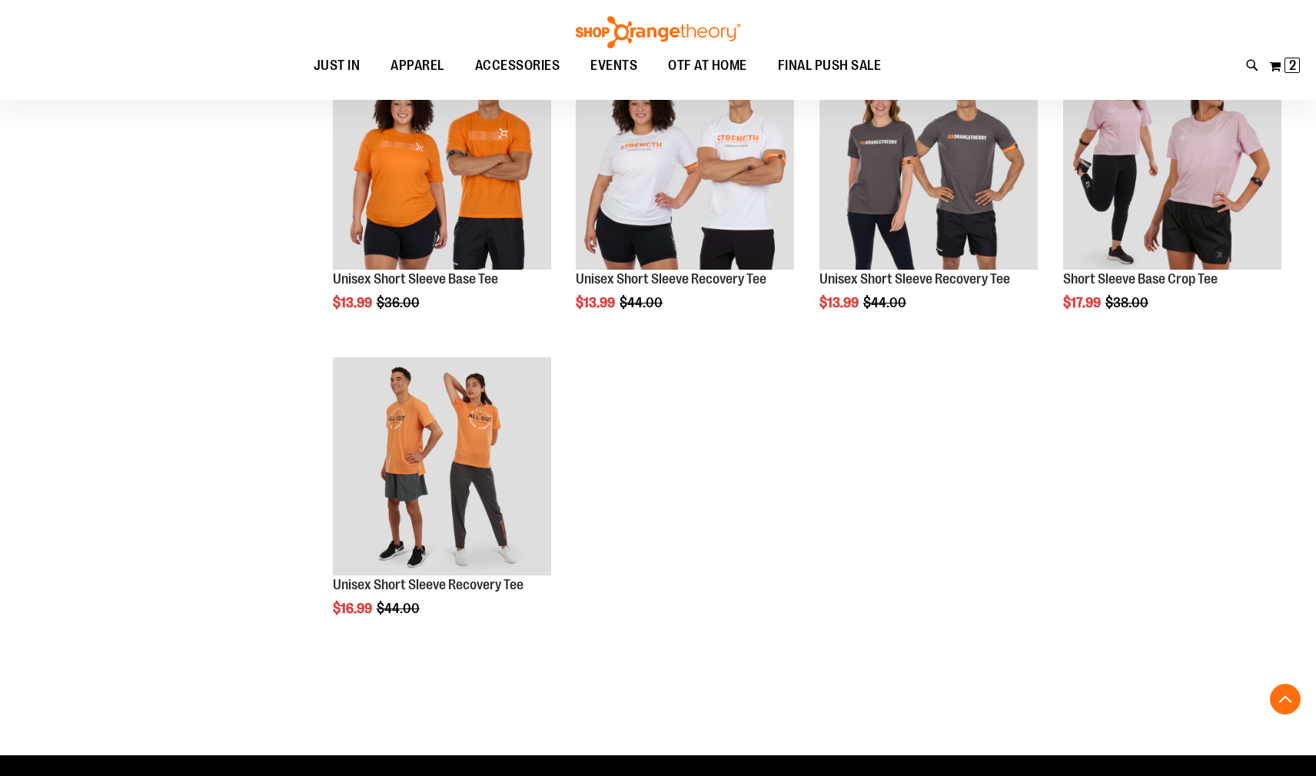
scroll to position [899, 0]
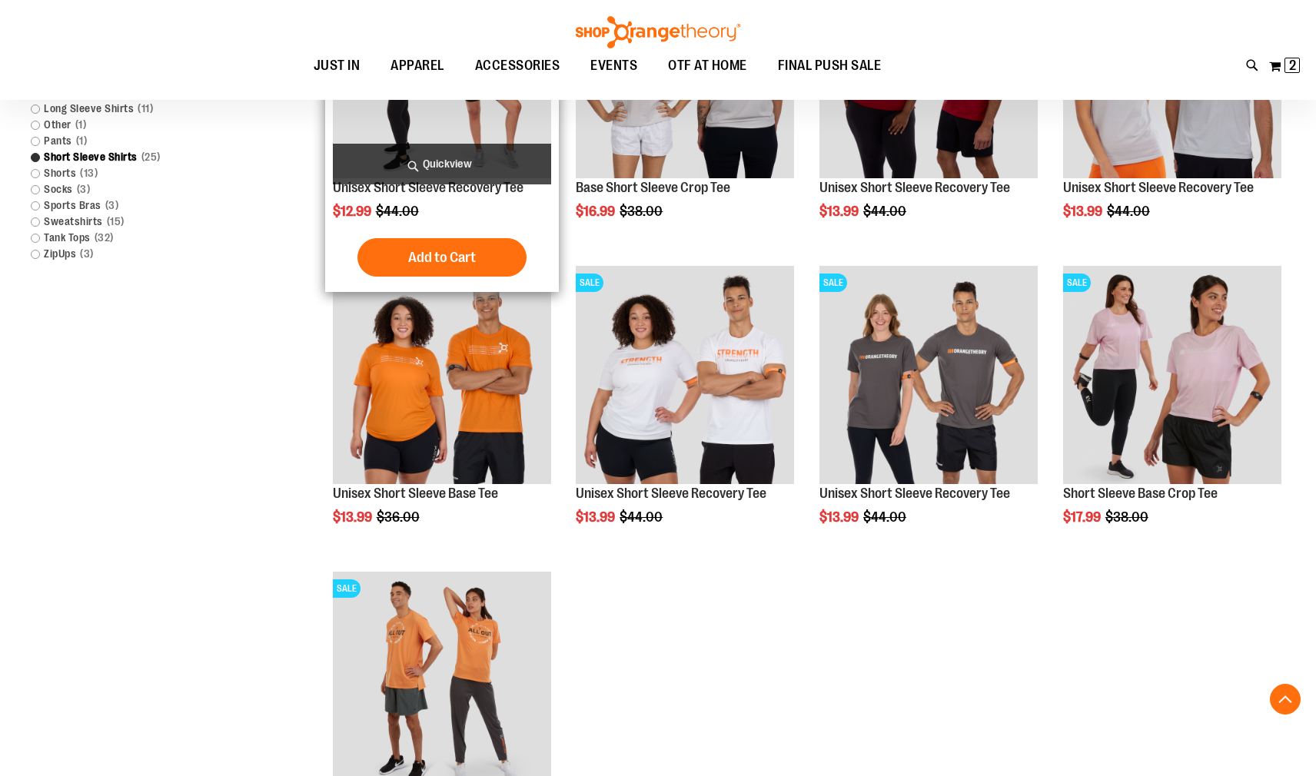
scroll to position [999, 0]
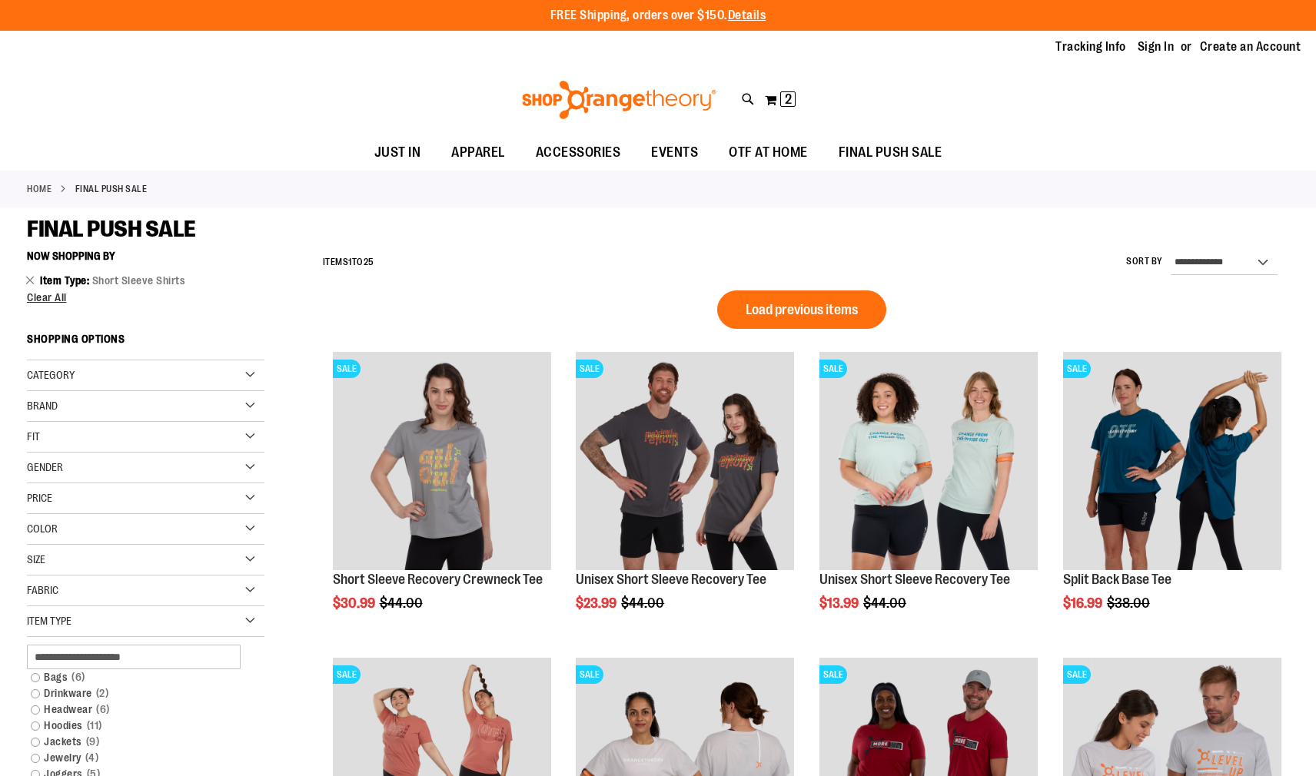
click at [593, 257] on div "**********" at bounding box center [802, 263] width 974 height 40
click at [535, 283] on div "**********" at bounding box center [802, 263] width 974 height 40
click at [864, 239] on div "FINAL PUSH SALE" at bounding box center [658, 229] width 1262 height 28
click at [886, 237] on div "FINAL PUSH SALE" at bounding box center [658, 229] width 1262 height 28
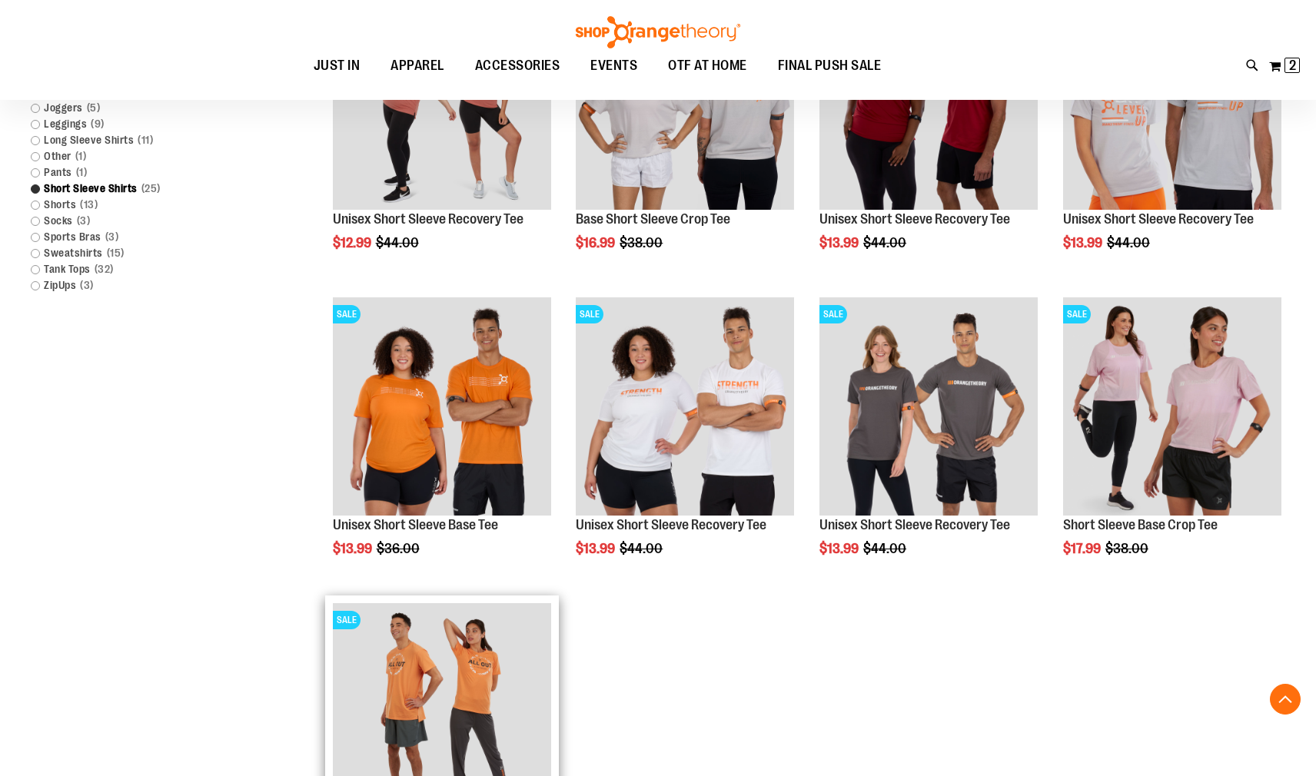
scroll to position [1075, 0]
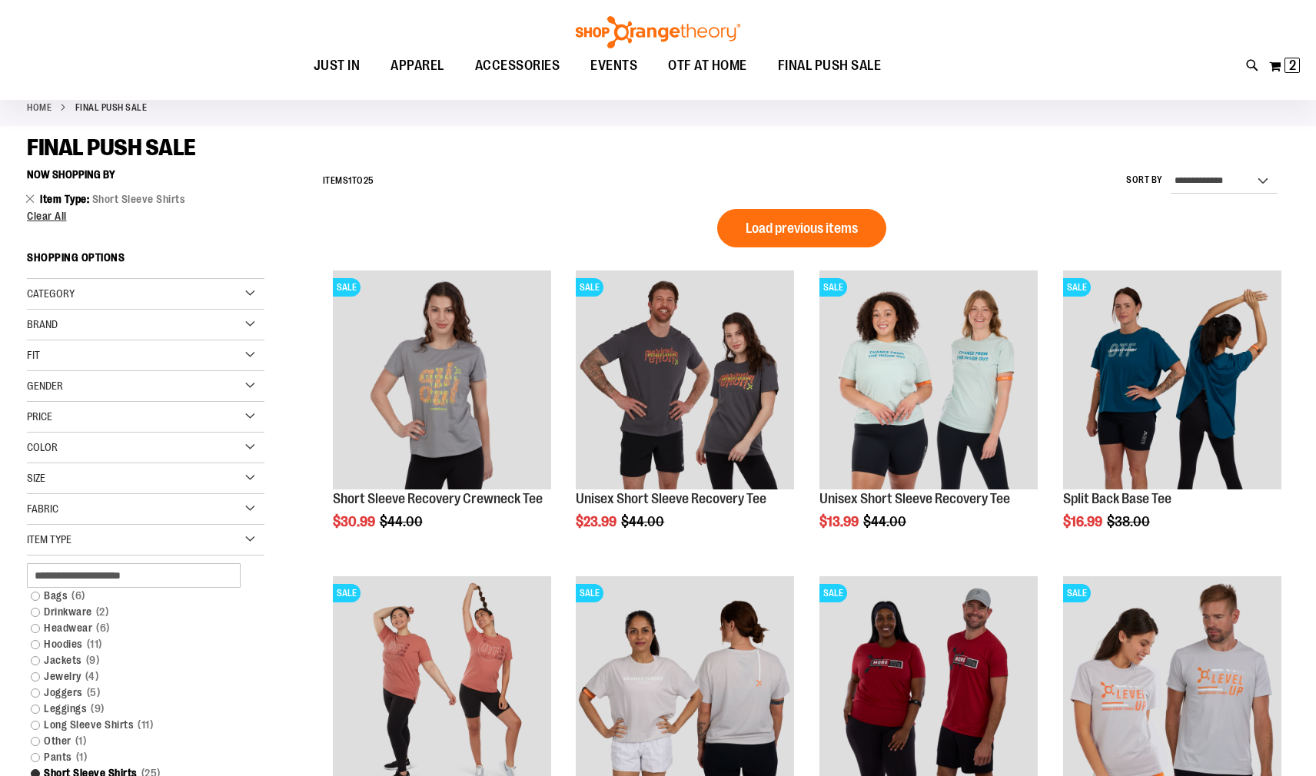
scroll to position [76, 0]
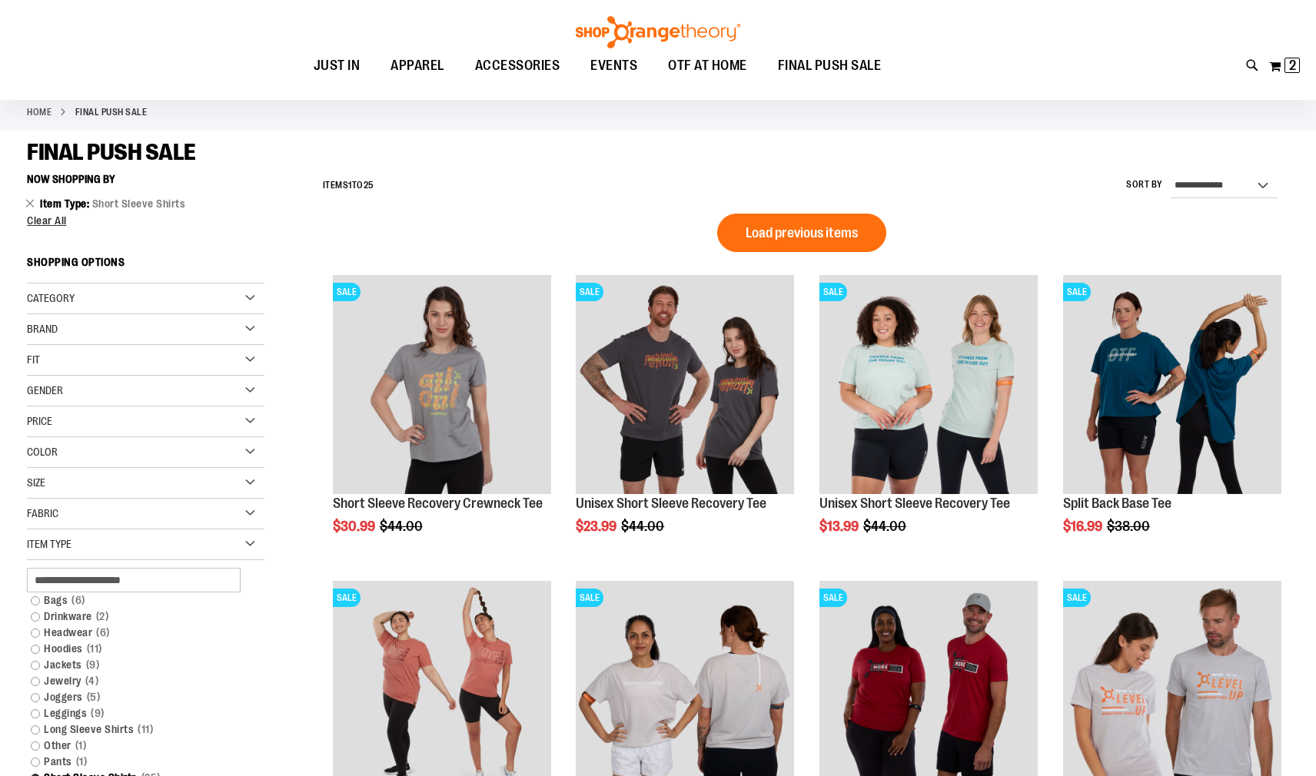
click at [594, 198] on div "**********" at bounding box center [802, 186] width 974 height 40
click at [835, 172] on div "**********" at bounding box center [802, 186] width 974 height 40
click at [688, 161] on div "FINAL PUSH SALE" at bounding box center [658, 152] width 1262 height 28
click at [819, 159] on div "FINAL PUSH SALE" at bounding box center [658, 152] width 1262 height 28
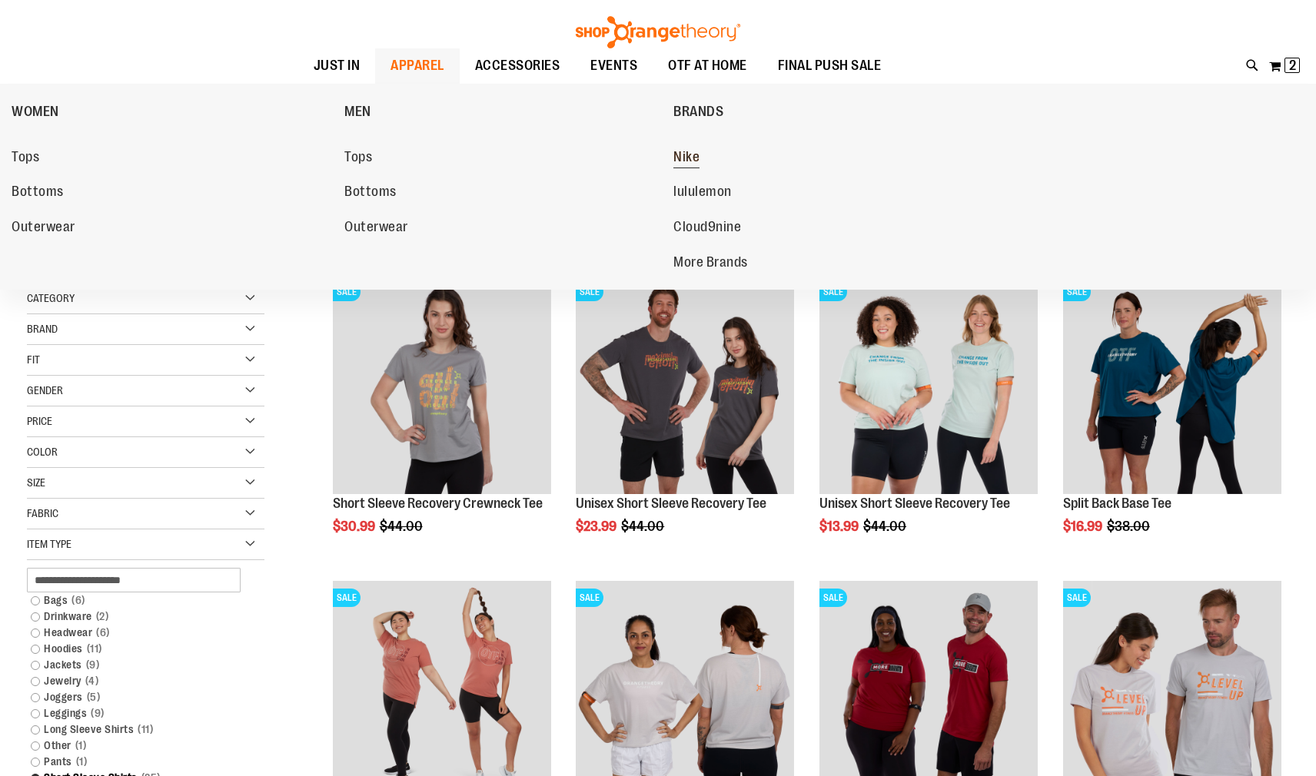
click at [690, 154] on span "Nike" at bounding box center [686, 158] width 26 height 19
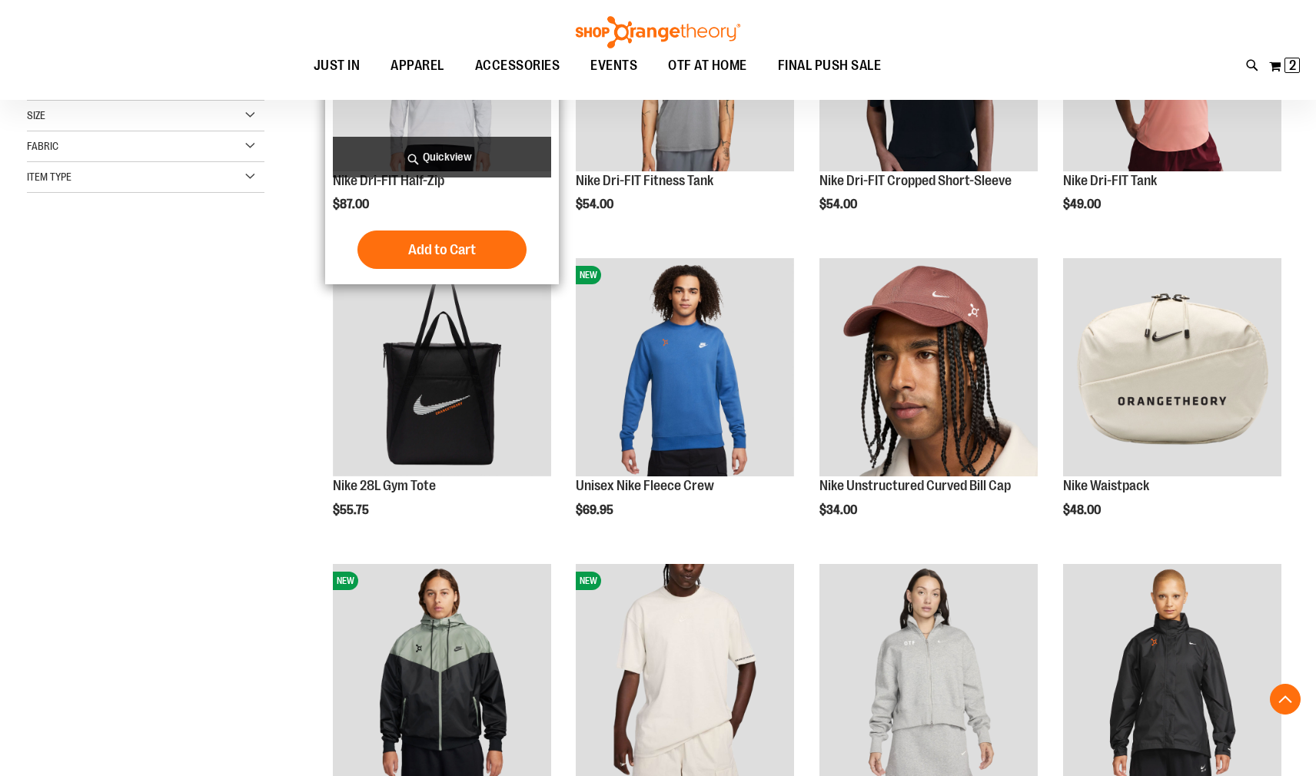
scroll to position [384, 0]
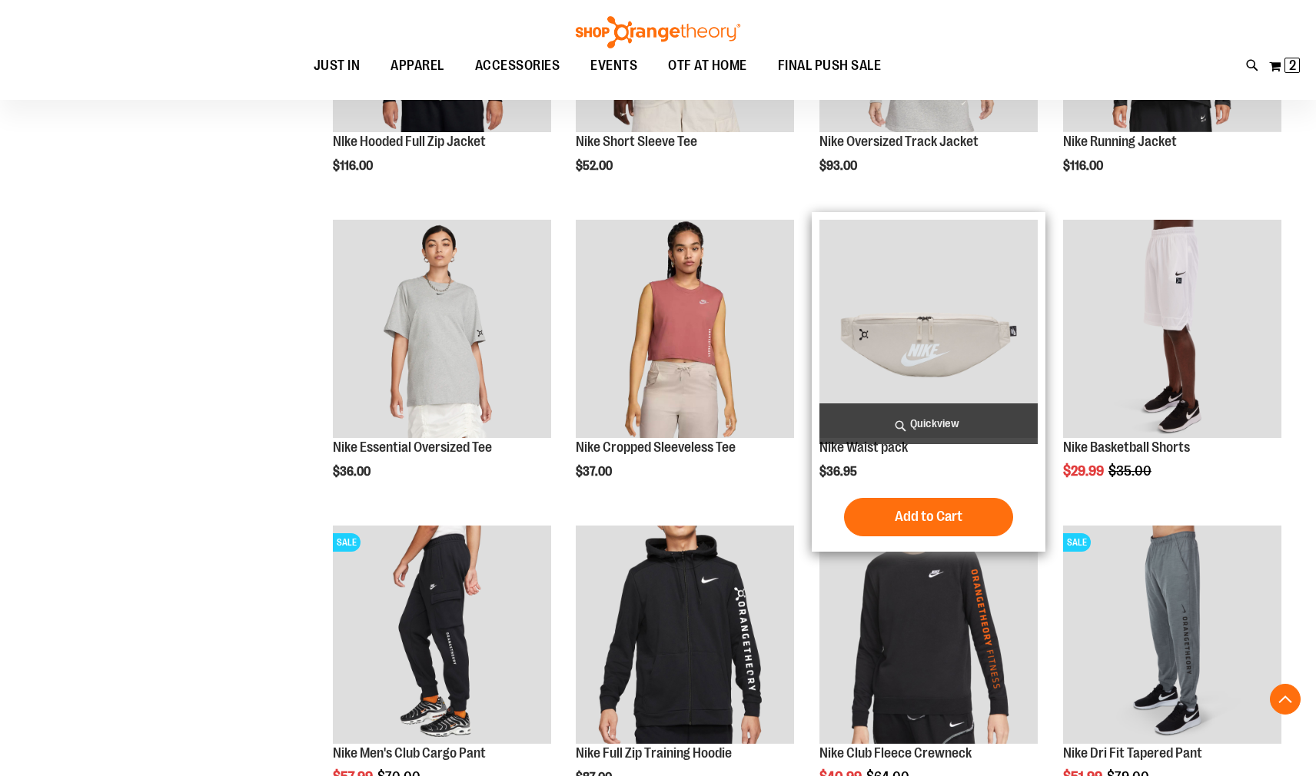
scroll to position [1306, 0]
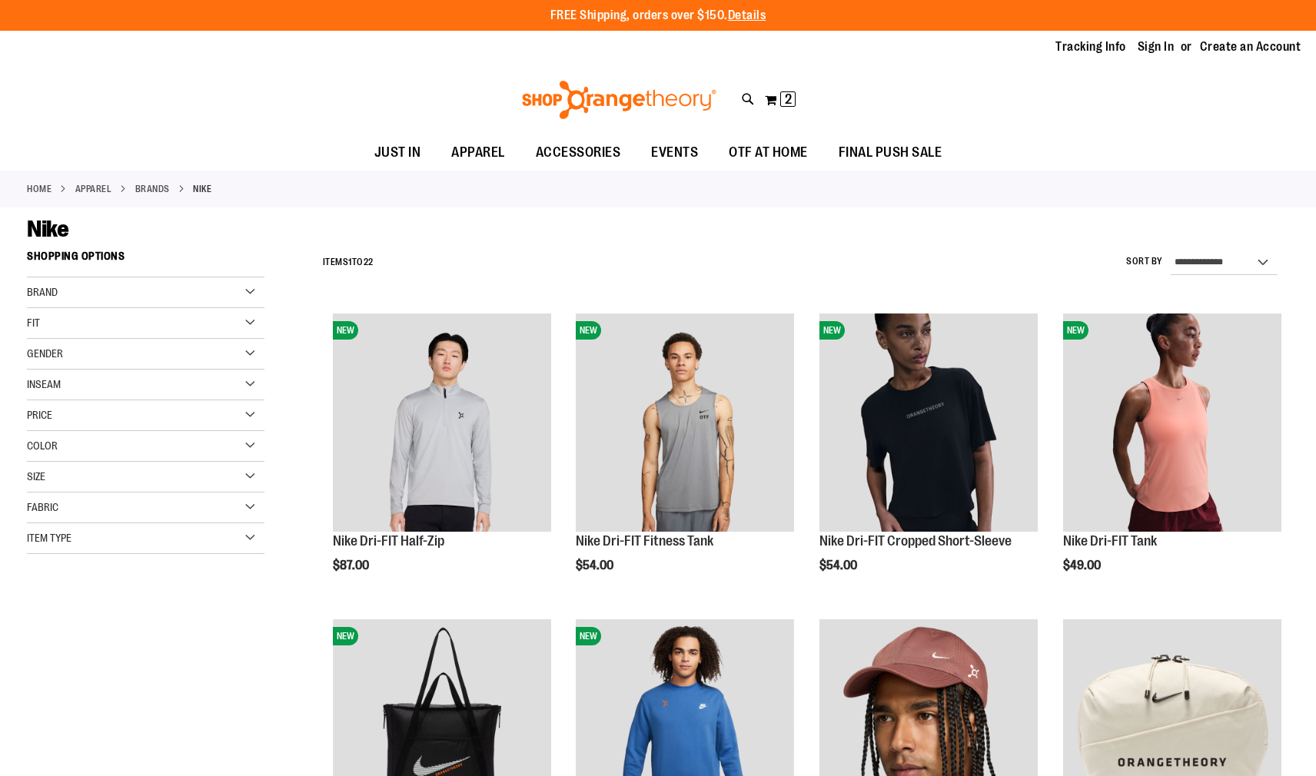
click at [539, 249] on div "**********" at bounding box center [802, 263] width 974 height 40
click at [673, 248] on div "**********" at bounding box center [802, 263] width 974 height 40
click at [248, 111] on div "Toggle Nav Search Popular Suggestions Advanced Search" at bounding box center [658, 100] width 1316 height 71
click at [892, 63] on div "Tracking Info Sign In Return to Procurement Create an Account" at bounding box center [658, 47] width 1316 height 33
click at [881, 261] on div "**********" at bounding box center [802, 263] width 974 height 40
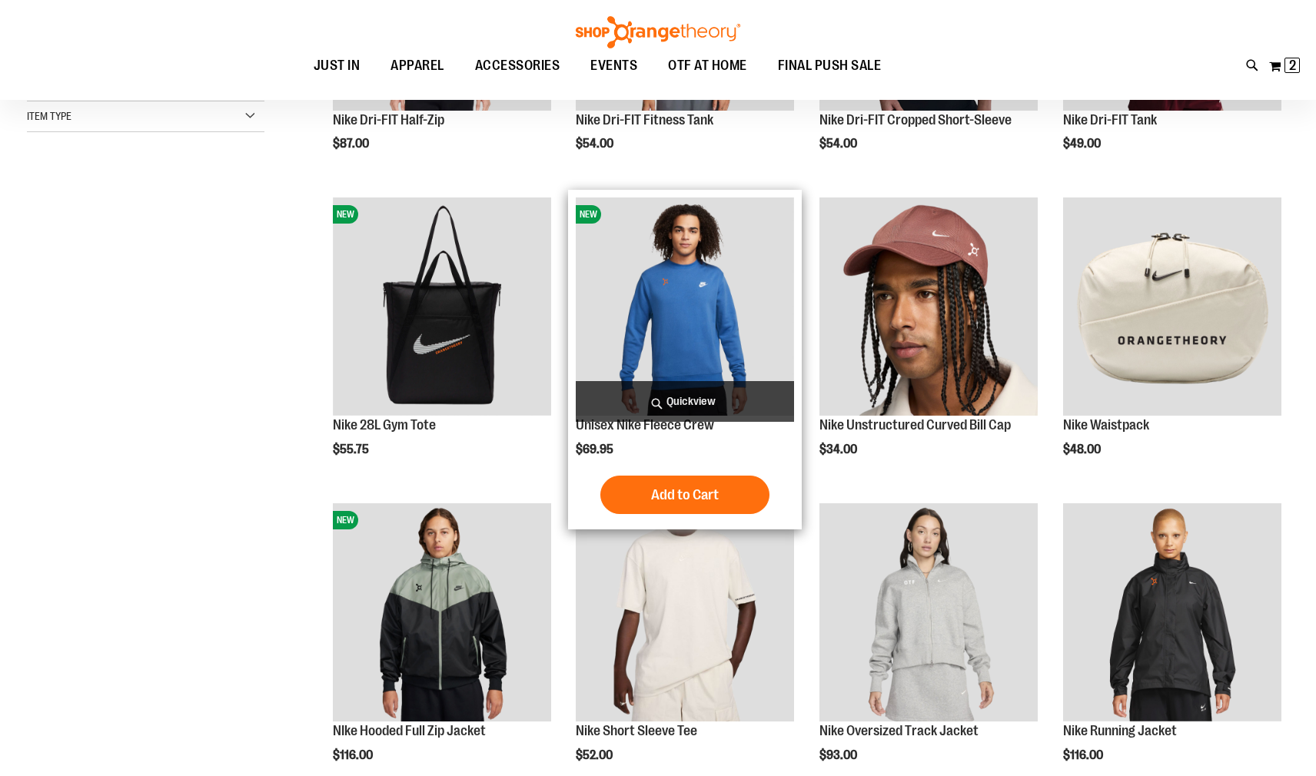
scroll to position [76, 0]
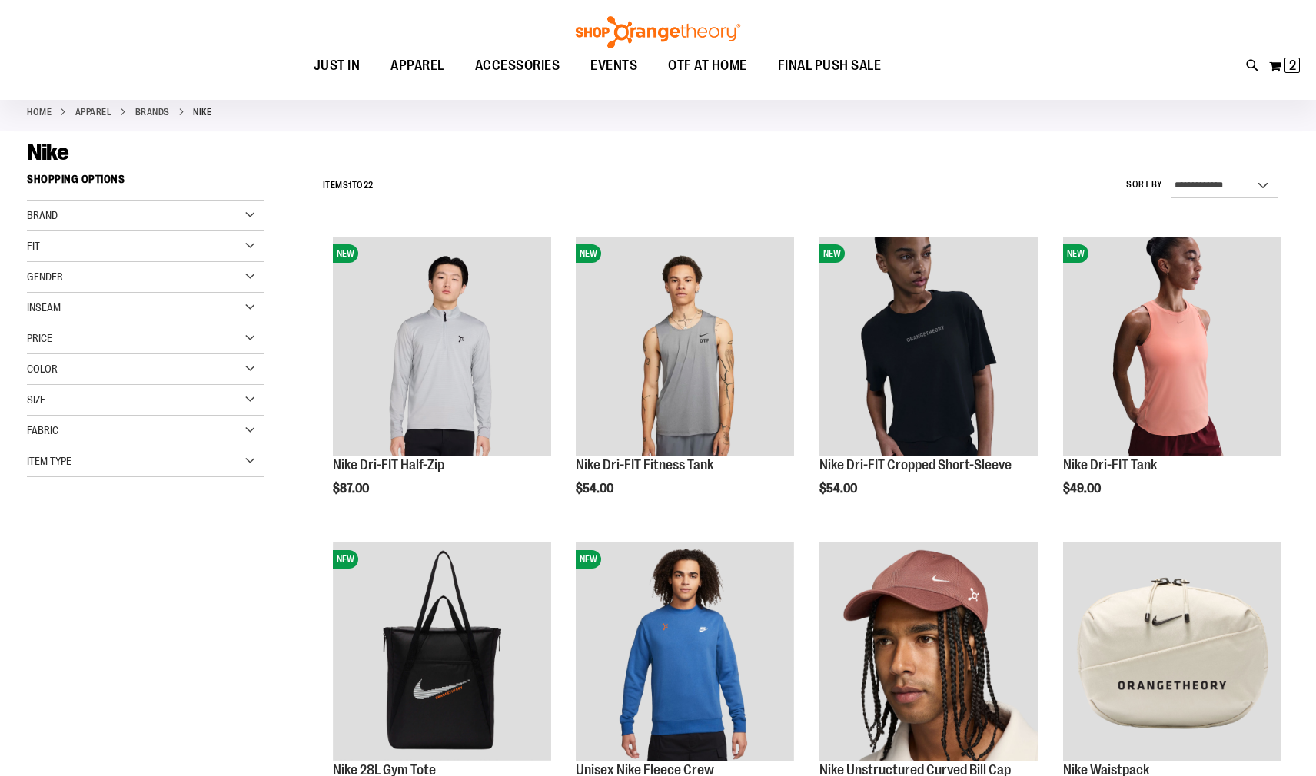
click at [687, 165] on div "Nike" at bounding box center [658, 152] width 1262 height 28
click at [718, 181] on div "**********" at bounding box center [802, 186] width 974 height 40
